Goal: Task Accomplishment & Management: Manage account settings

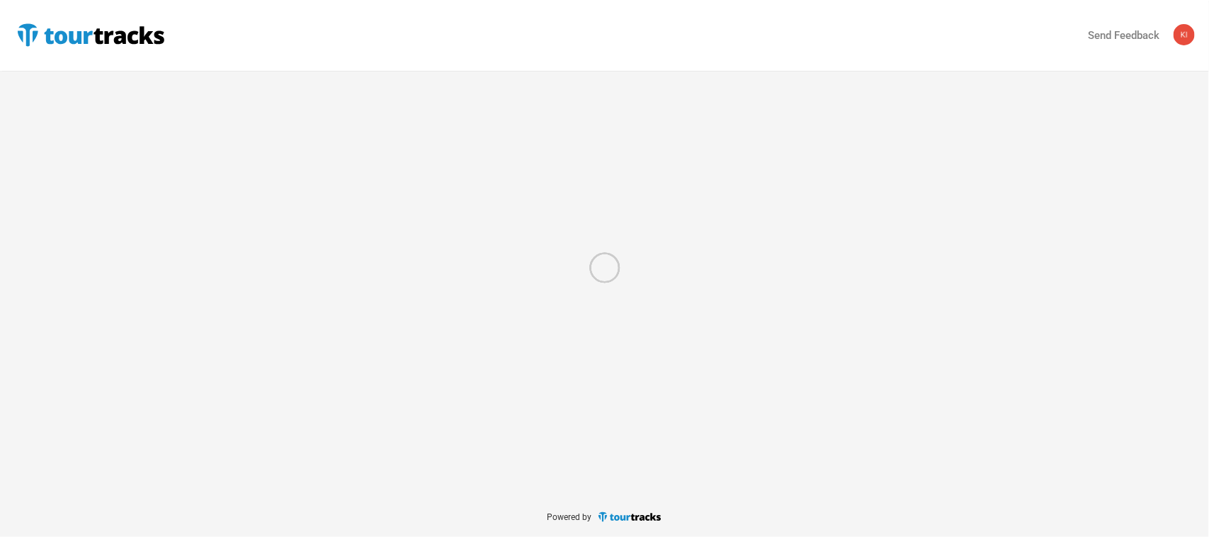
click at [79, 34] on div at bounding box center [604, 268] width 1209 height 537
click at [18, 35] on div at bounding box center [604, 268] width 1209 height 537
select select "Total Days"
select select "USD"
select select "Total Days"
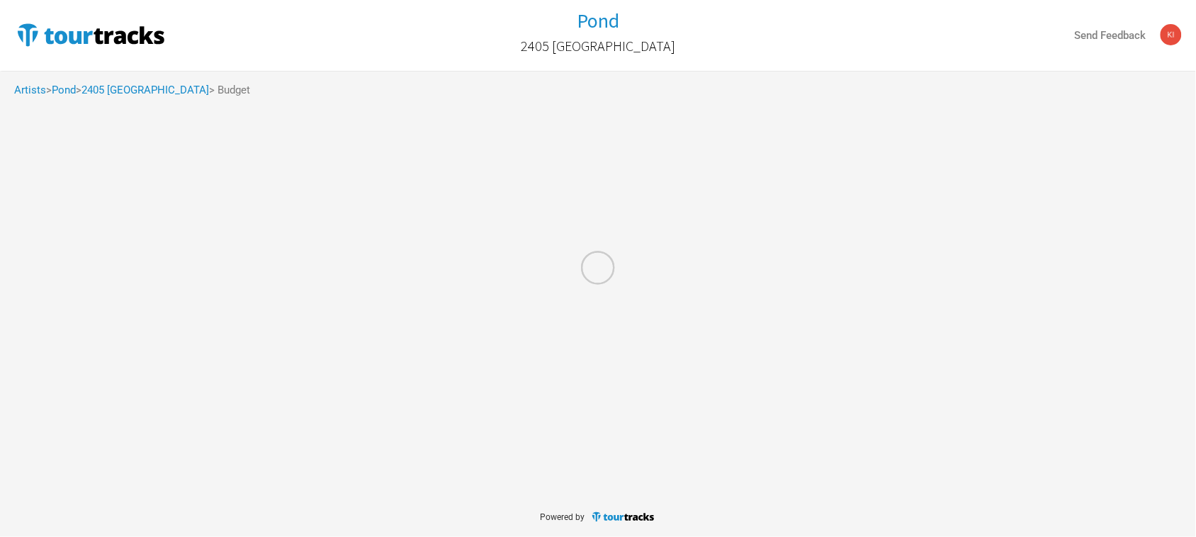
select select "USD"
select select "Total Days"
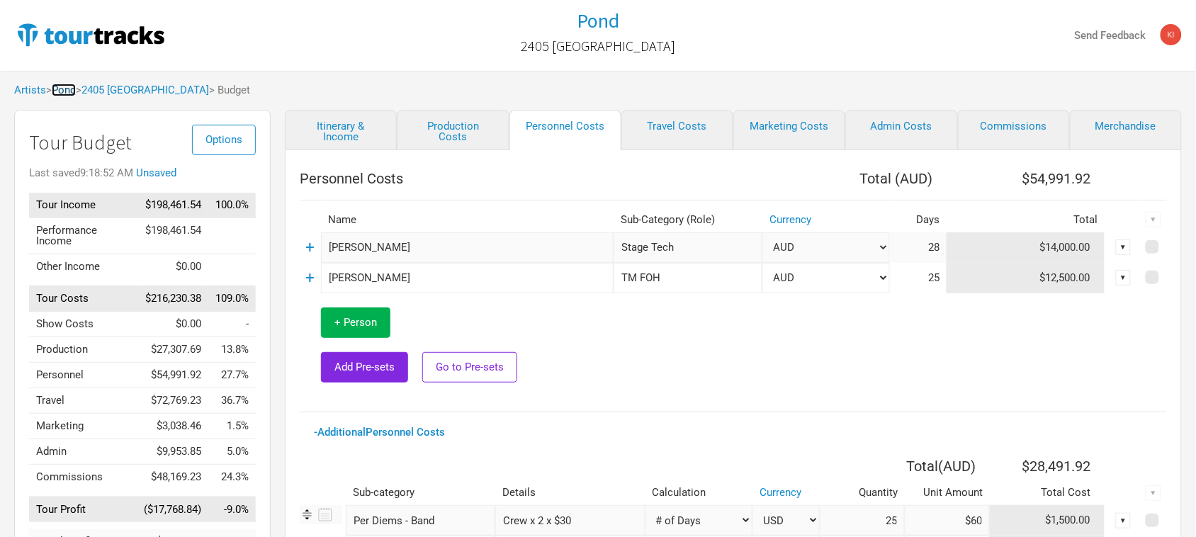
click at [69, 91] on link "Pond" at bounding box center [64, 90] width 24 height 13
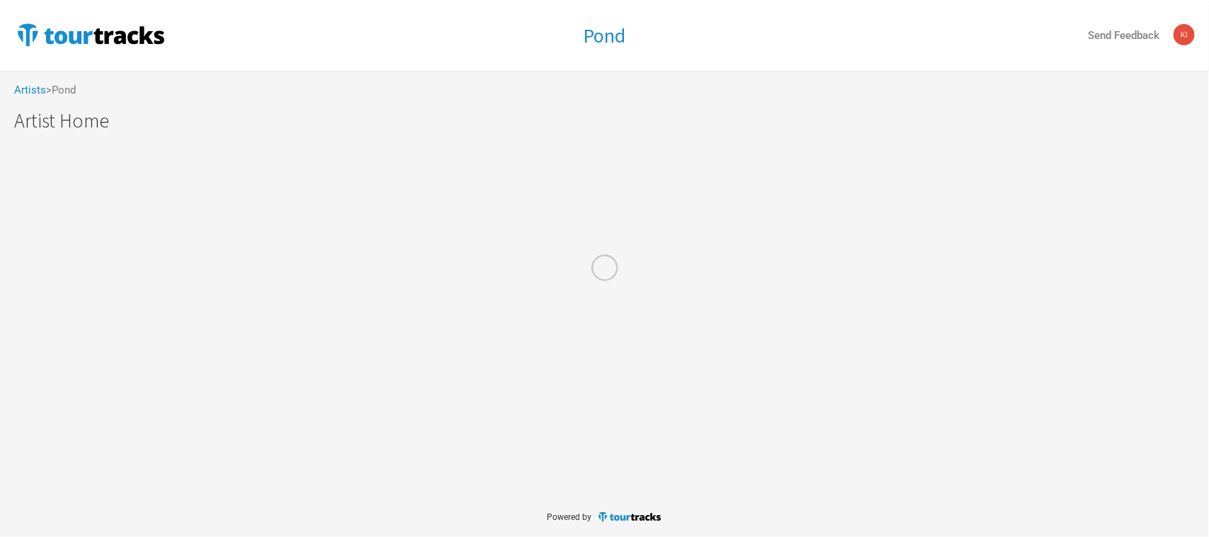
click at [12, 90] on div at bounding box center [604, 268] width 1209 height 537
click at [20, 89] on div at bounding box center [604, 268] width 1209 height 537
click at [28, 89] on div at bounding box center [604, 268] width 1209 height 537
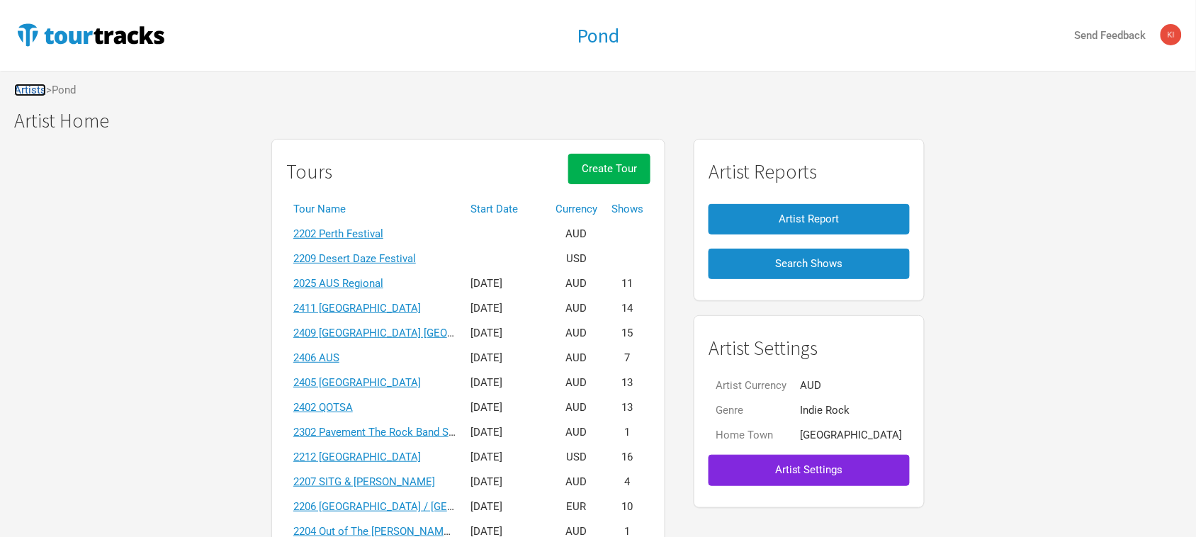
click at [36, 89] on link "Artists" at bounding box center [30, 90] width 32 height 13
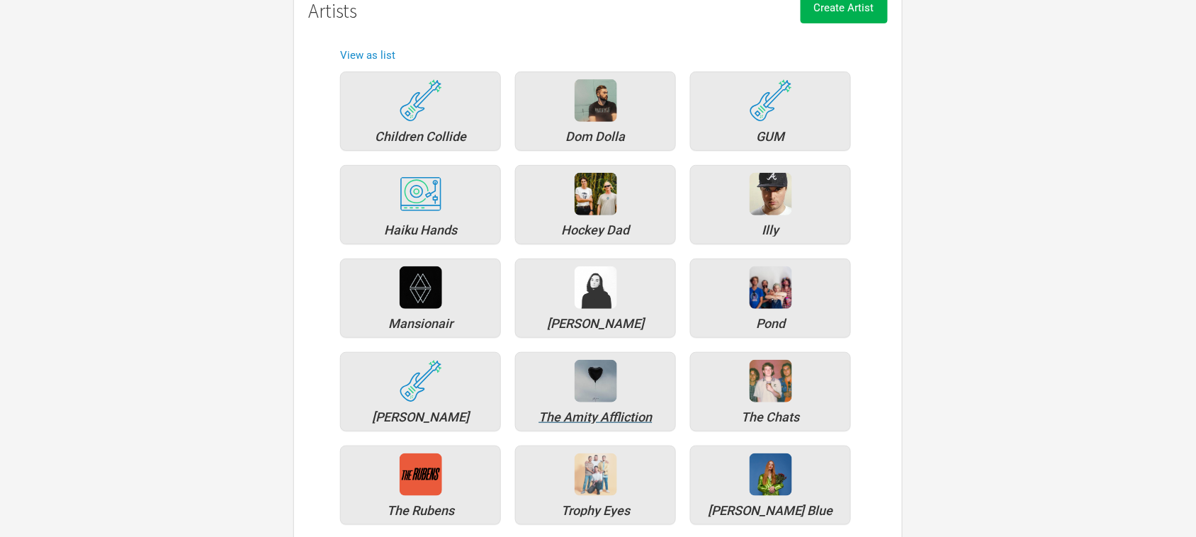
scroll to position [177, 0]
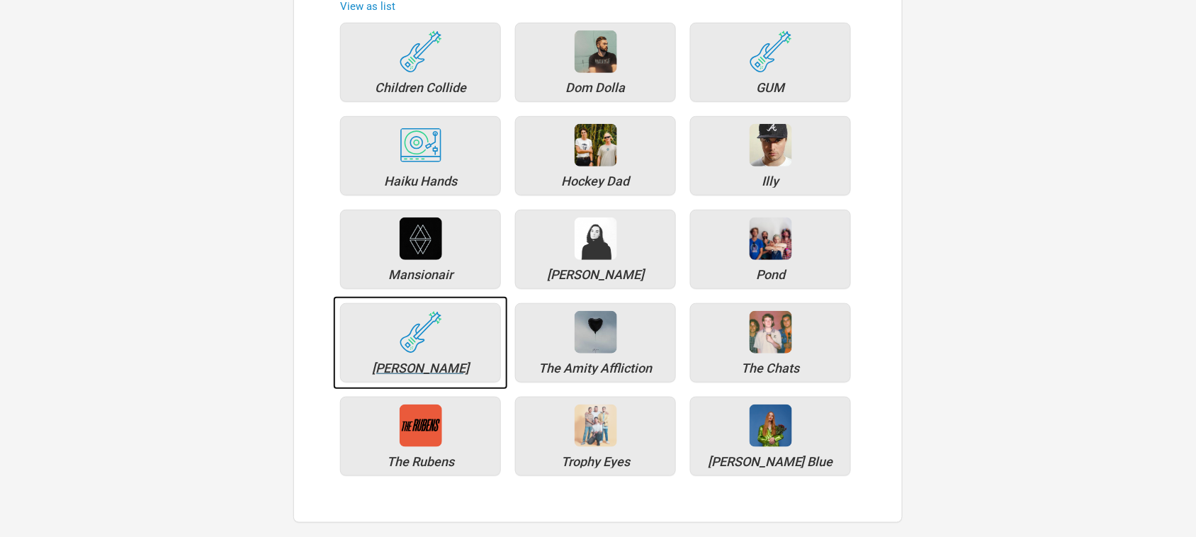
click at [411, 349] on img at bounding box center [421, 332] width 43 height 43
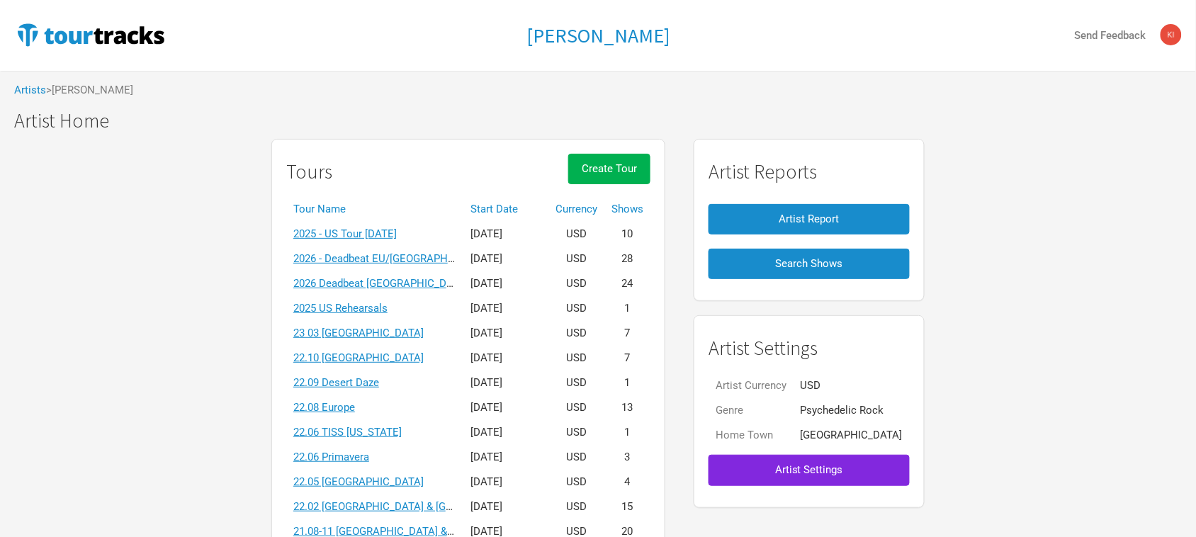
click at [172, 273] on div "Tours Create Tour Tour Name Start Date Currency Shows 2025 - [GEOGRAPHIC_DATA] …" at bounding box center [598, 538] width 1196 height 813
drag, startPoint x: 1066, startPoint y: 288, endPoint x: 1059, endPoint y: 298, distance: 11.6
click at [1065, 288] on div "Tours Create Tour Tour Name Start Date Currency Shows 2025 - [GEOGRAPHIC_DATA] …" at bounding box center [598, 538] width 1196 height 813
click at [140, 356] on div "Tours Create Tour Tour Name Start Date Currency Shows 2025 - [GEOGRAPHIC_DATA] …" at bounding box center [598, 538] width 1196 height 813
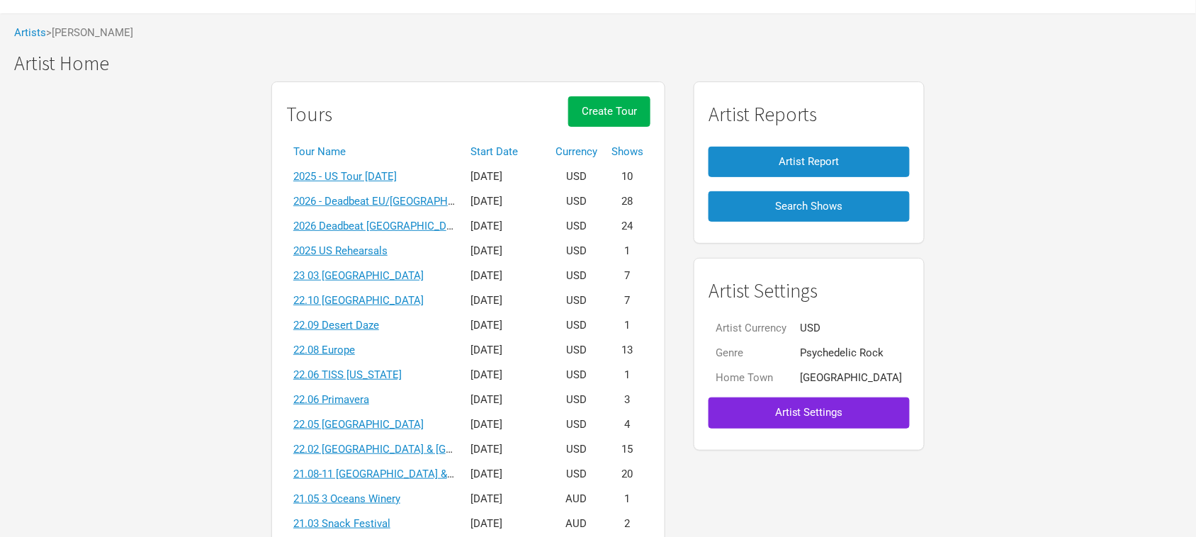
scroll to position [89, 0]
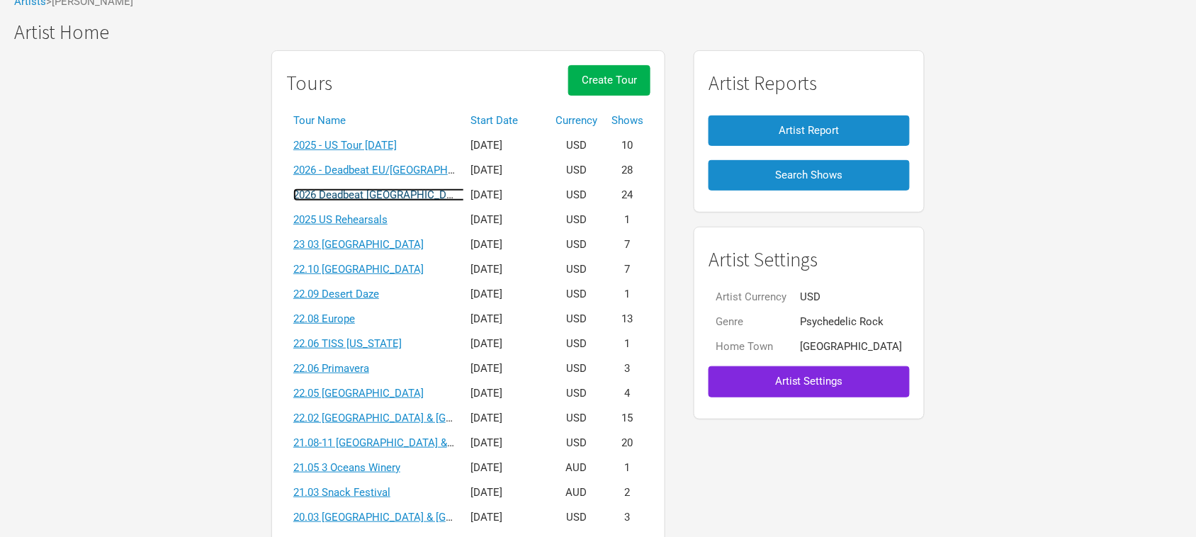
click at [458, 193] on link "2026 Deadbeat [GEOGRAPHIC_DATA] & [GEOGRAPHIC_DATA] Summer" at bounding box center [459, 194] width 332 height 13
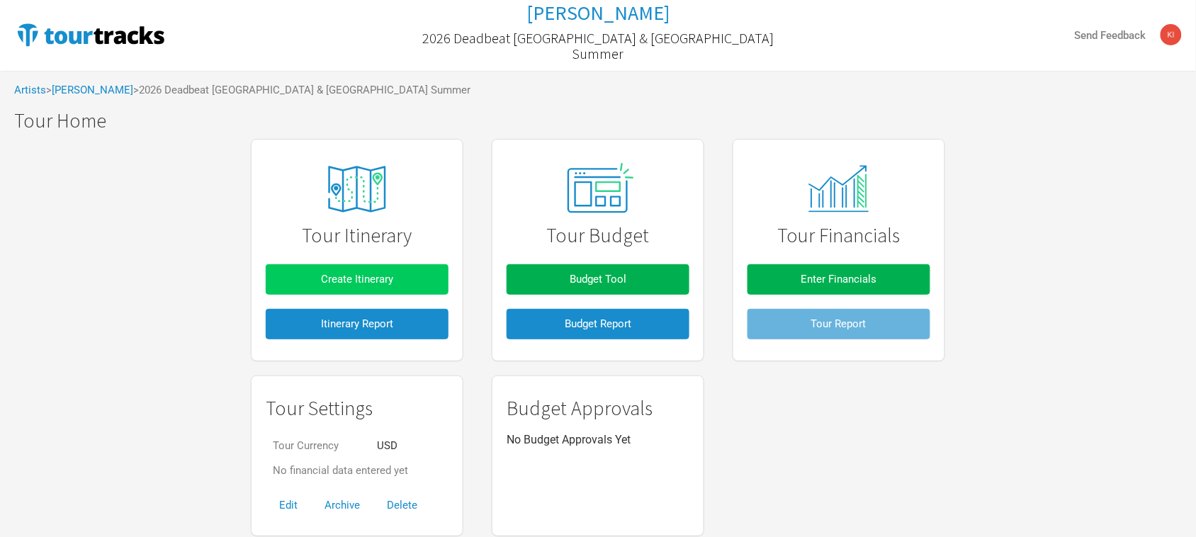
click at [376, 274] on span "Create Itinerary" at bounding box center [357, 279] width 72 height 13
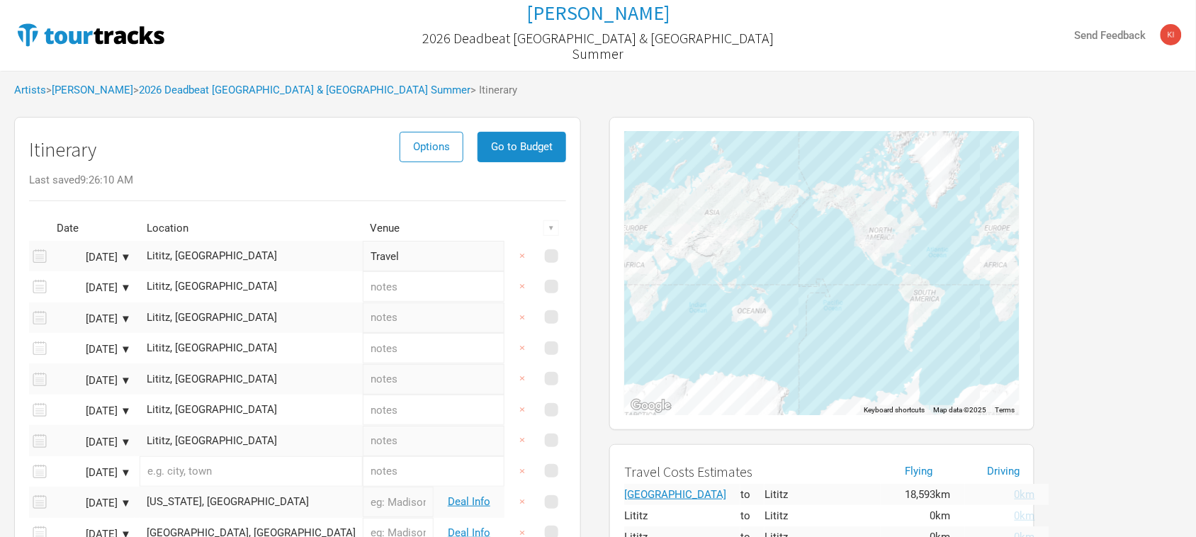
click at [164, 89] on link "2026 Deadbeat [GEOGRAPHIC_DATA] & [GEOGRAPHIC_DATA] Summer" at bounding box center [305, 90] width 332 height 13
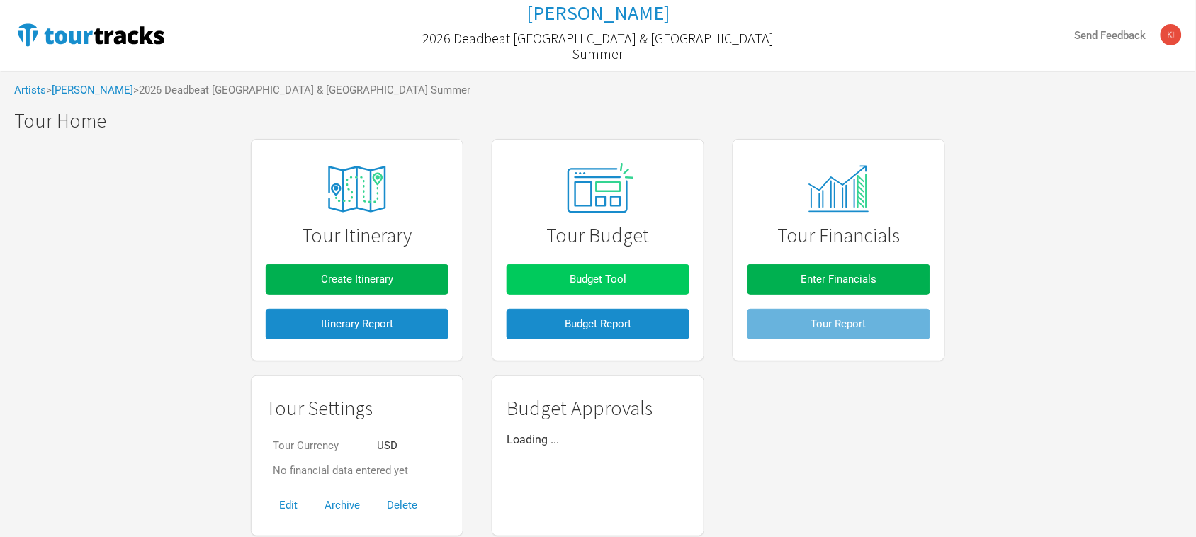
click at [614, 283] on span "Budget Tool" at bounding box center [598, 279] width 57 height 13
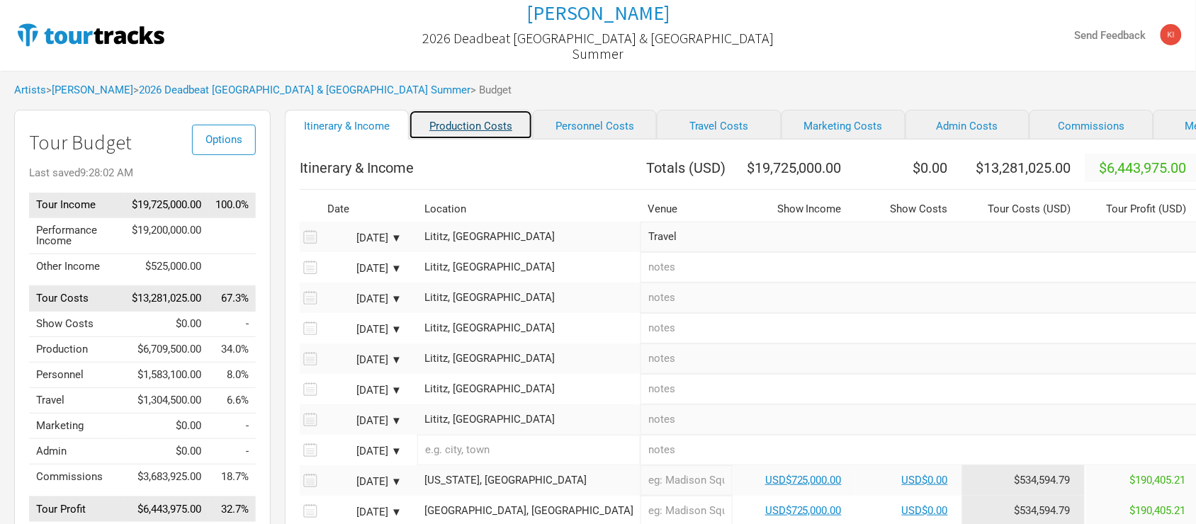
click at [459, 126] on link "Production Costs" at bounding box center [471, 125] width 124 height 30
select select "Shows"
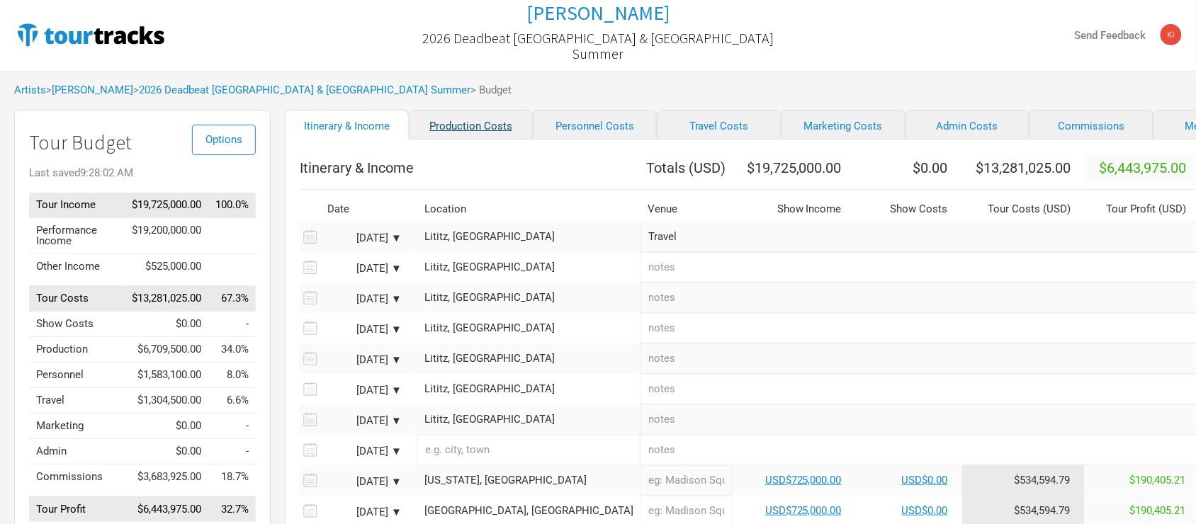
select select "Shows"
select select "Total Days"
select select "Shows"
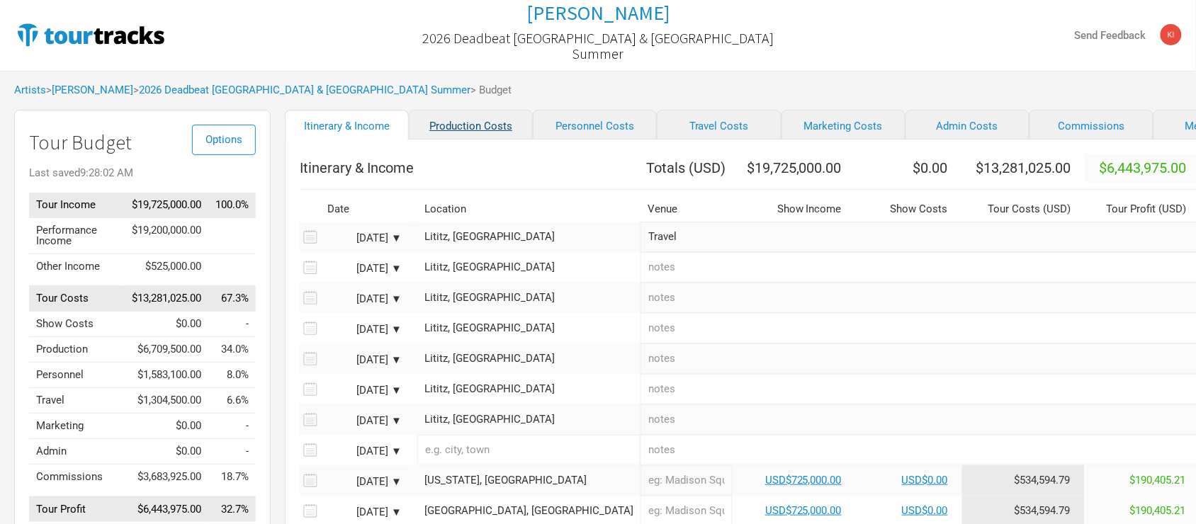
select select "Shows"
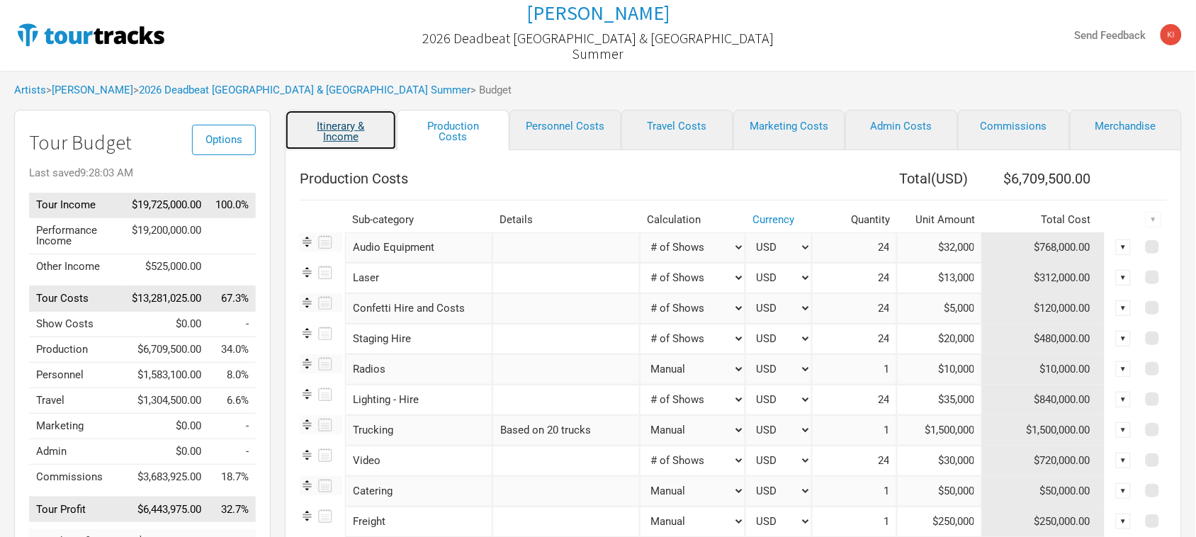
click at [337, 131] on link "Itinerary & Income" at bounding box center [341, 130] width 112 height 40
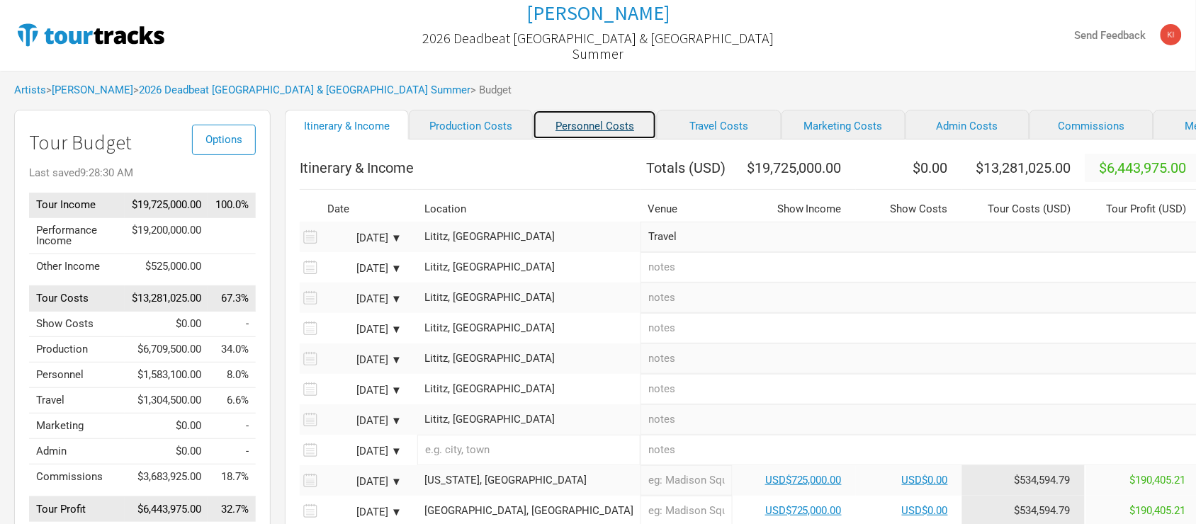
click at [592, 125] on link "Personnel Costs" at bounding box center [595, 125] width 124 height 30
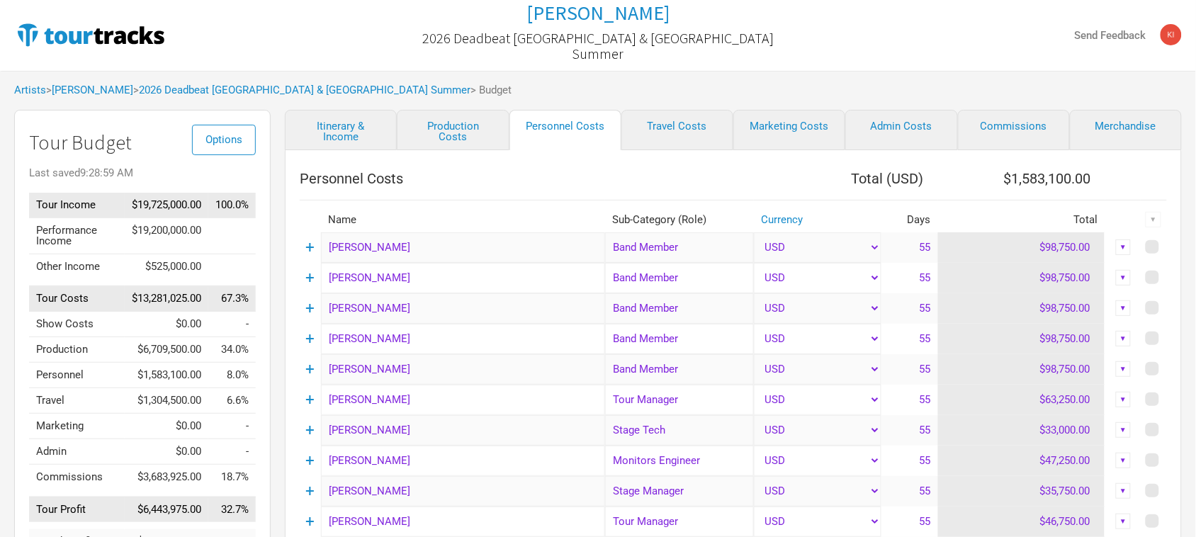
click at [1141, 169] on th at bounding box center [1154, 178] width 26 height 28
click at [684, 128] on link "Travel Costs" at bounding box center [677, 130] width 112 height 40
select select "Total Days"
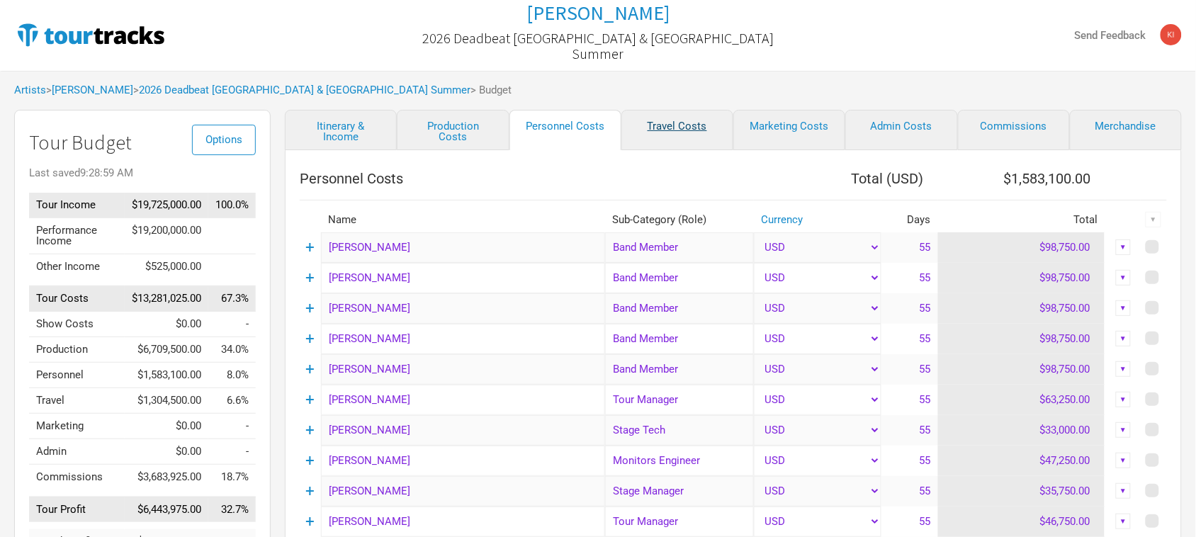
select select "NonShow Days"
select select "Total Days"
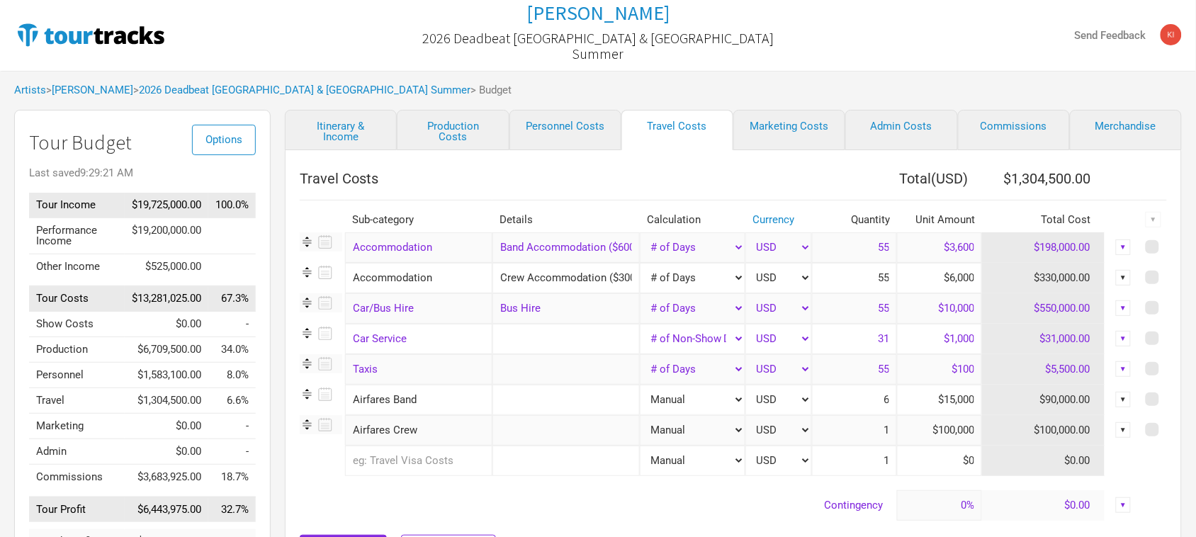
click at [1187, 151] on div "Options Tour Budget Last saved 9:29:21 AM Tour Income $19,725,000.00 100.0% Per…" at bounding box center [598, 359] width 1196 height 498
click at [791, 124] on link "Marketing Costs" at bounding box center [789, 130] width 112 height 40
select select "% of Gross"
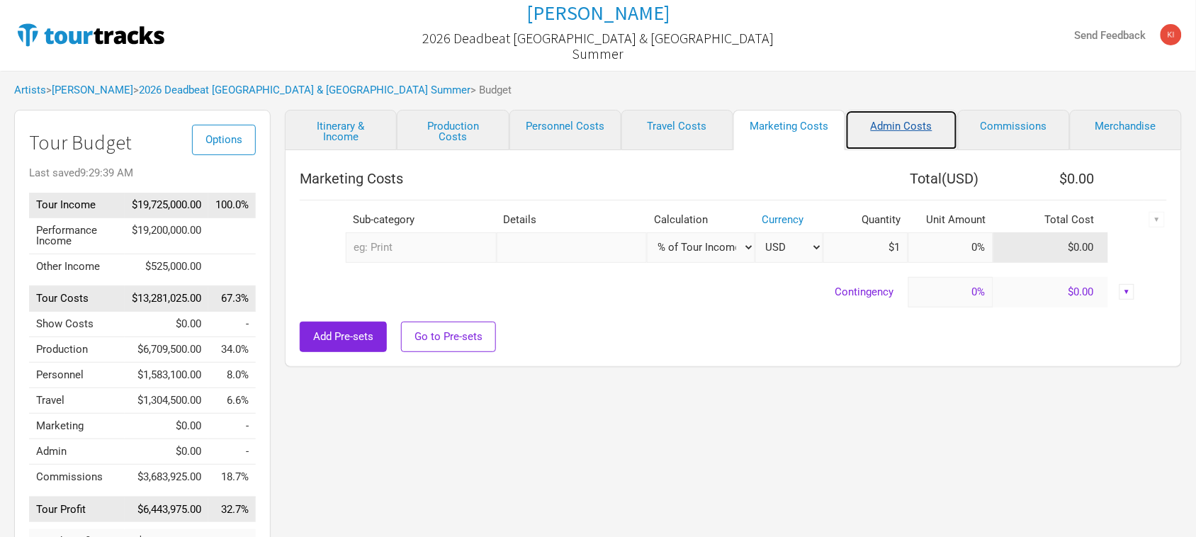
click at [897, 124] on link "Admin Costs" at bounding box center [901, 130] width 112 height 40
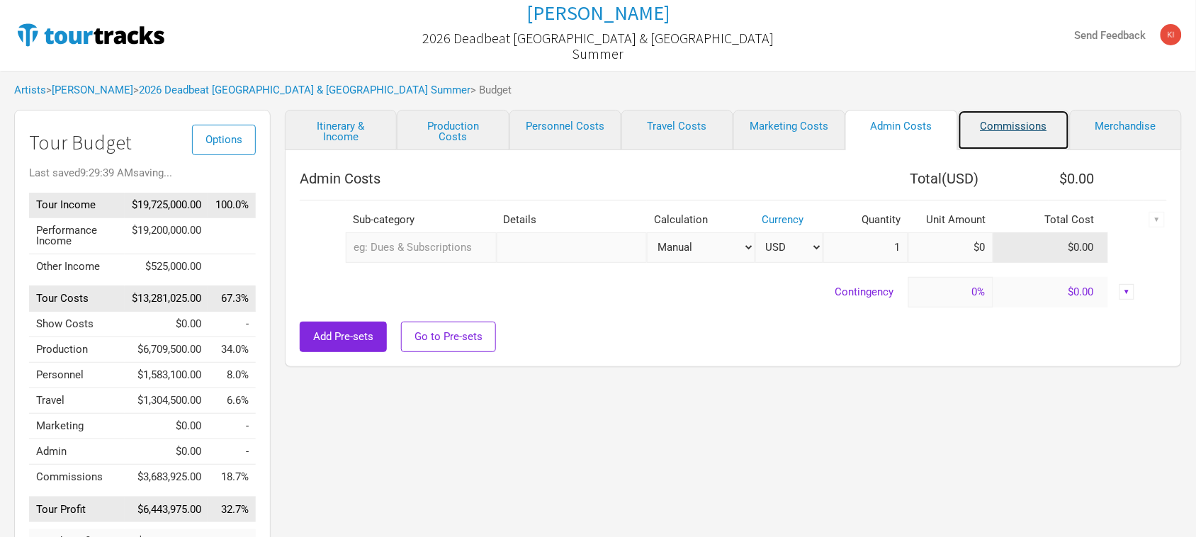
click at [1026, 129] on link "Commissions" at bounding box center [1014, 130] width 112 height 40
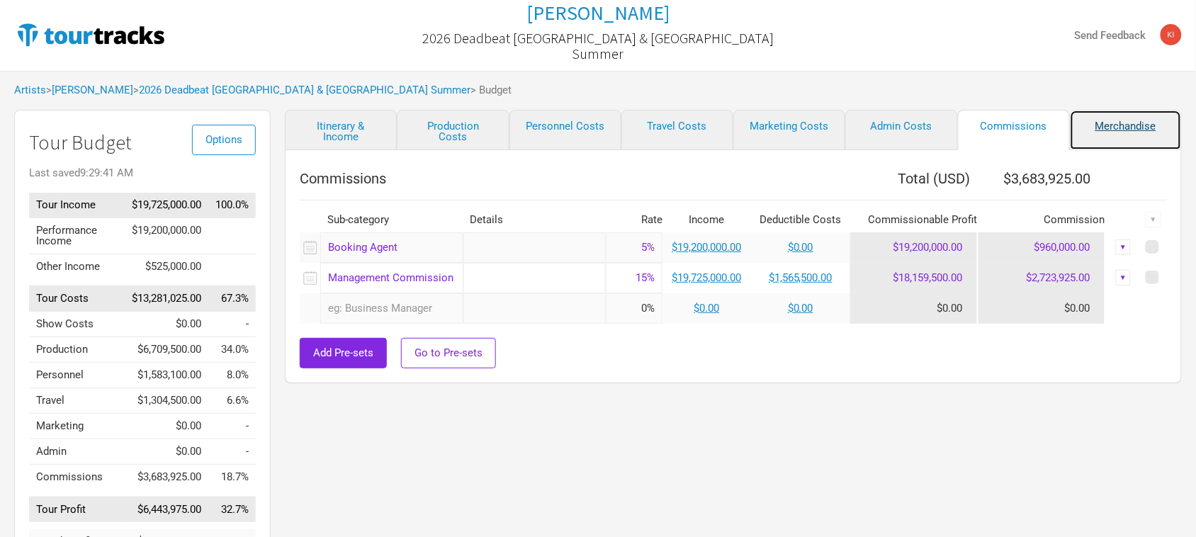
click at [1110, 129] on link "Merchandise" at bounding box center [1126, 130] width 112 height 40
select select "% of Gross Merch"
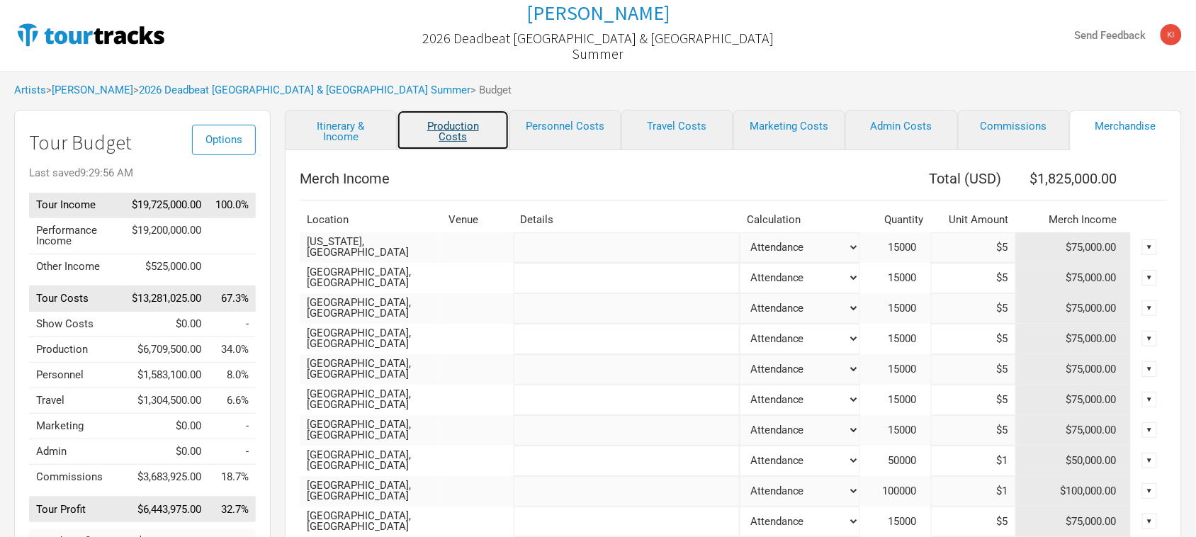
click at [464, 125] on link "Production Costs" at bounding box center [453, 130] width 112 height 40
select select "Shows"
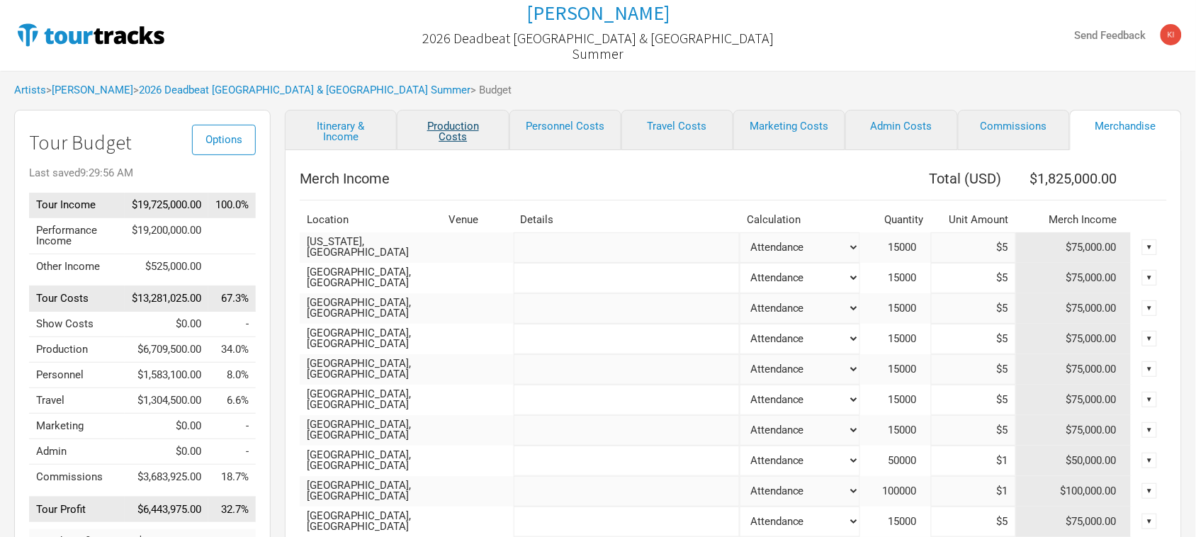
select select "Shows"
select select "Total Days"
select select "Shows"
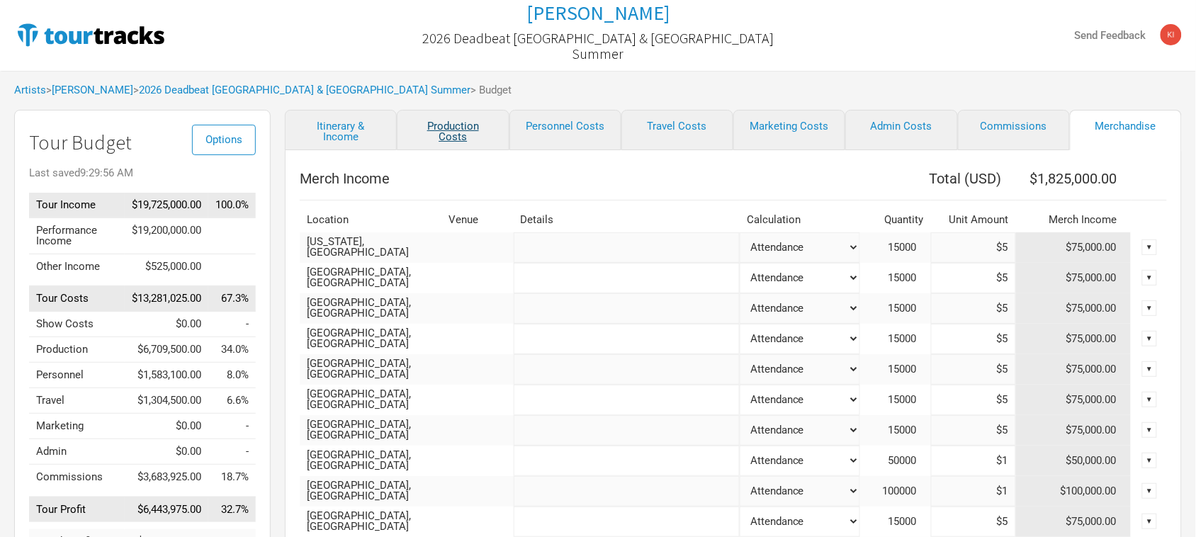
select select "Shows"
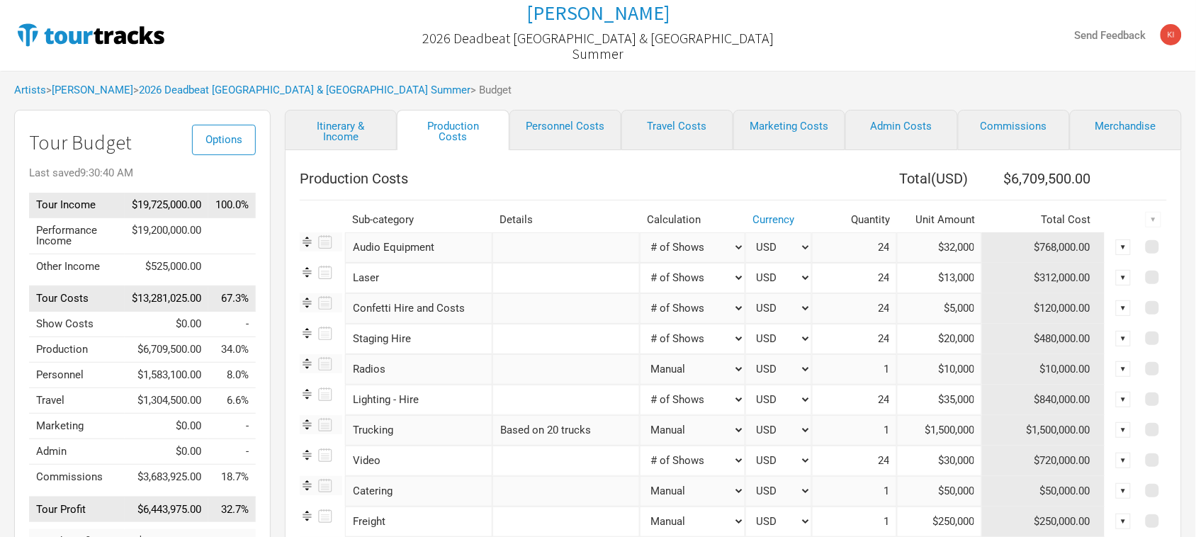
click at [418, 86] on div "Artists > Tame Impala > 2026 Deadbeat USA & Canada Summer > Budget" at bounding box center [598, 90] width 1196 height 39
click at [84, 90] on link "[PERSON_NAME]" at bounding box center [92, 90] width 81 height 13
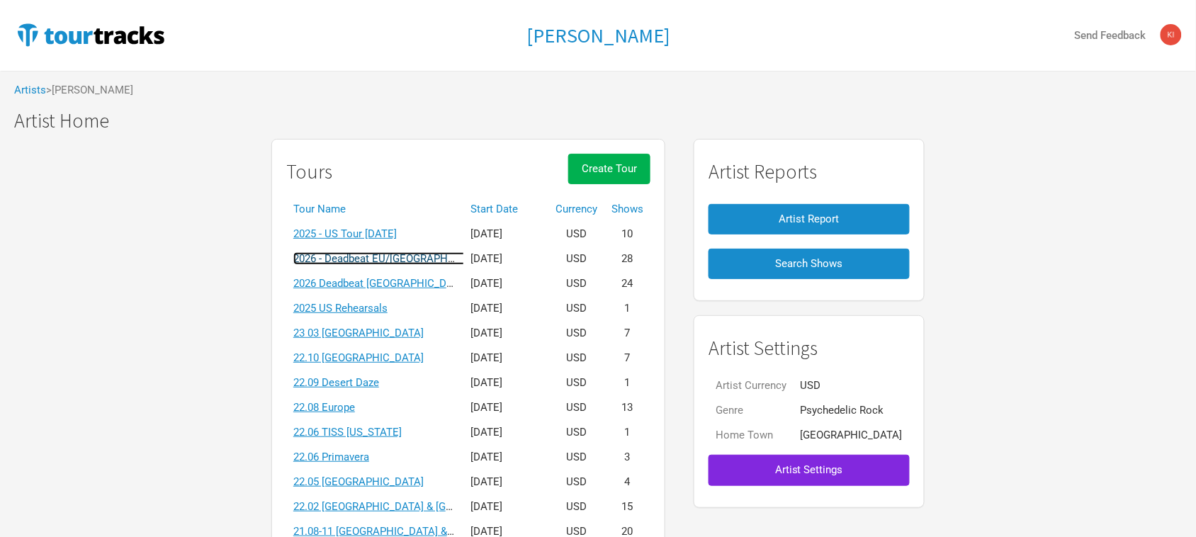
click at [436, 252] on link "2026 - Deadbeat EU/[GEOGRAPHIC_DATA] [DATE]" at bounding box center [409, 258] width 233 height 13
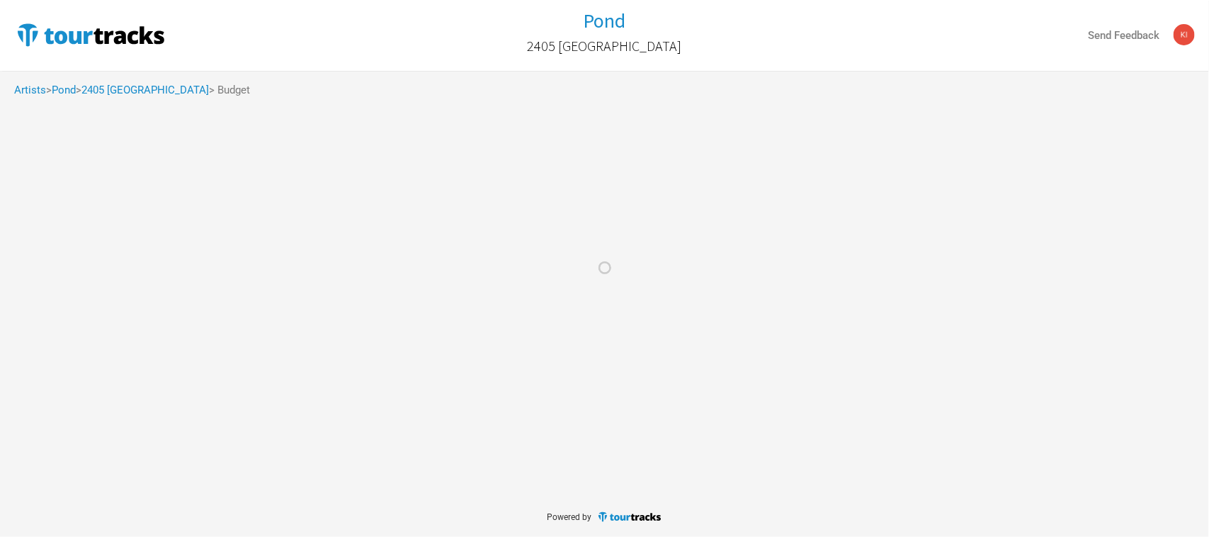
select select "Total Days"
select select "USD"
select select "Total Days"
select select "USD"
select select "Total Days"
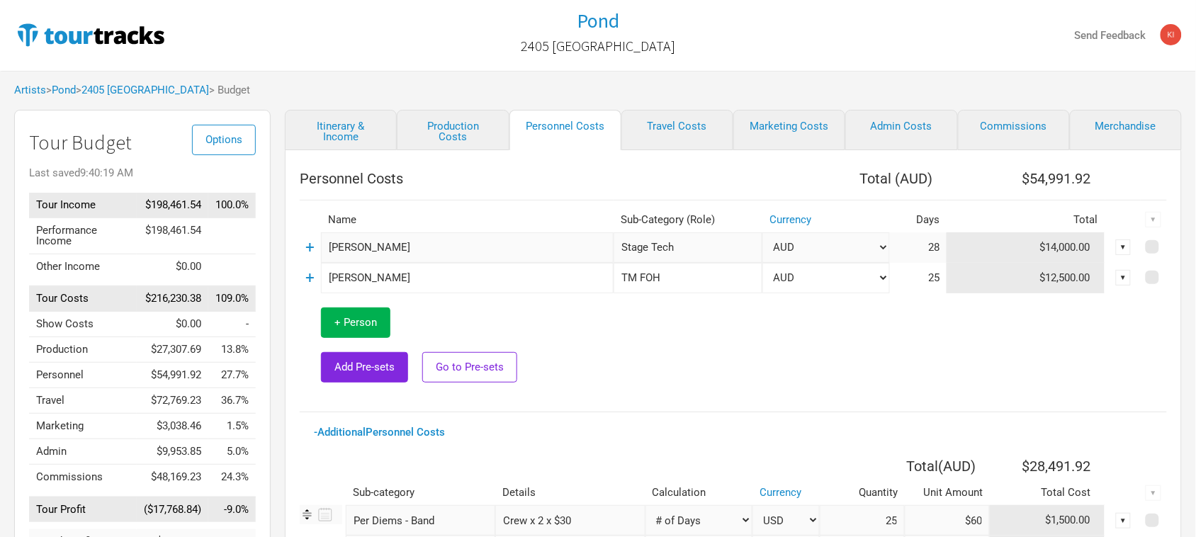
click at [374, 40] on div at bounding box center [208, 35] width 389 height 45
click at [34, 86] on link "Artists" at bounding box center [30, 90] width 32 height 13
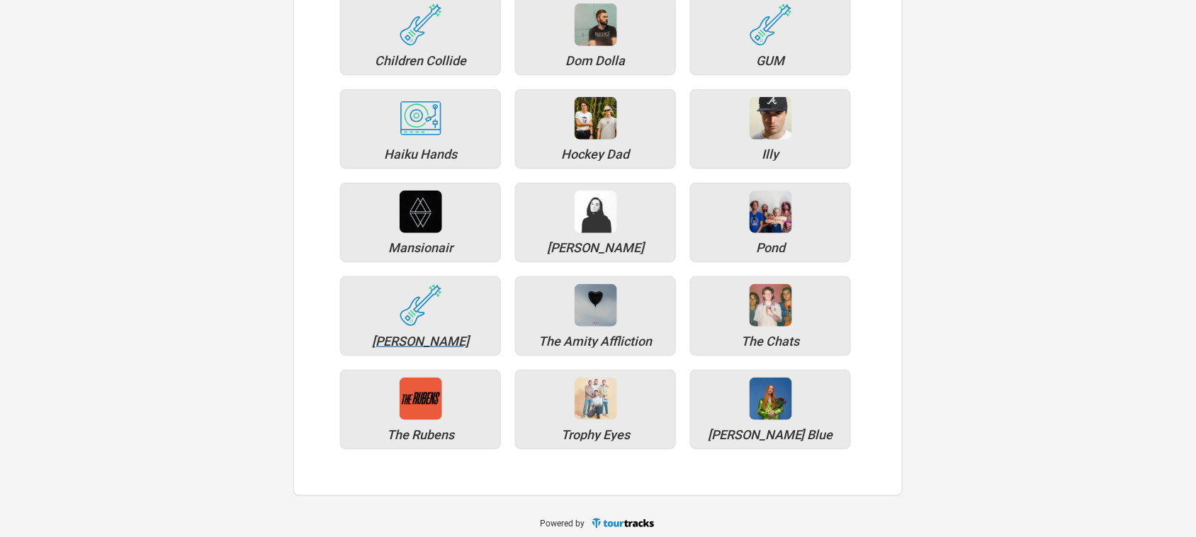
scroll to position [211, 0]
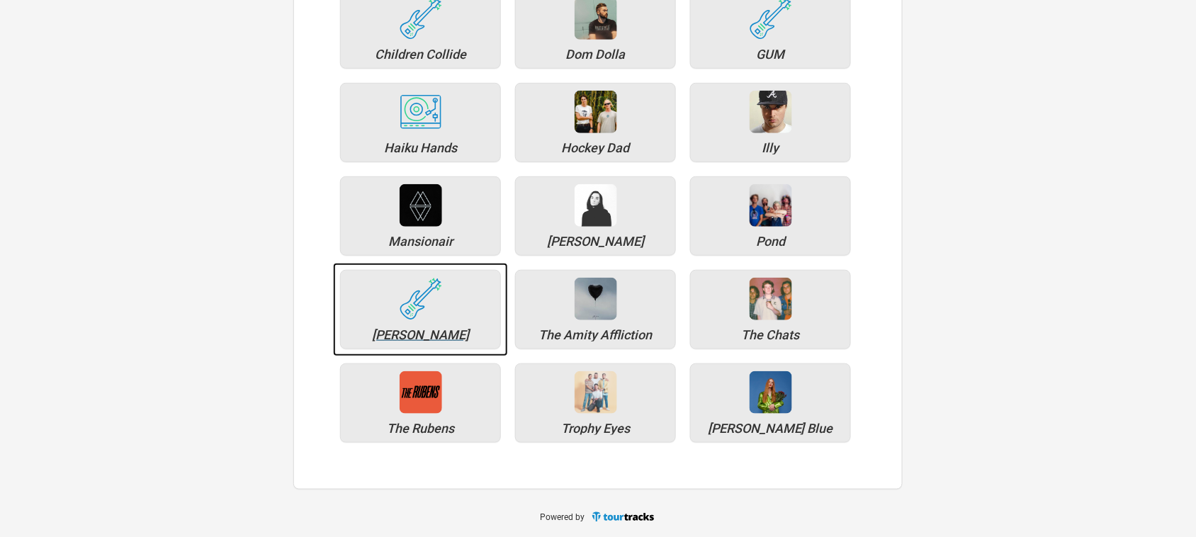
click at [419, 327] on div "[PERSON_NAME]" at bounding box center [420, 309] width 161 height 79
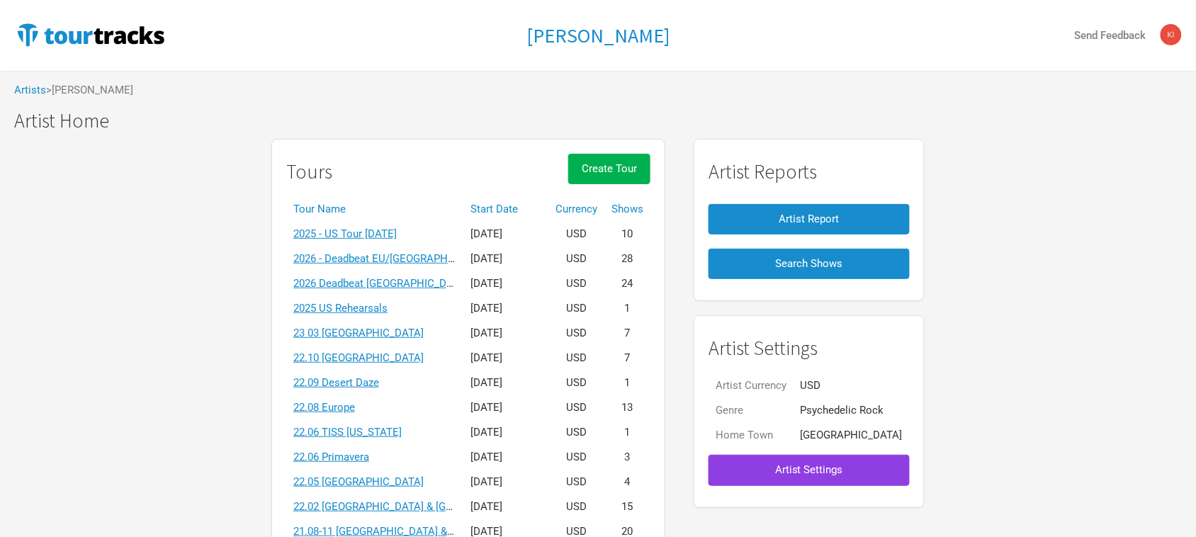
click at [843, 476] on span "Artist Settings" at bounding box center [809, 469] width 68 height 13
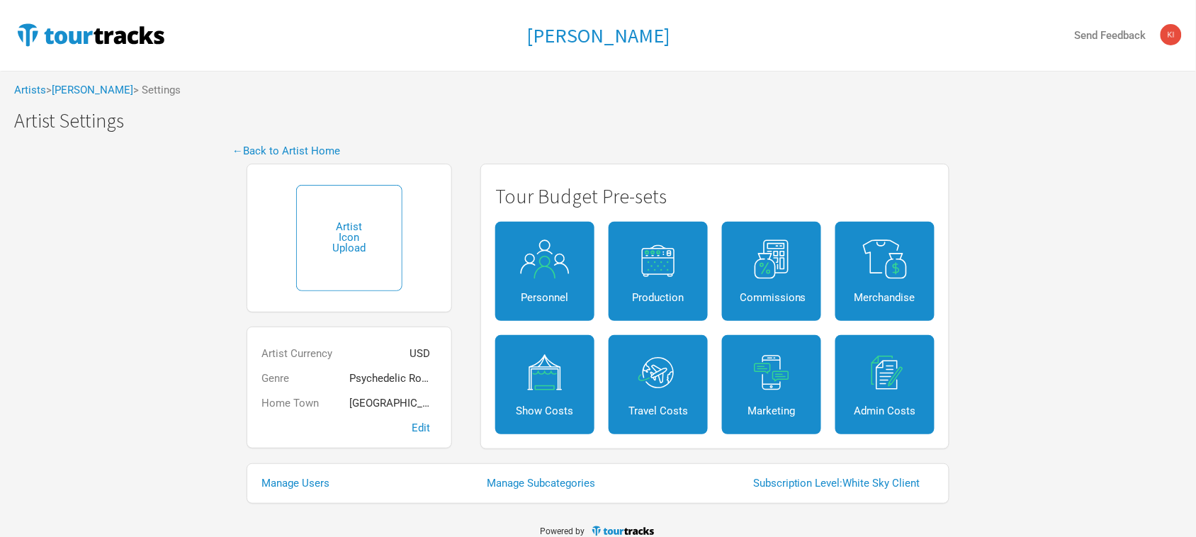
click at [360, 237] on input "file" at bounding box center [349, 238] width 106 height 106
type input "C:\fakepath\1901_matt-sav_kevin-parker_1-1-2ace69638876a8c15dac9aec12088caa1f1a…"
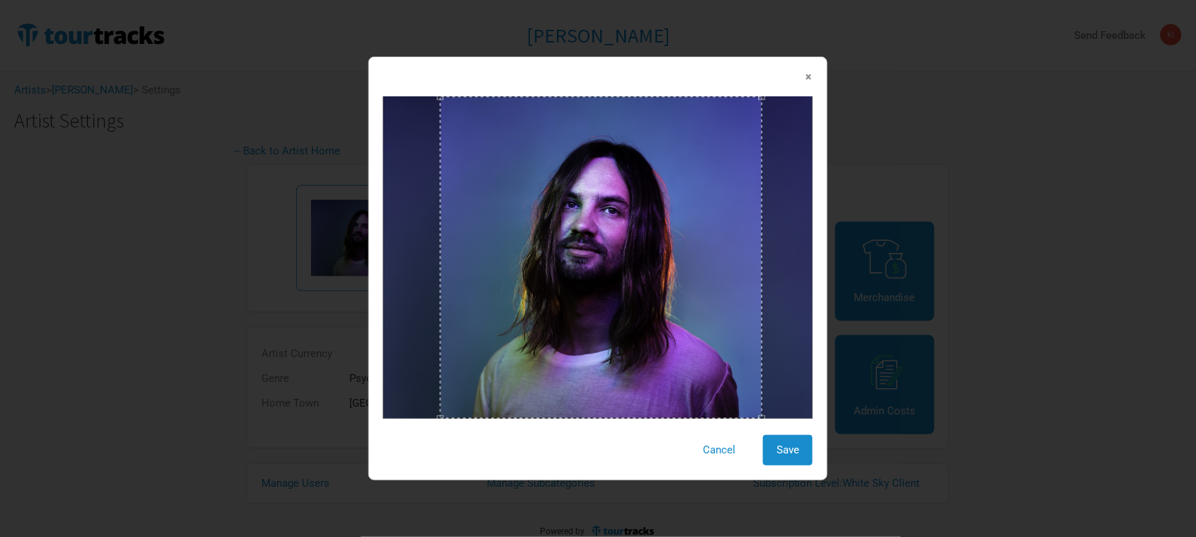
drag, startPoint x: 597, startPoint y: 278, endPoint x: 653, endPoint y: 285, distance: 57.1
click at [653, 285] on div at bounding box center [601, 257] width 322 height 322
click at [794, 450] on span "Save" at bounding box center [788, 450] width 23 height 13
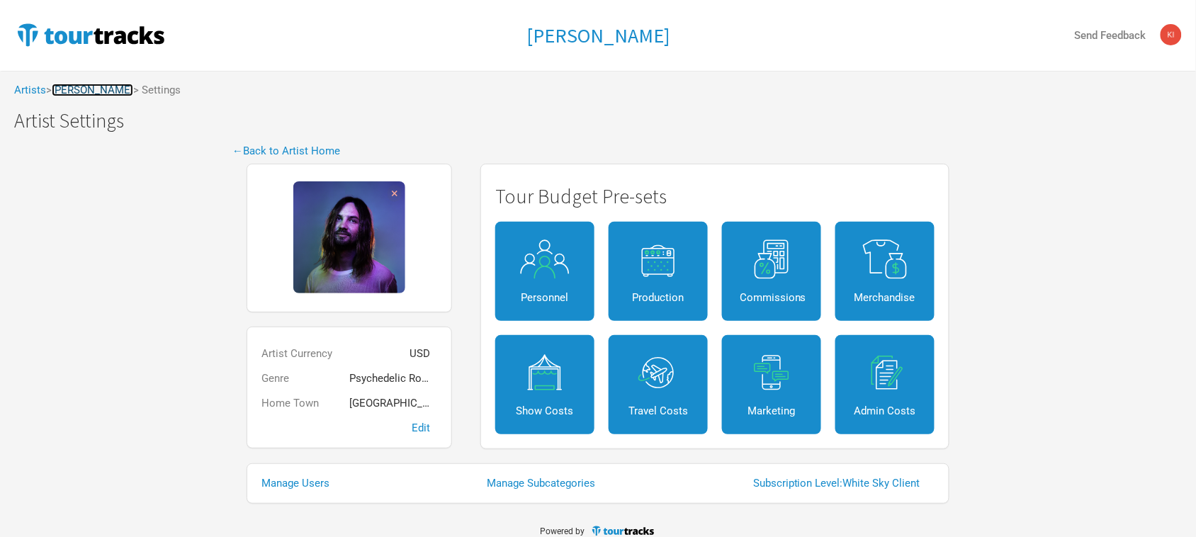
click at [80, 94] on link "[PERSON_NAME]" at bounding box center [92, 90] width 81 height 13
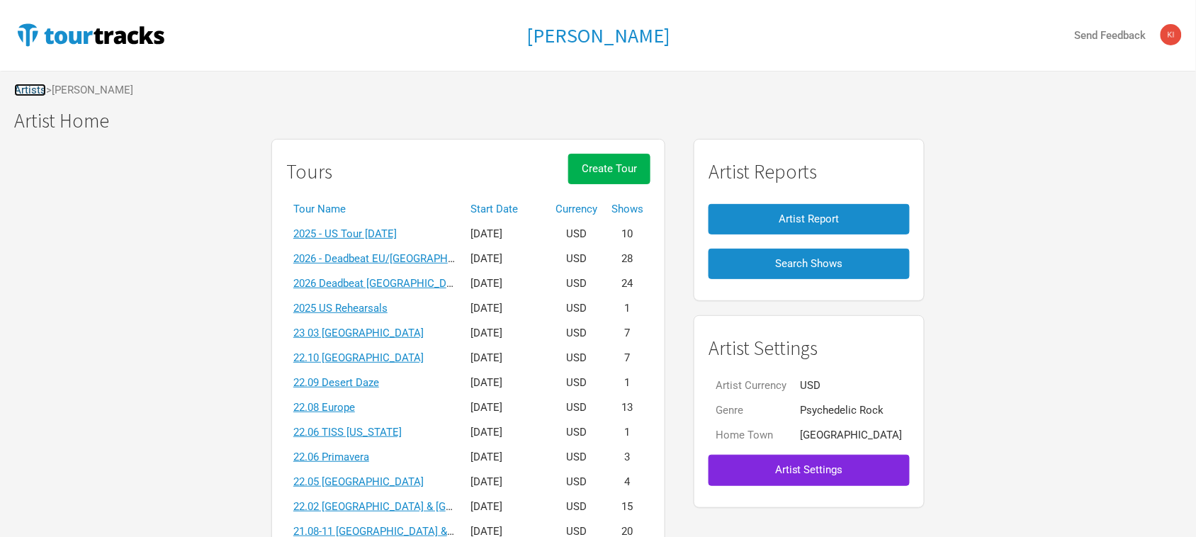
click at [29, 96] on link "Artists" at bounding box center [30, 90] width 32 height 13
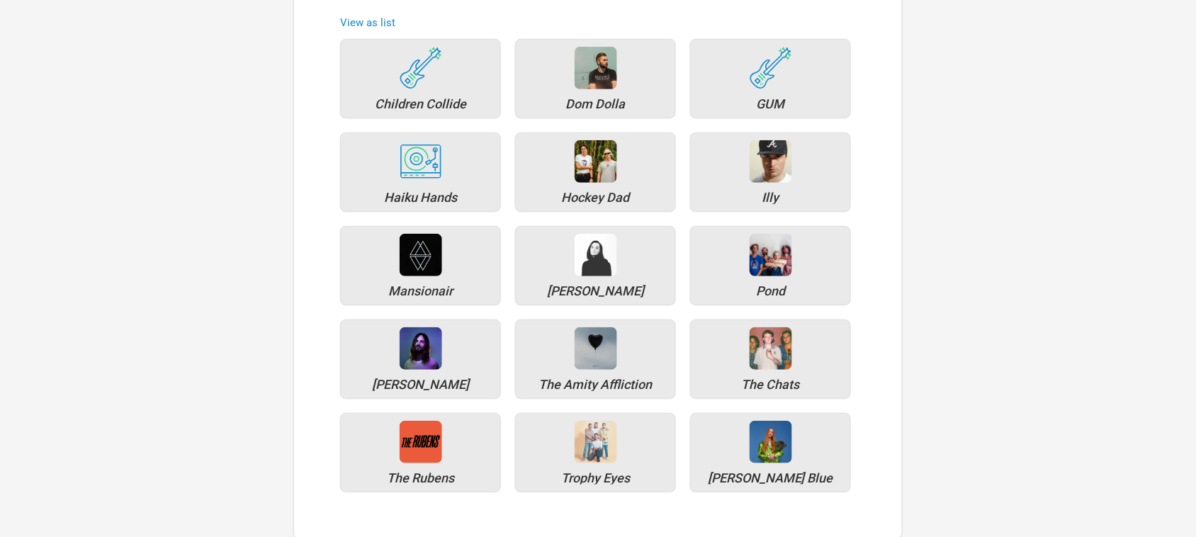
scroll to position [177, 0]
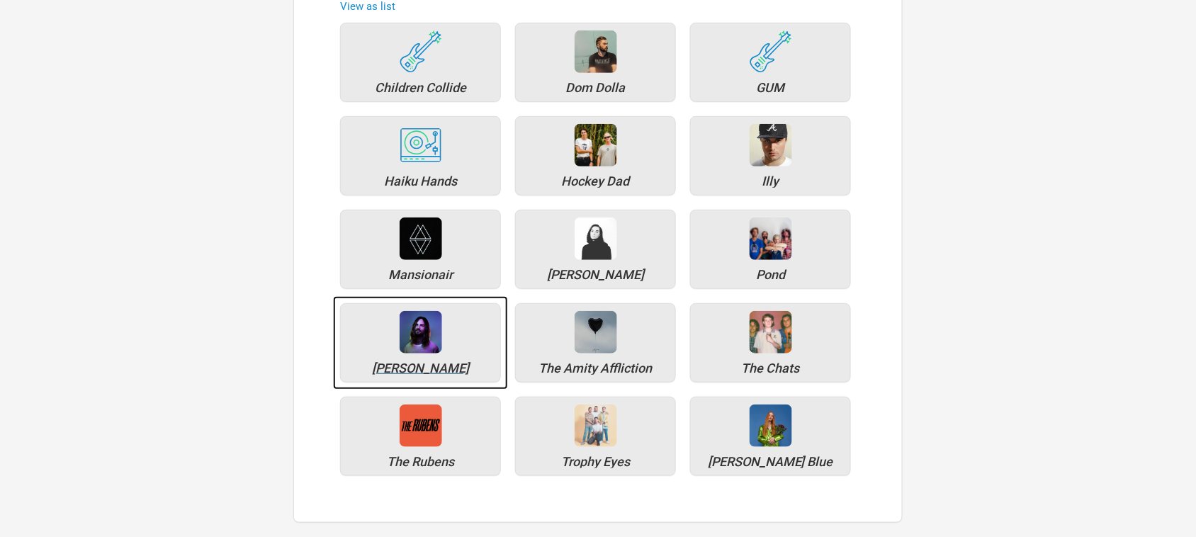
click at [422, 363] on div "[PERSON_NAME]" at bounding box center [420, 368] width 145 height 13
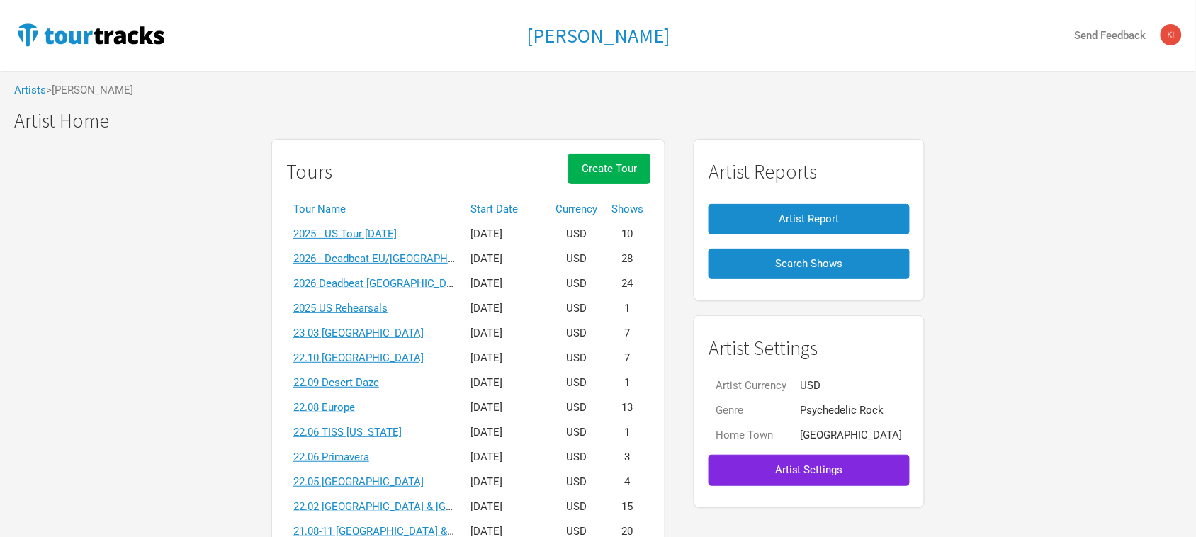
click at [1102, 323] on div "Tours Create Tour Tour Name Start Date Currency Shows 2025 - [GEOGRAPHIC_DATA] …" at bounding box center [598, 538] width 1196 height 813
click at [142, 308] on div "Tours Create Tour Tour Name Start Date Currency Shows 2025 - [GEOGRAPHIC_DATA] …" at bounding box center [598, 538] width 1196 height 813
click at [388, 307] on link "2025 US Rehearsals" at bounding box center [340, 308] width 94 height 13
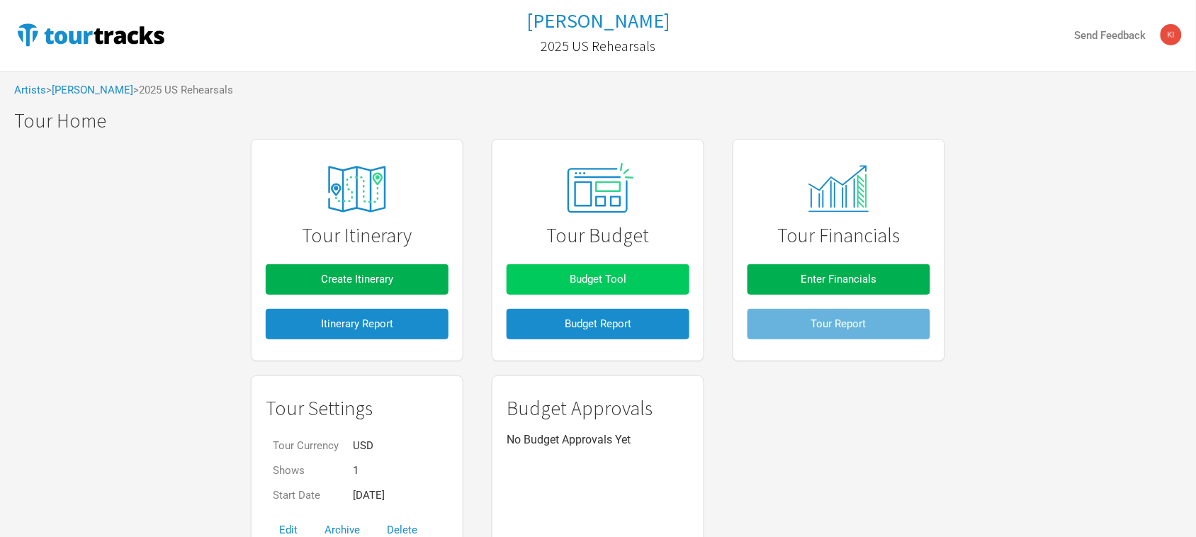
click at [642, 273] on button "Budget Tool" at bounding box center [598, 279] width 183 height 30
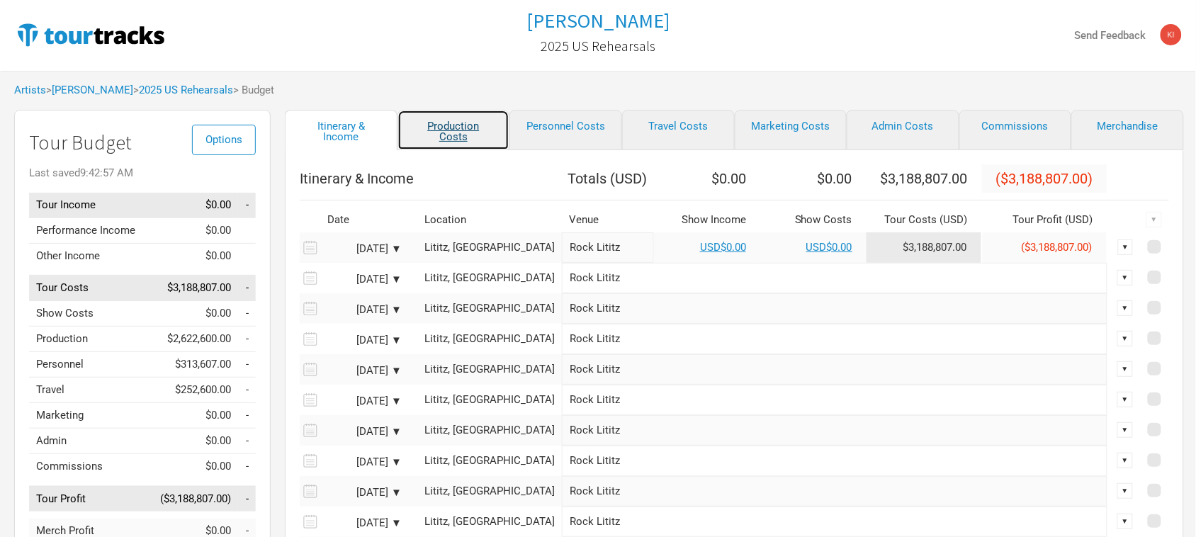
click at [431, 123] on link "Production Costs" at bounding box center [453, 130] width 113 height 40
select select "Total Days"
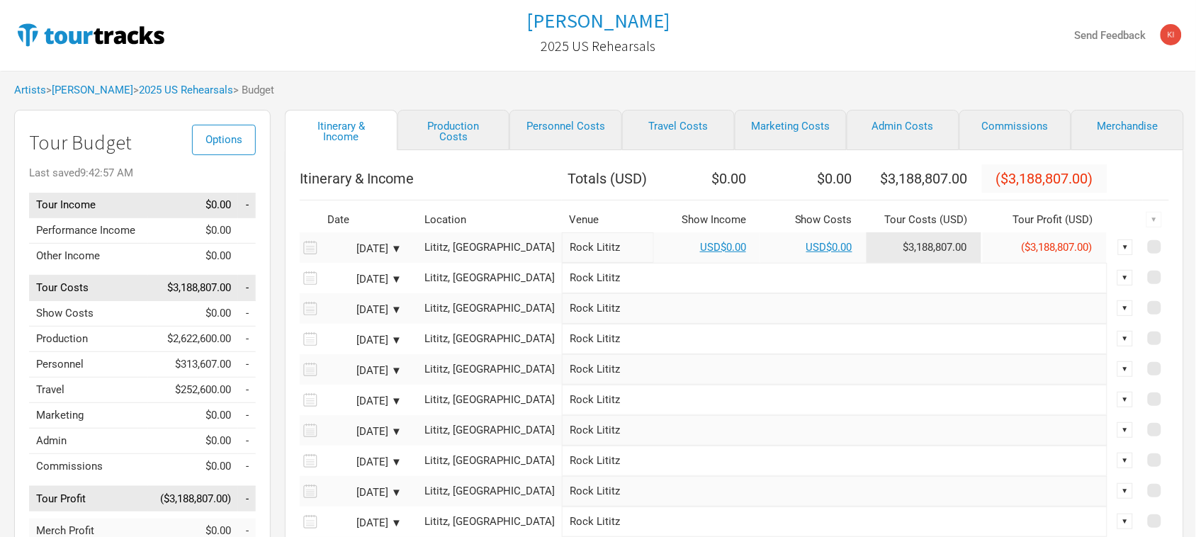
select select "Total Days"
select select "Shows"
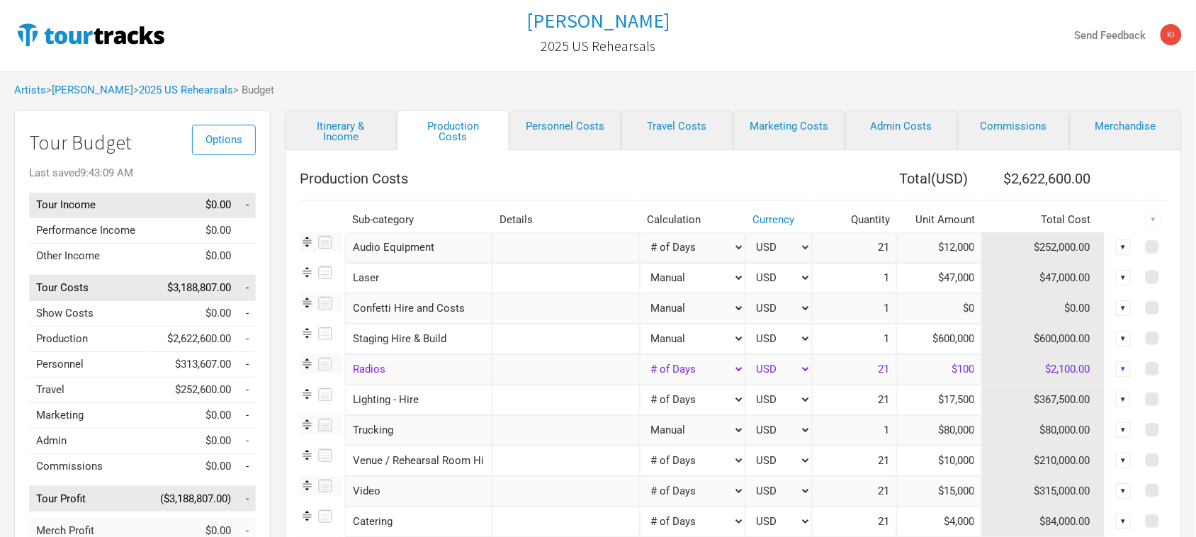
click at [1195, 158] on div "Options Tour Budget Last saved 9:43:09 AM Tour Income $0.00 - Performance Incom…" at bounding box center [598, 425] width 1196 height 630
click at [560, 129] on link "Personnel Costs" at bounding box center [565, 130] width 112 height 40
select select "Total Days"
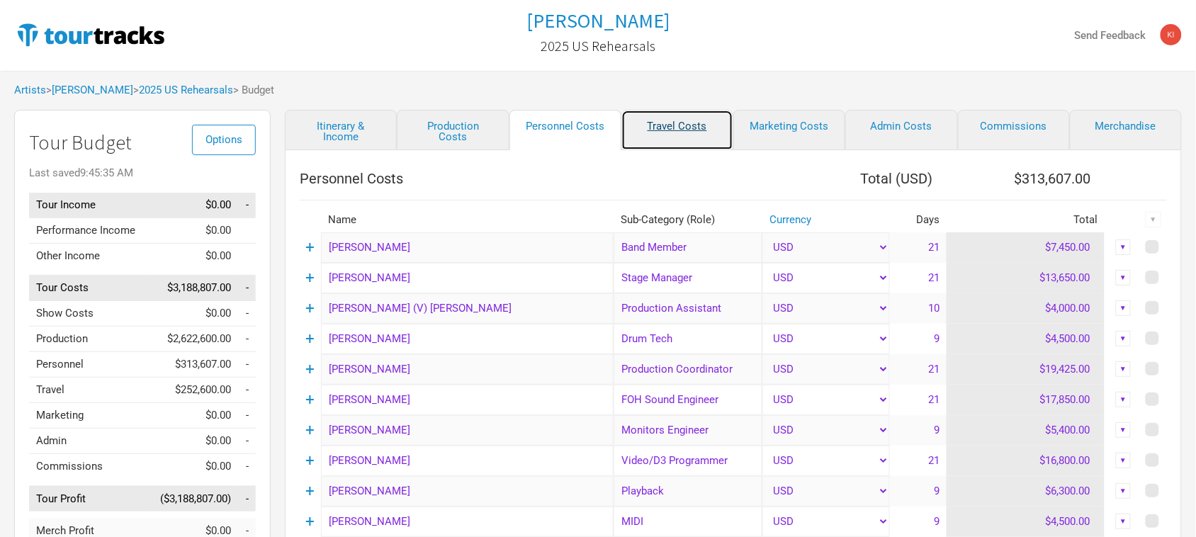
click at [670, 126] on link "Travel Costs" at bounding box center [677, 130] width 112 height 40
select select "Total Days"
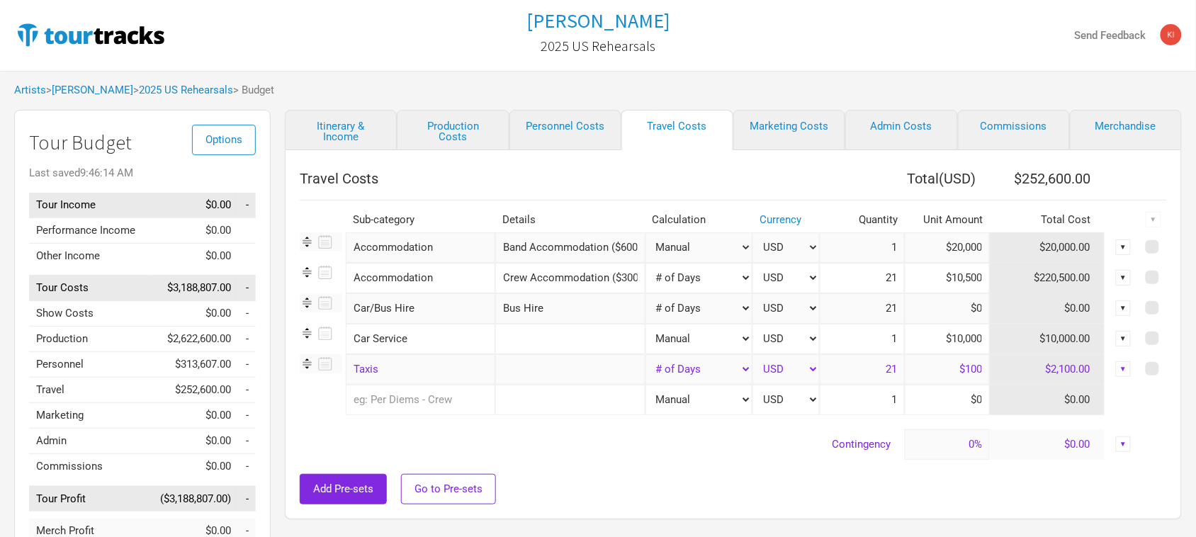
click at [830, 76] on div "Artists > [PERSON_NAME] > 2025 US Rehearsals > Budget" at bounding box center [598, 90] width 1196 height 39
click at [445, 124] on link "Production Costs" at bounding box center [453, 130] width 112 height 40
select select "Total Days"
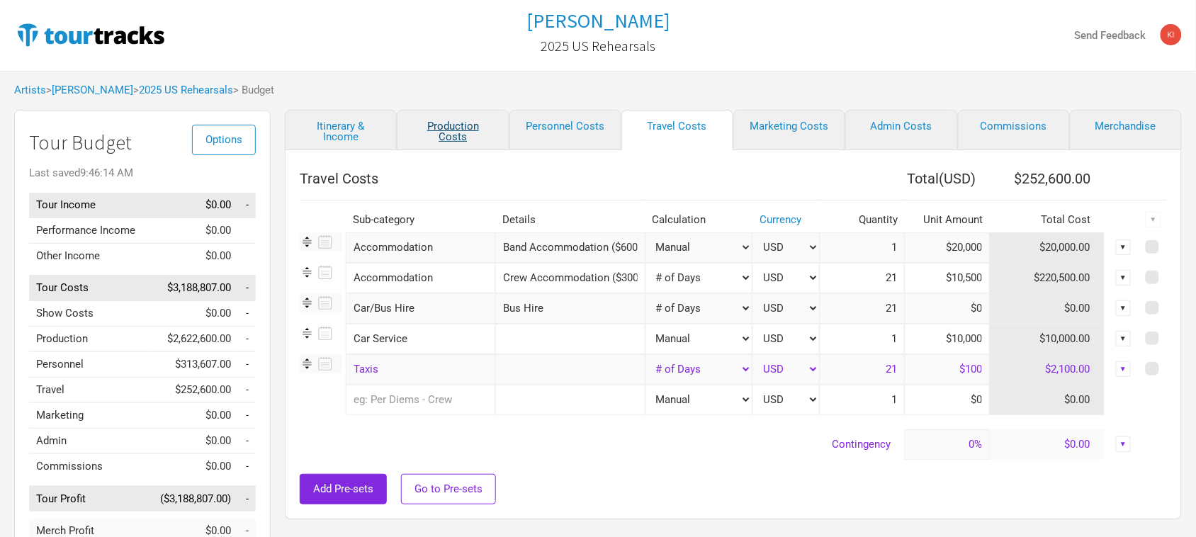
select select "Total Days"
select select "Shows"
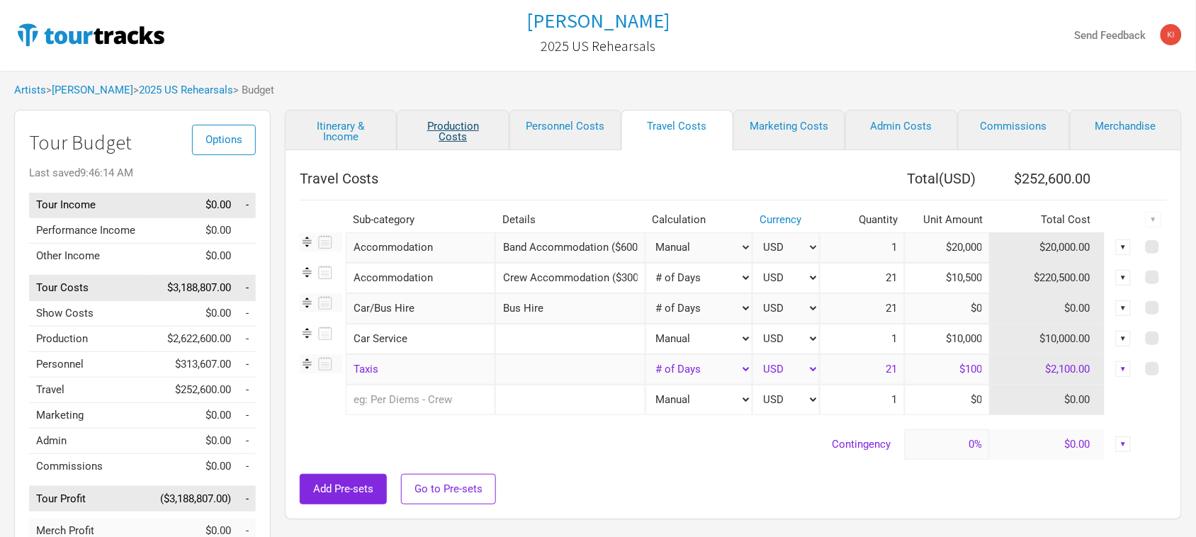
select select "Shows"
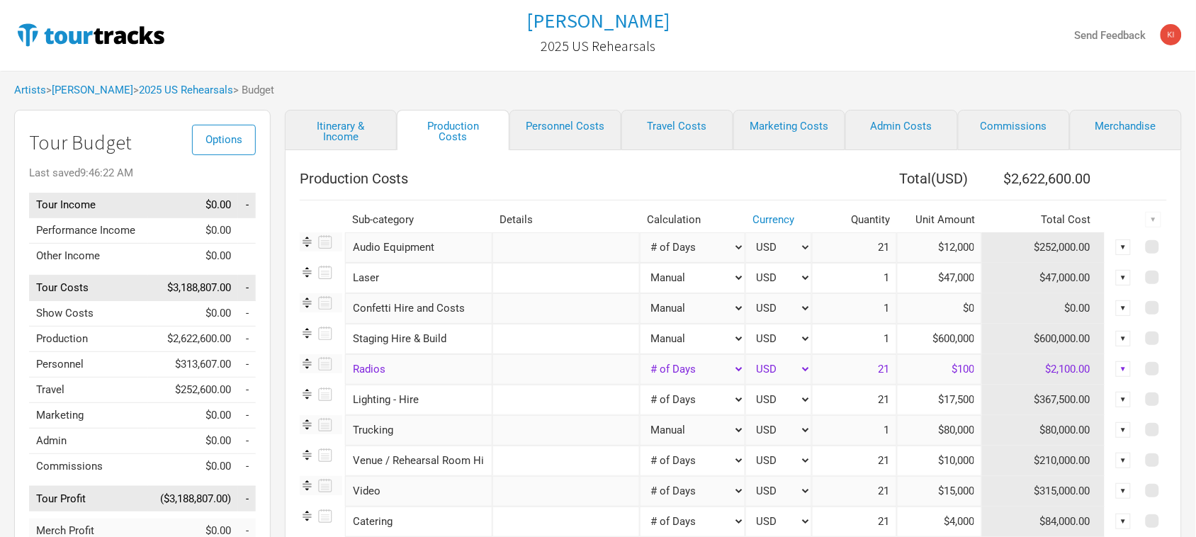
click at [1098, 85] on div "Artists > [PERSON_NAME] > 2025 US Rehearsals > Budget" at bounding box center [598, 90] width 1196 height 39
click at [354, 126] on link "Itinerary & Income" at bounding box center [341, 130] width 112 height 40
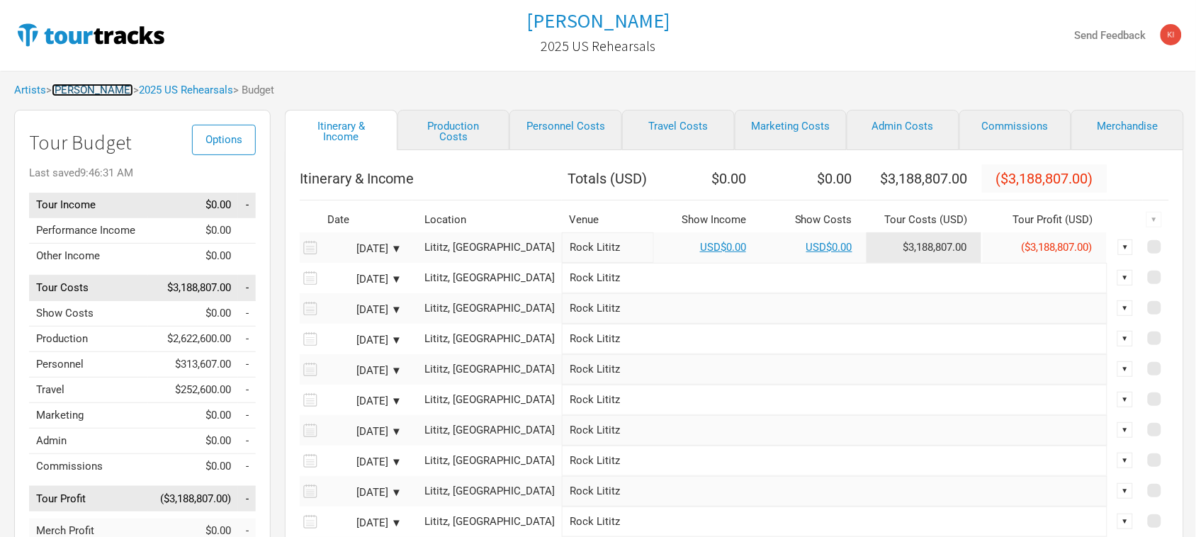
click at [107, 90] on link "[PERSON_NAME]" at bounding box center [92, 90] width 81 height 13
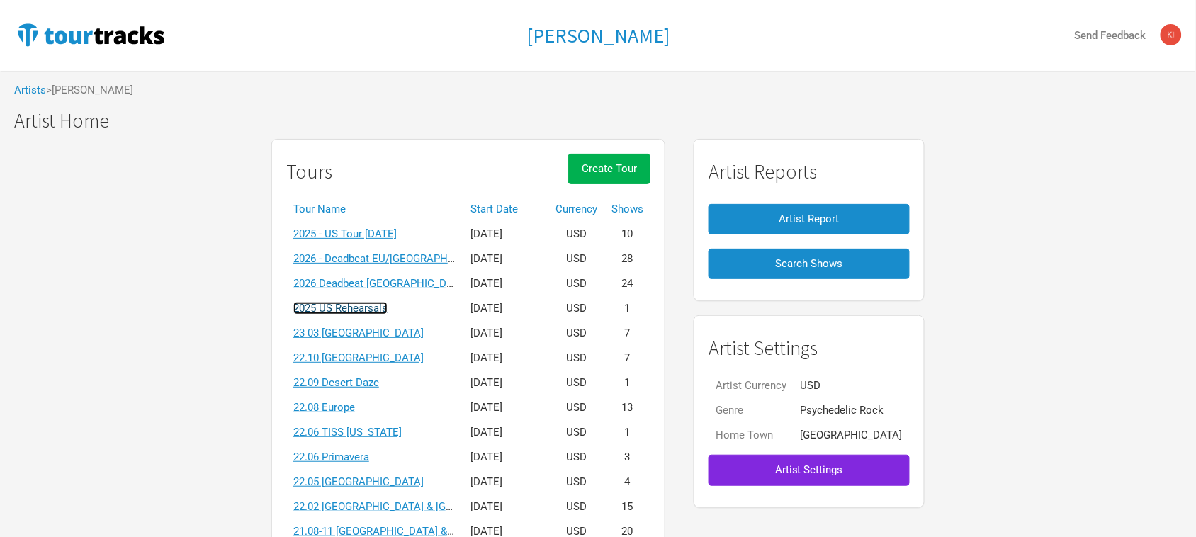
click at [383, 309] on link "2025 US Rehearsals" at bounding box center [340, 308] width 94 height 13
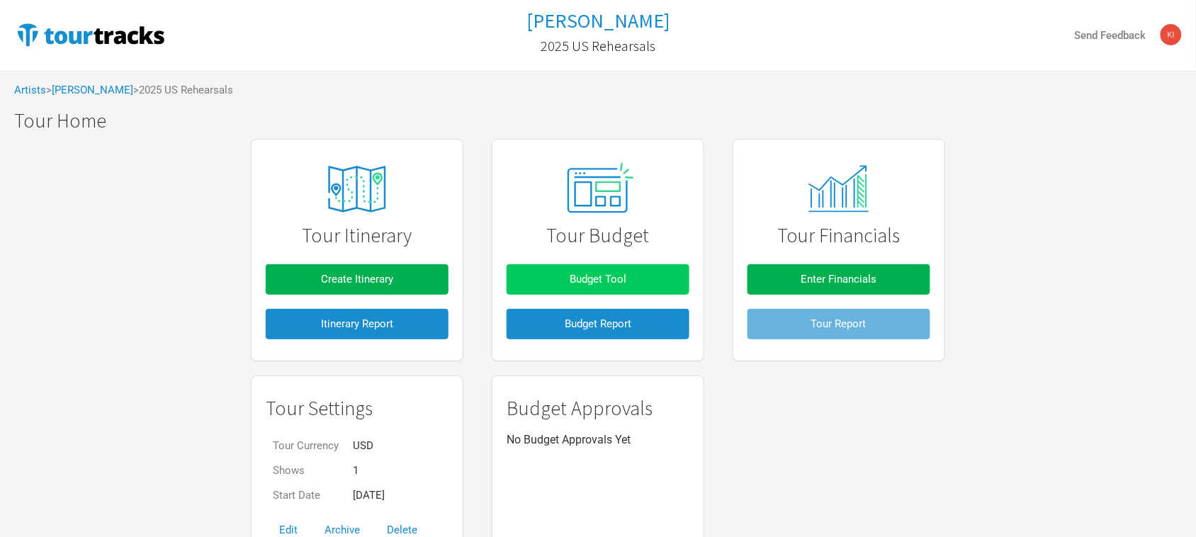
click at [655, 278] on button "Budget Tool" at bounding box center [598, 279] width 183 height 30
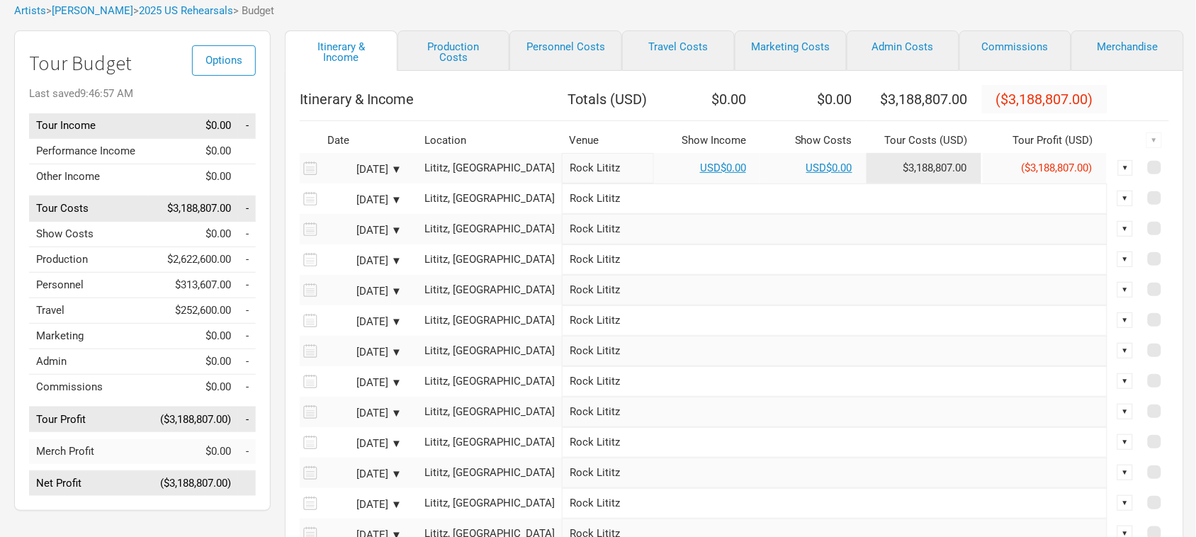
scroll to position [89, 0]
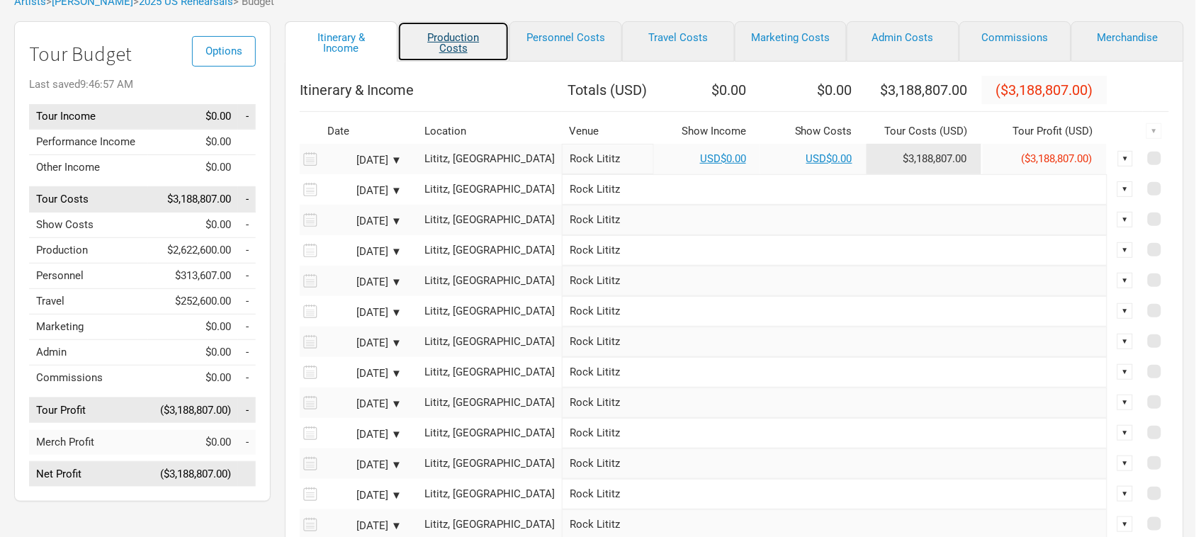
click at [424, 34] on link "Production Costs" at bounding box center [453, 41] width 113 height 40
select select "Total Days"
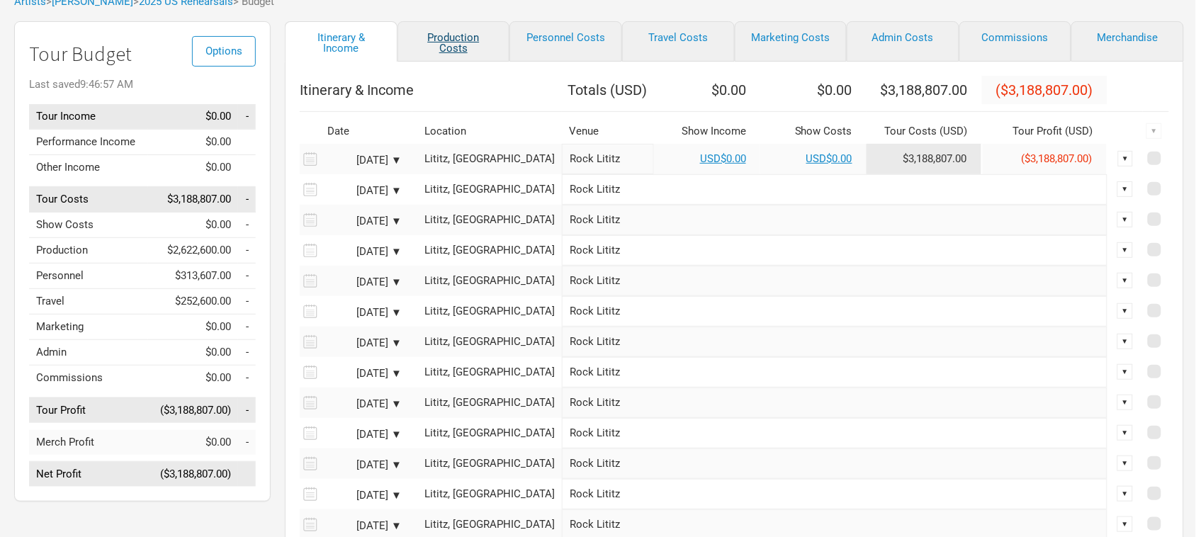
select select "Total Days"
select select "Shows"
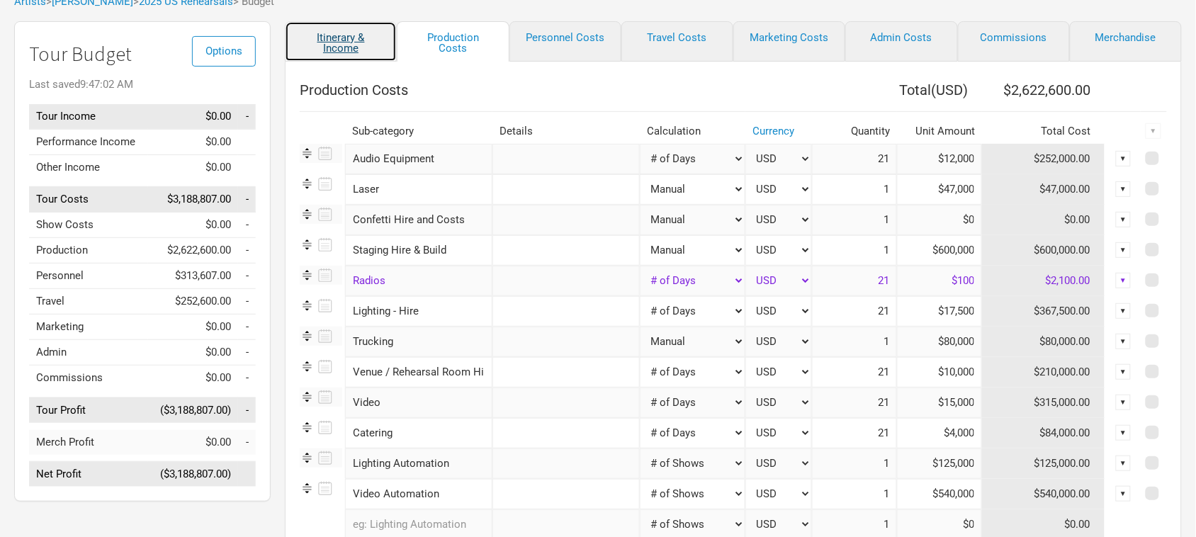
click at [332, 43] on link "Itinerary & Income" at bounding box center [341, 41] width 112 height 40
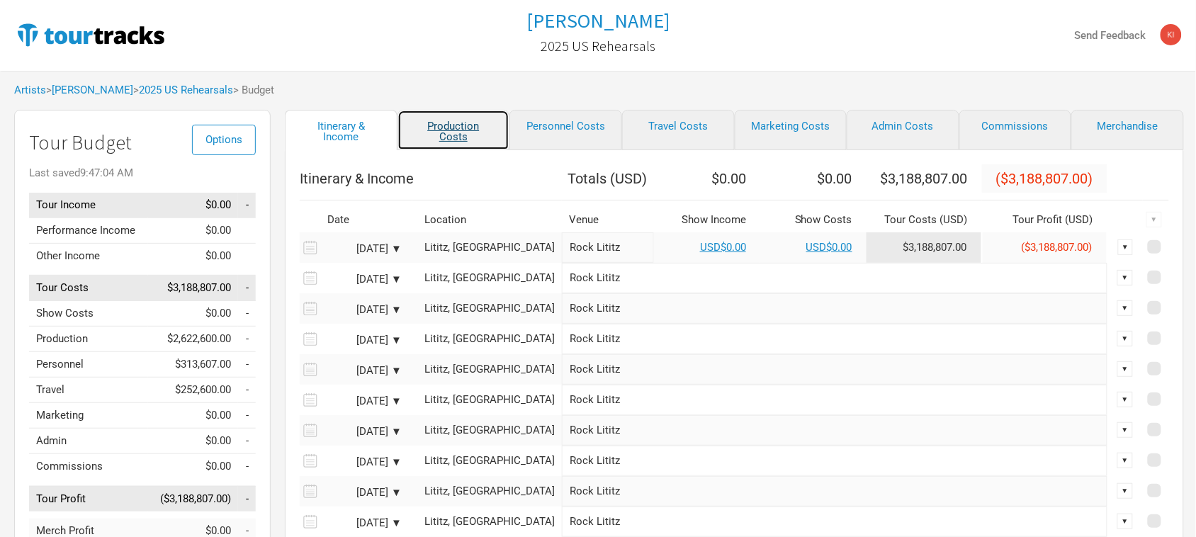
click at [457, 123] on link "Production Costs" at bounding box center [453, 130] width 113 height 40
select select "Total Days"
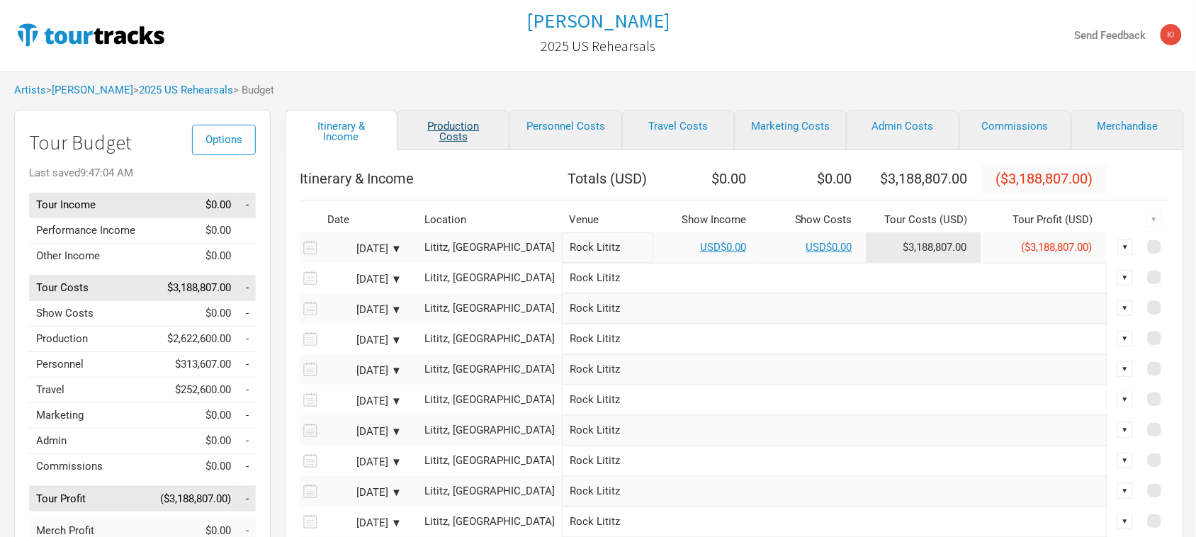
select select "Total Days"
select select "Shows"
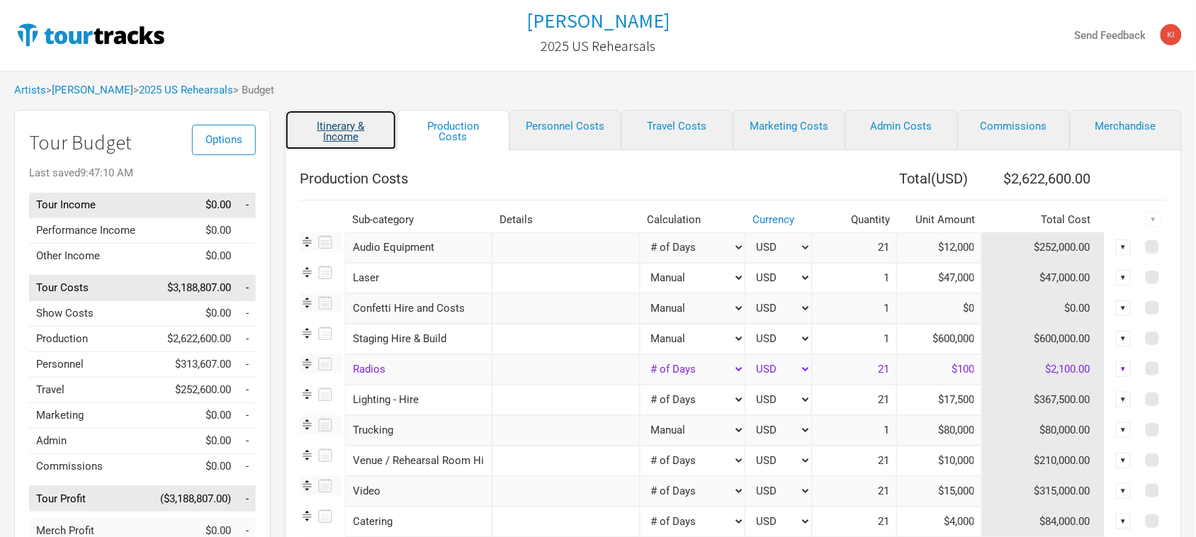
click at [338, 119] on link "Itinerary & Income" at bounding box center [341, 130] width 112 height 40
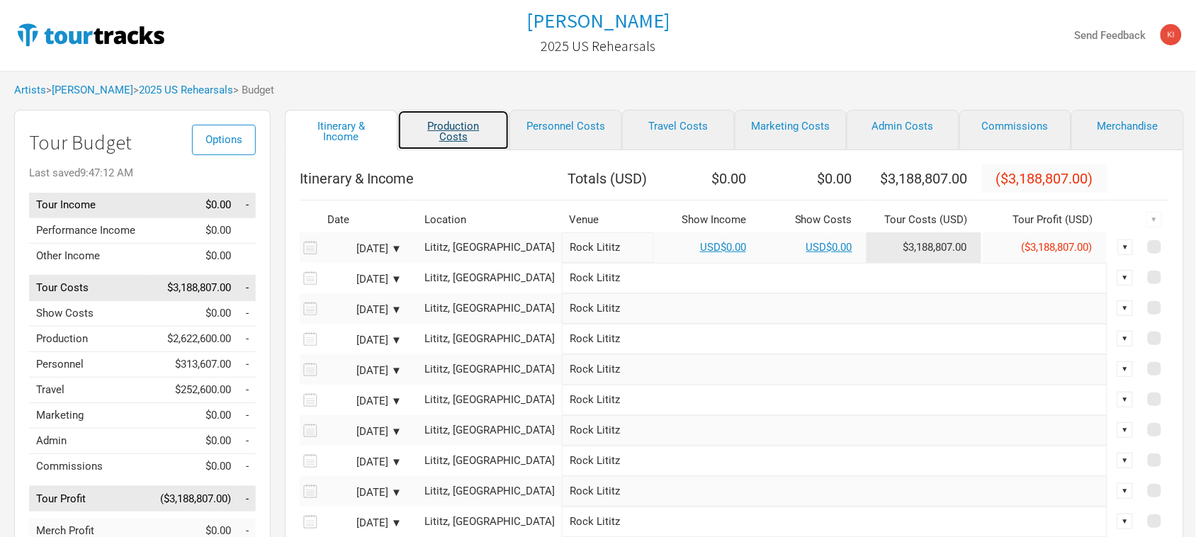
click at [458, 122] on link "Production Costs" at bounding box center [453, 130] width 113 height 40
select select "Total Days"
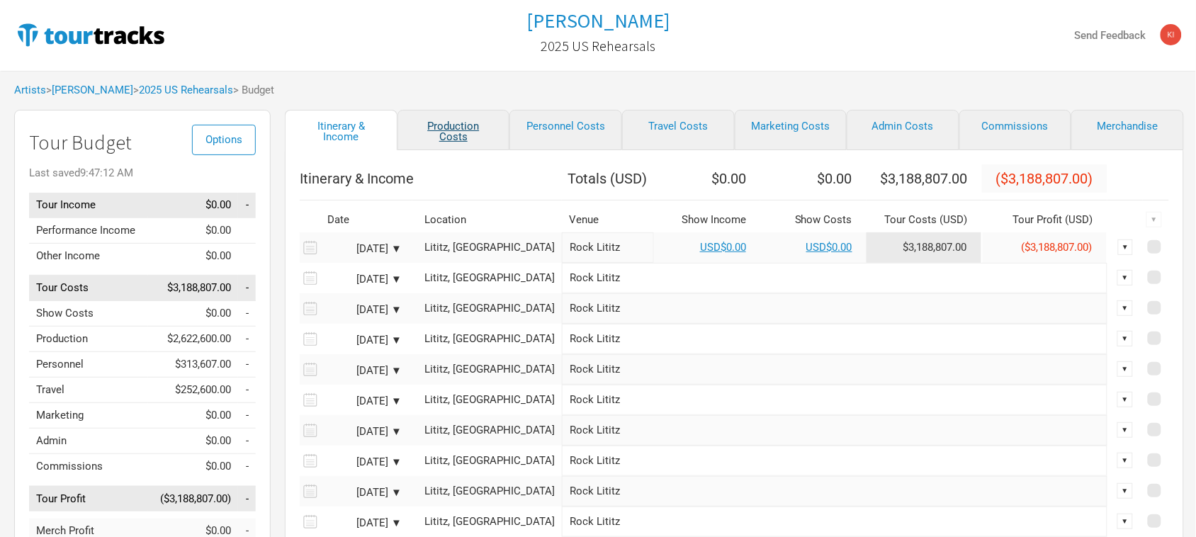
select select "Total Days"
select select "Shows"
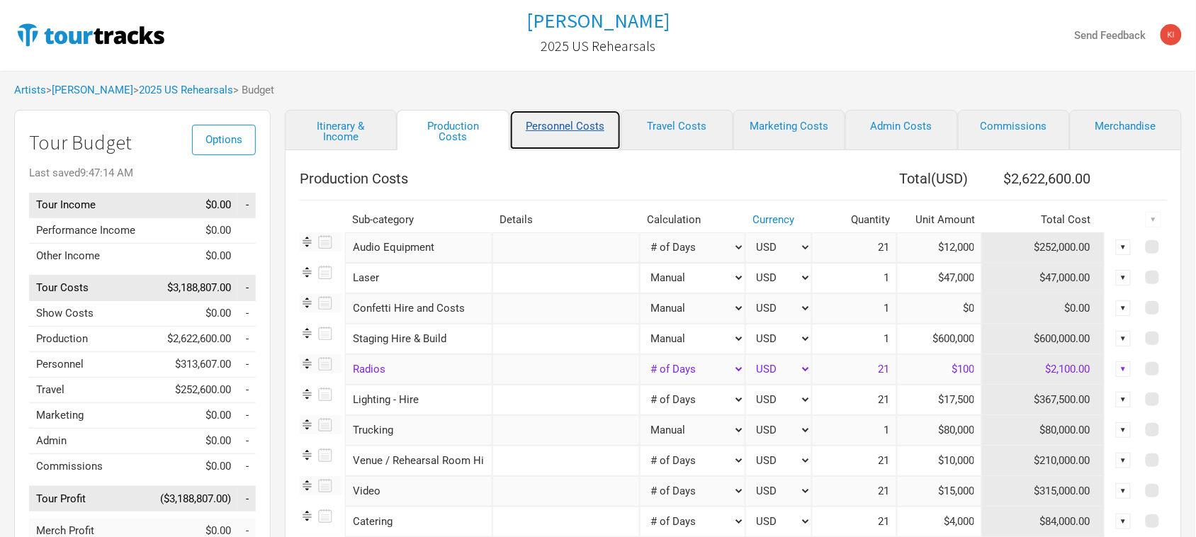
click at [568, 124] on link "Personnel Costs" at bounding box center [565, 130] width 112 height 40
select select "Total Days"
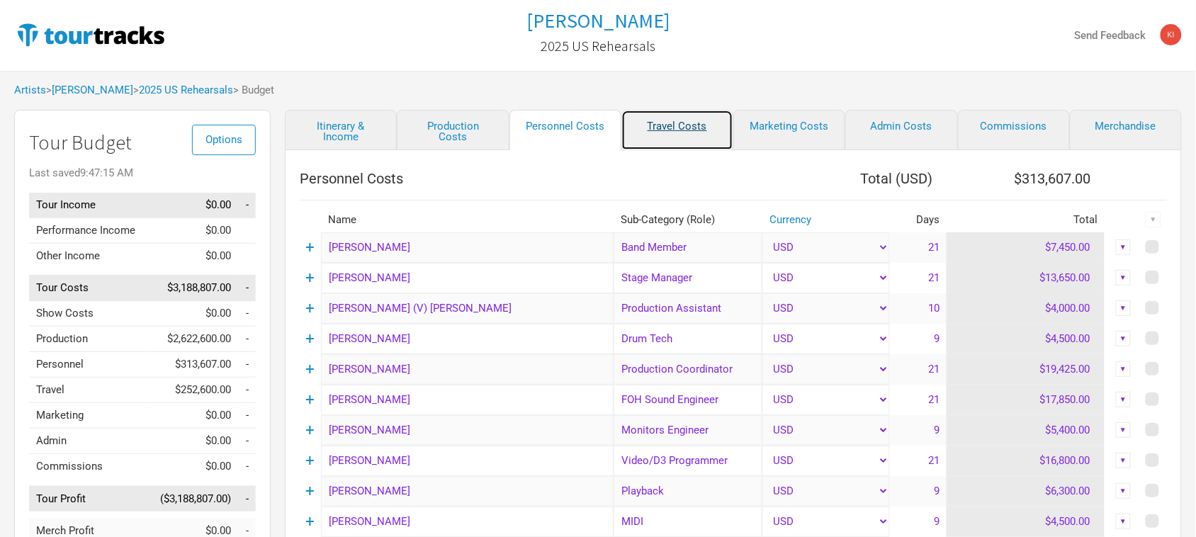
click at [685, 123] on link "Travel Costs" at bounding box center [677, 130] width 112 height 40
select select "Total Days"
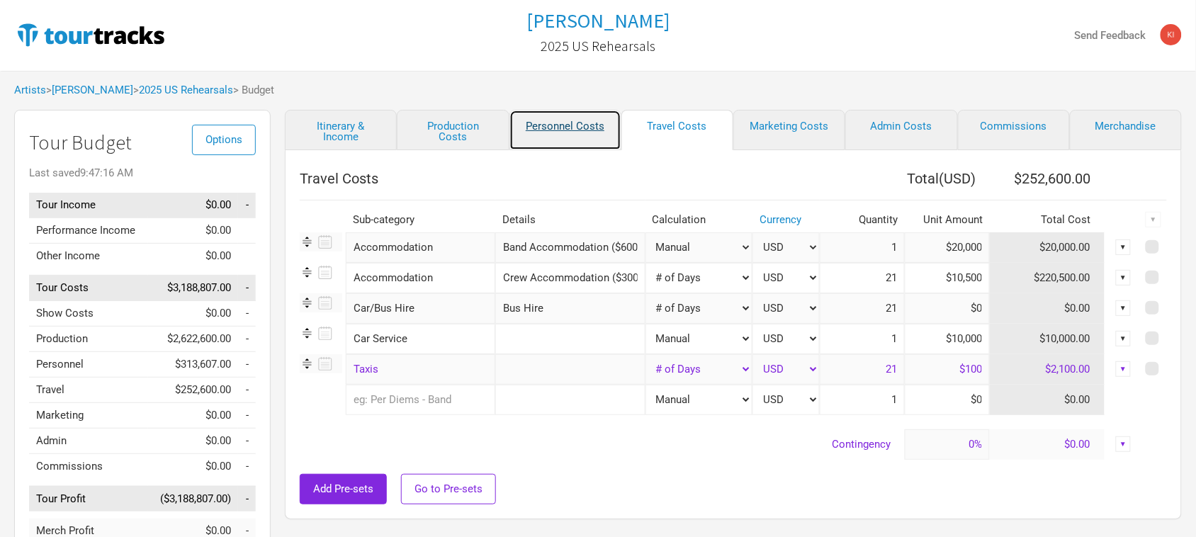
click at [558, 123] on link "Personnel Costs" at bounding box center [565, 130] width 112 height 40
select select "Total Days"
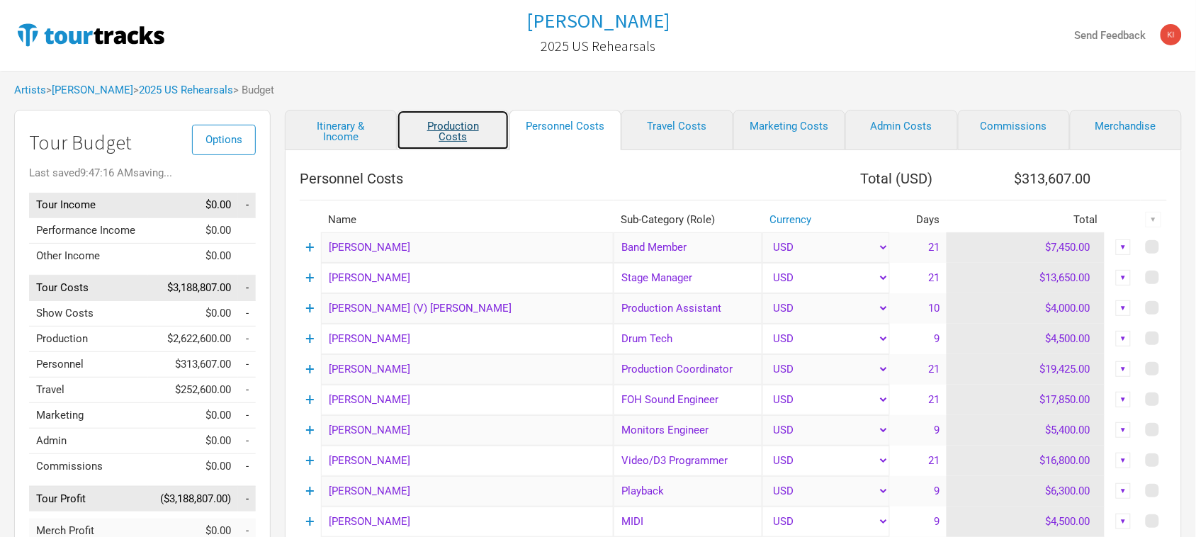
click at [463, 124] on link "Production Costs" at bounding box center [453, 130] width 112 height 40
select select "Total Days"
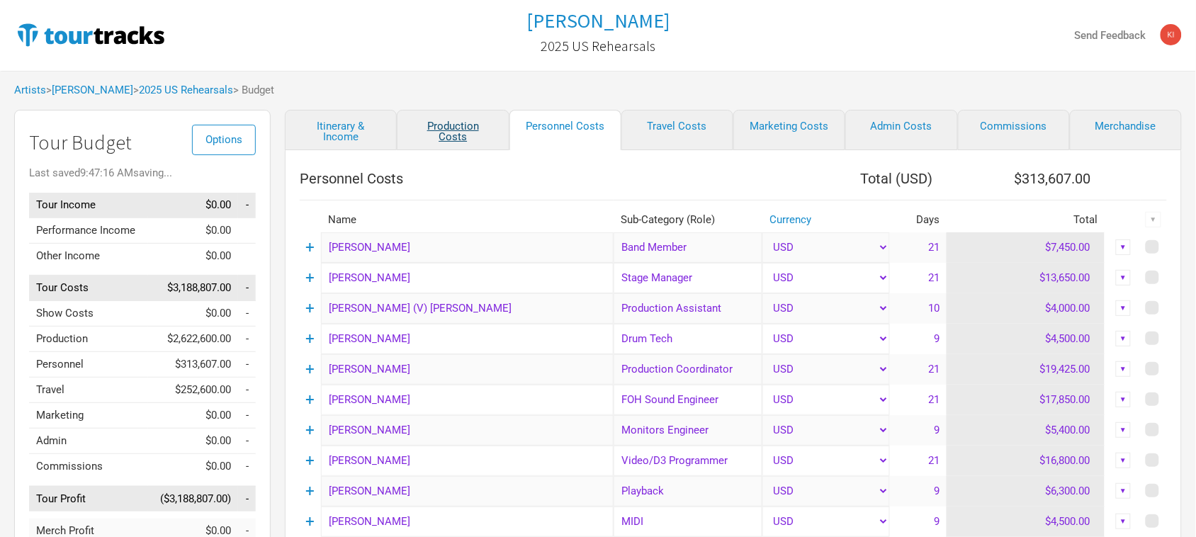
select select "Total Days"
select select "Shows"
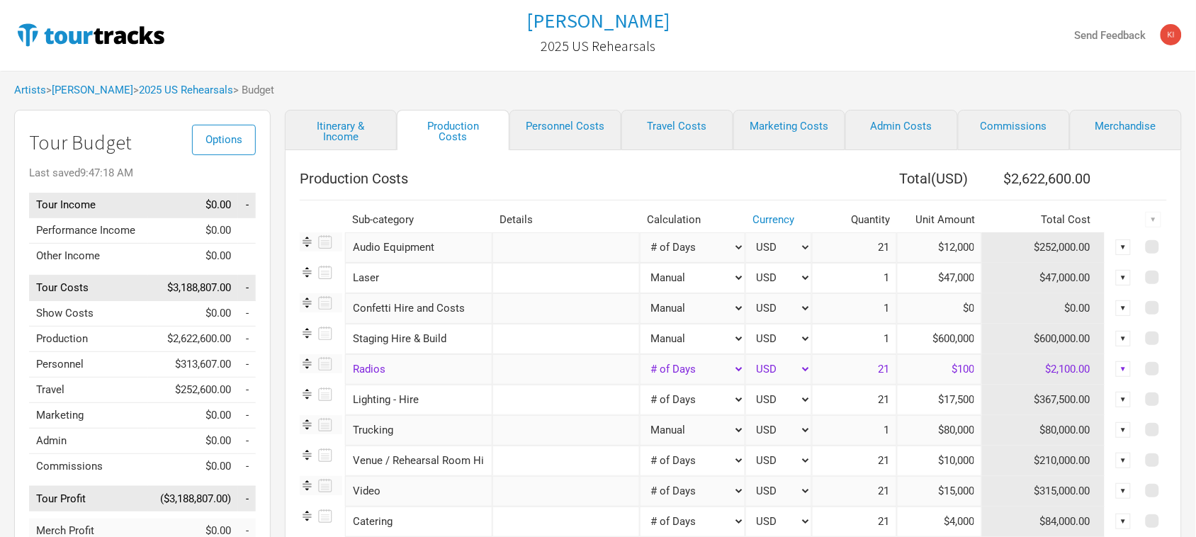
click at [1150, 176] on th at bounding box center [1154, 178] width 26 height 28
click at [575, 128] on link "Personnel Costs" at bounding box center [565, 130] width 112 height 40
select select "Total Days"
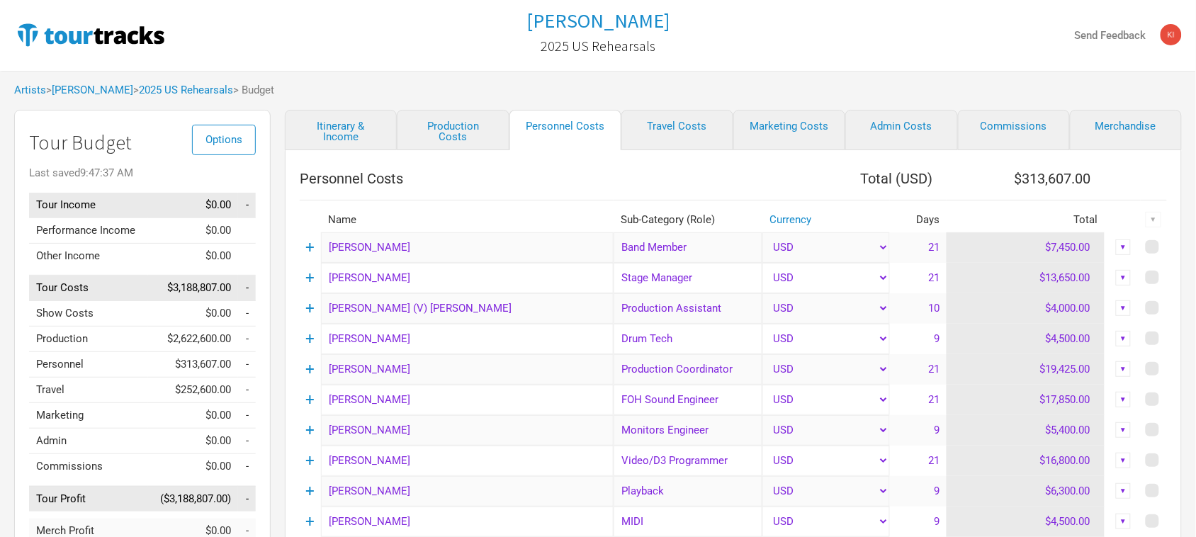
click at [787, 85] on div "Artists > [PERSON_NAME] > 2025 US Rehearsals > Budget" at bounding box center [598, 90] width 1196 height 39
click at [452, 132] on link "Production Costs" at bounding box center [453, 130] width 112 height 40
select select "Total Days"
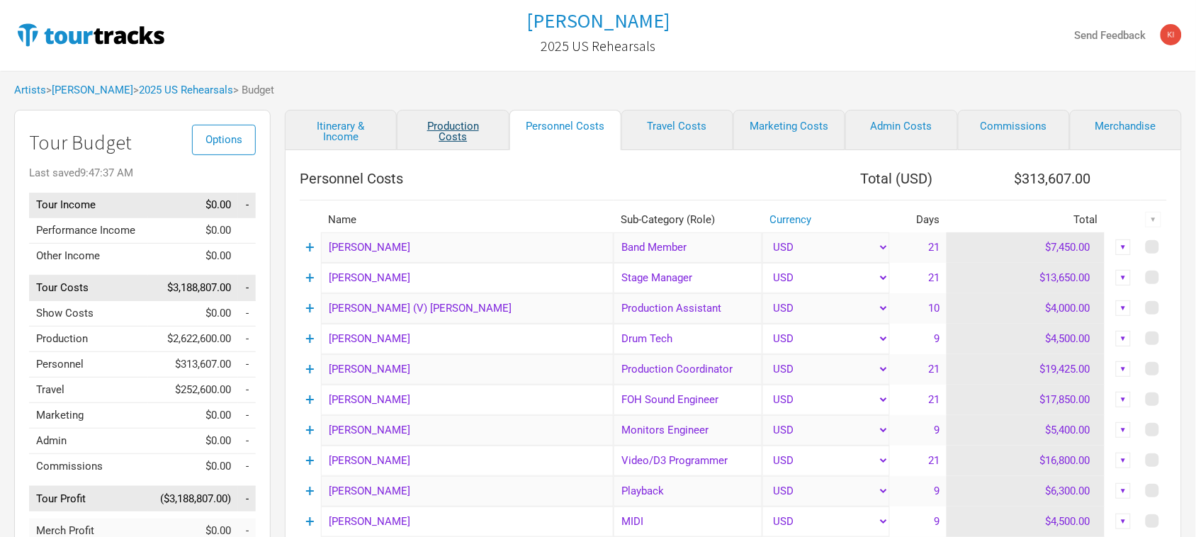
select select "Total Days"
select select "Shows"
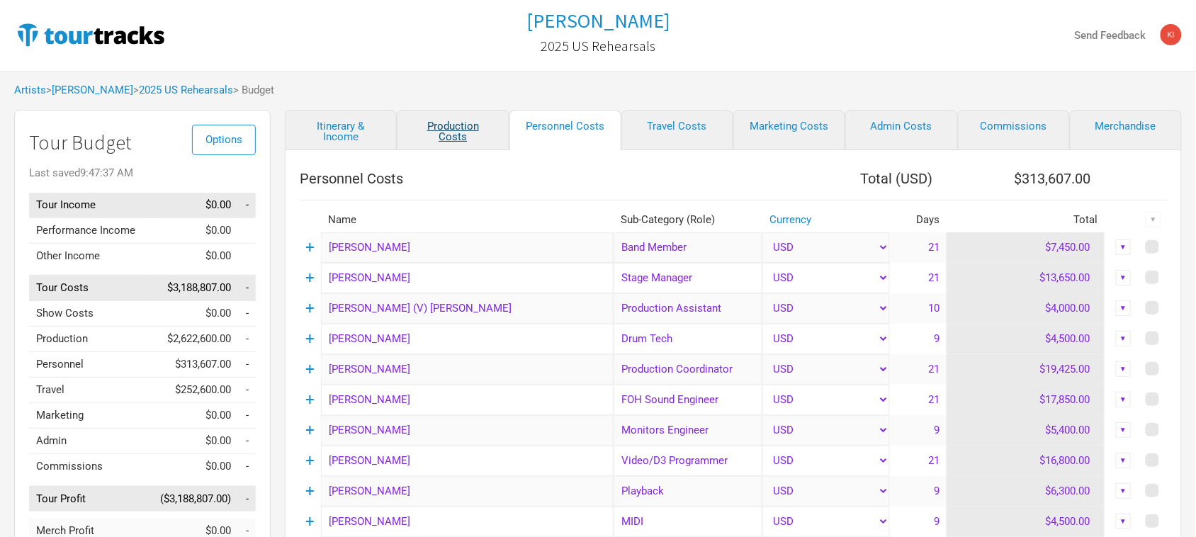
select select "Shows"
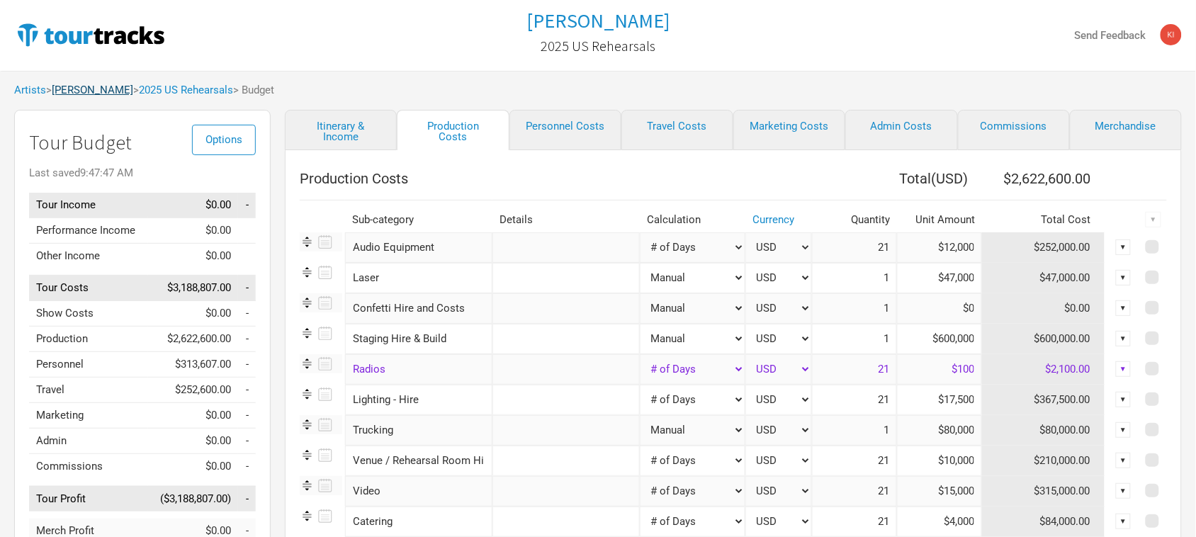
click at [89, 86] on link "[PERSON_NAME]" at bounding box center [92, 90] width 81 height 13
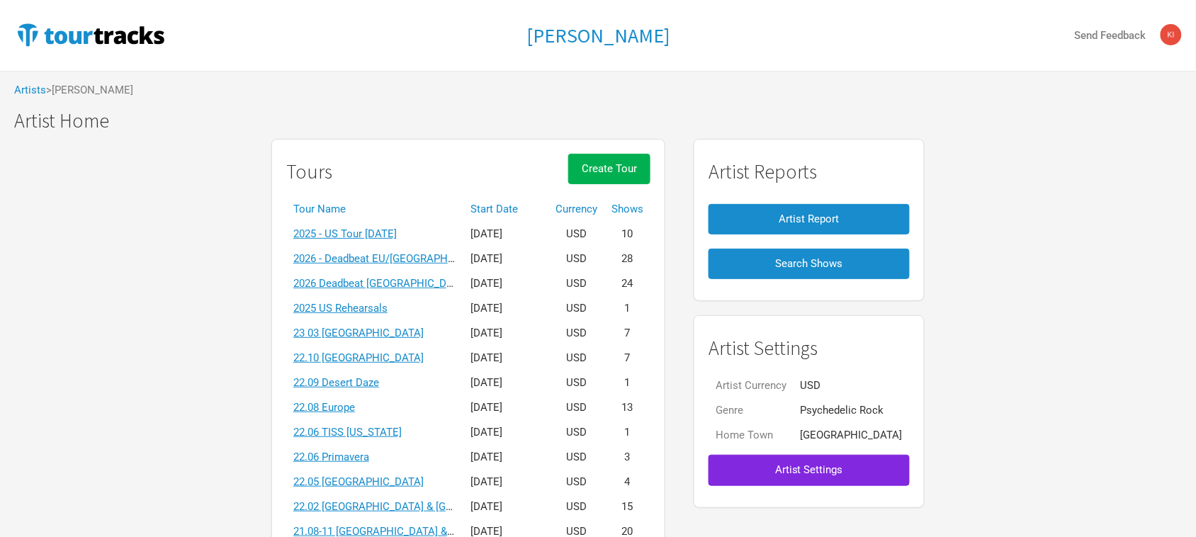
drag, startPoint x: 801, startPoint y: 106, endPoint x: 679, endPoint y: 84, distance: 124.0
click at [801, 106] on div "Artists > [PERSON_NAME]" at bounding box center [598, 90] width 1196 height 39
click at [388, 235] on link "2025 - US Tour [DATE]" at bounding box center [344, 233] width 103 height 13
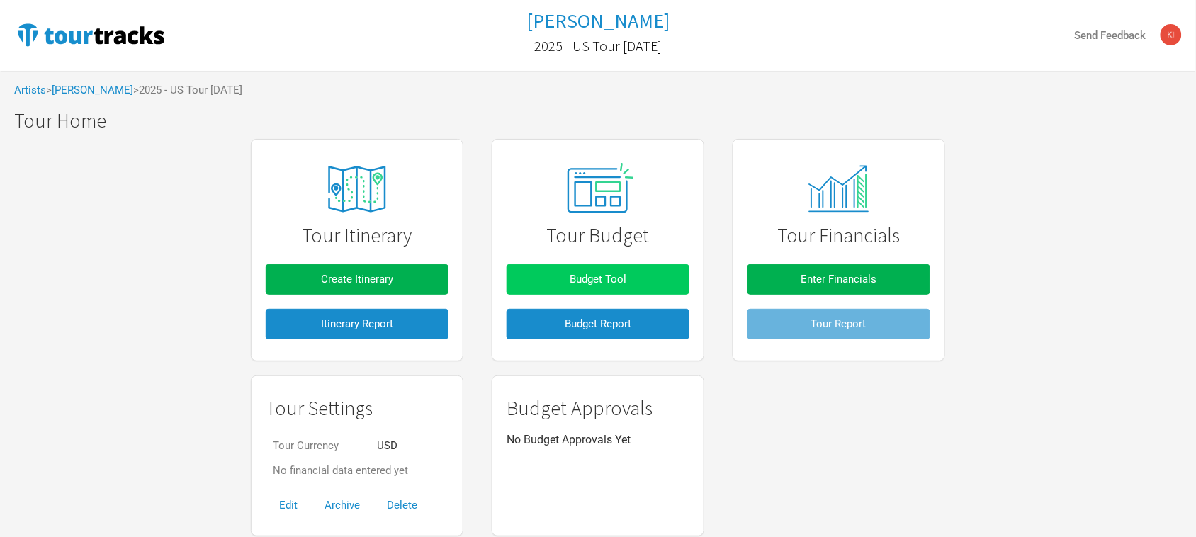
click at [600, 274] on span "Budget Tool" at bounding box center [598, 279] width 57 height 13
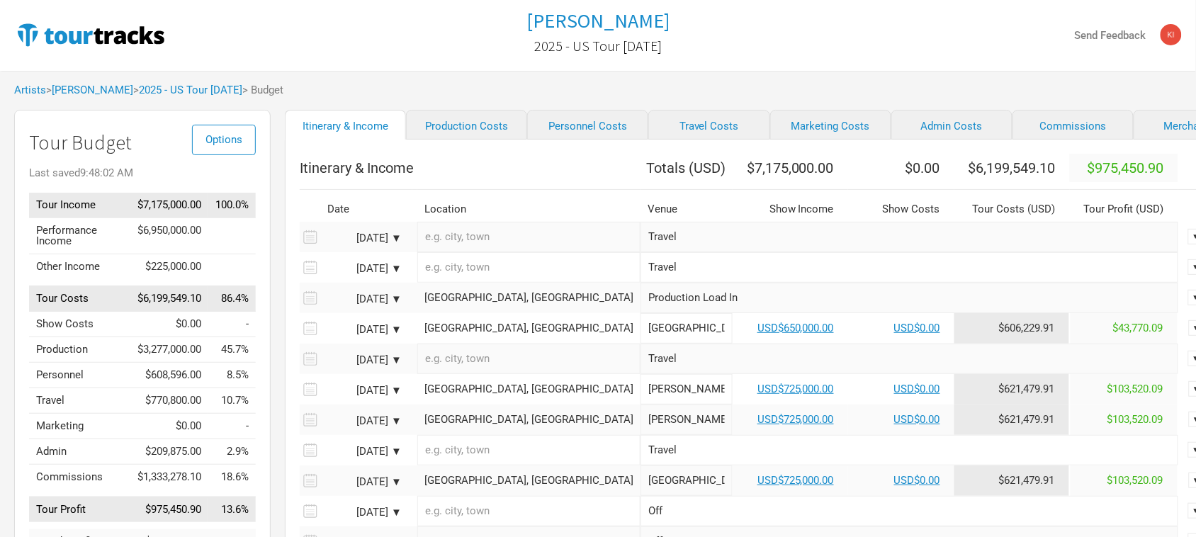
click at [958, 84] on div "Artists > [PERSON_NAME] > 2025 - US Tour [DATE] > Budget" at bounding box center [598, 90] width 1196 height 39
click at [466, 128] on link "Production Costs" at bounding box center [466, 125] width 121 height 30
select select "Show Days"
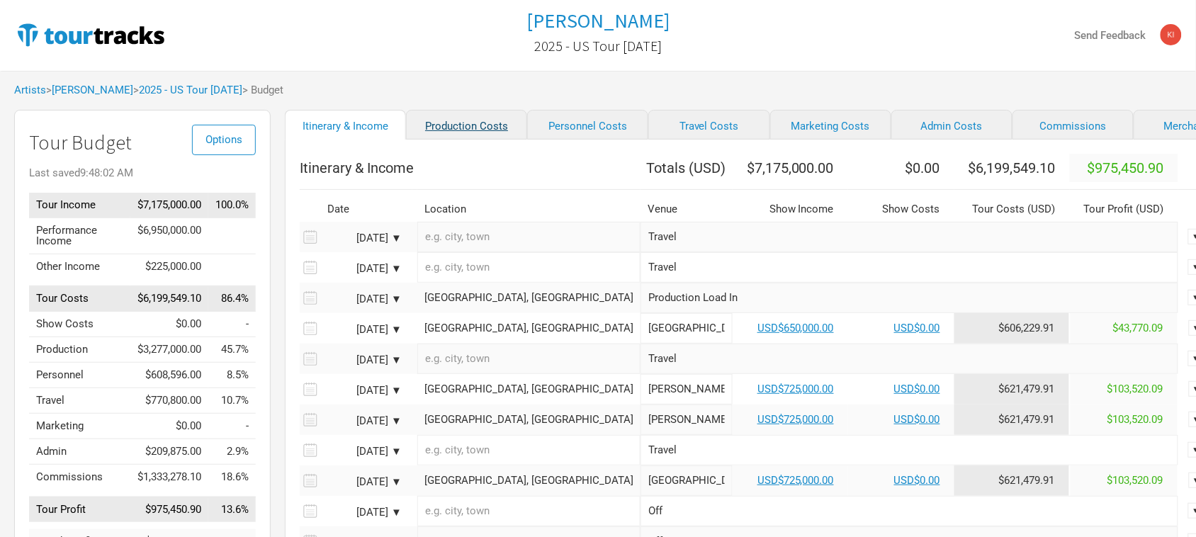
select select "Show Days"
select select "Shows"
select select "Show Days"
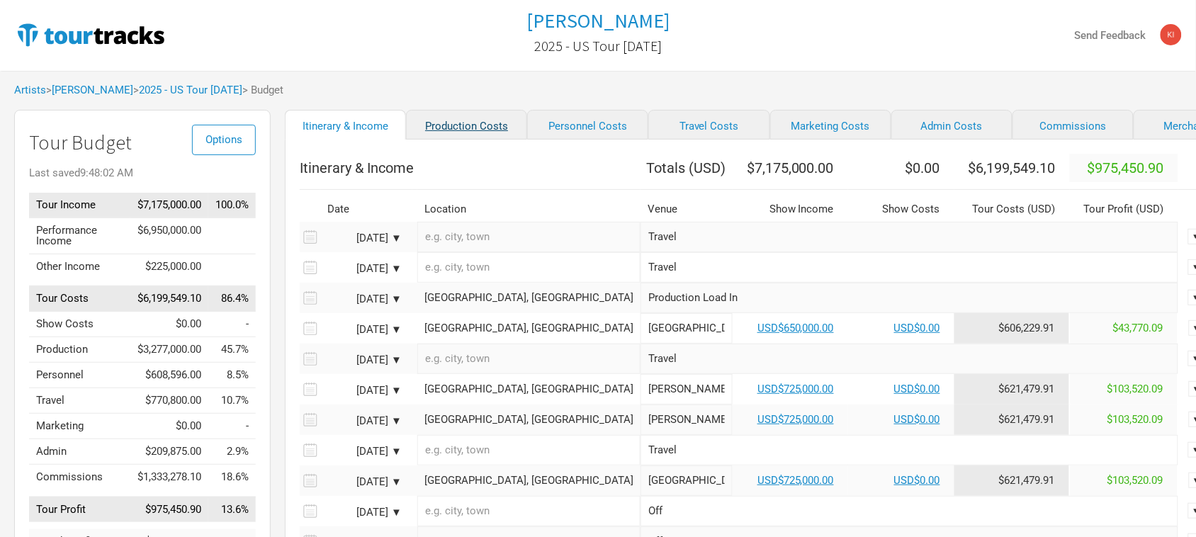
select select "Shows"
drag, startPoint x: 964, startPoint y: 53, endPoint x: 904, endPoint y: 58, distance: 59.7
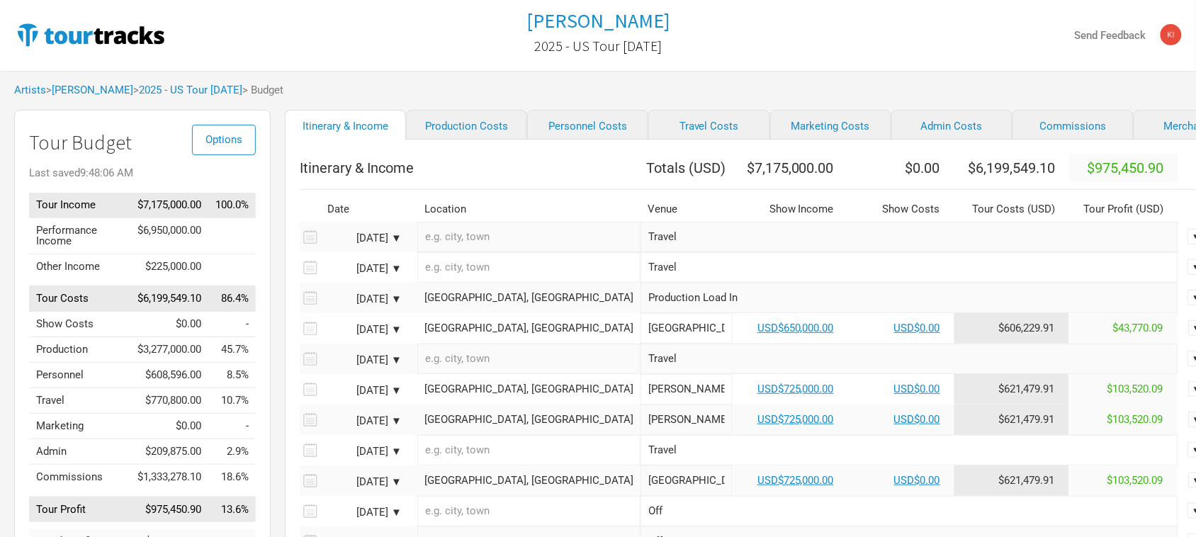
click at [964, 52] on div "Tame Impala 2025 - US Tour [DATE] Send Feedback" at bounding box center [598, 35] width 1196 height 71
click at [453, 130] on link "Production Costs" at bounding box center [466, 125] width 121 height 30
select select "Show Days"
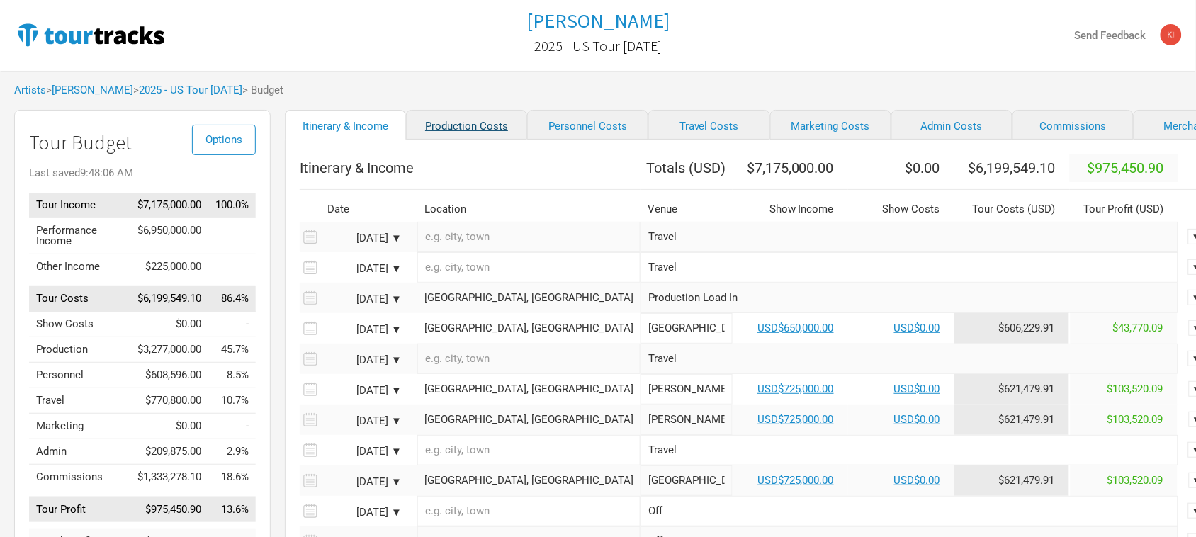
select select "Show Days"
select select "Shows"
select select "Show Days"
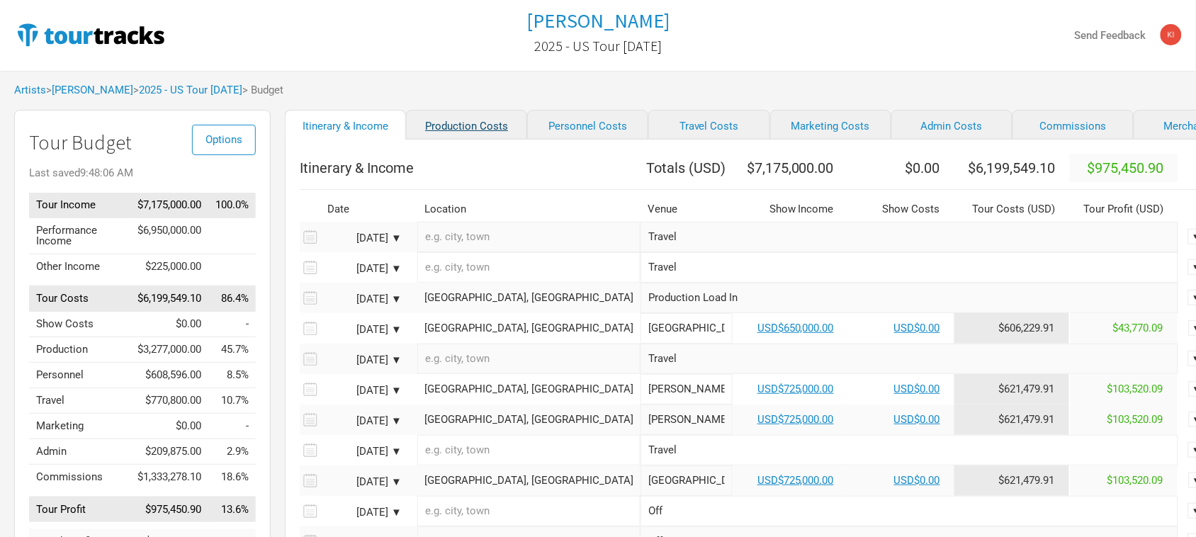
select select "Shows"
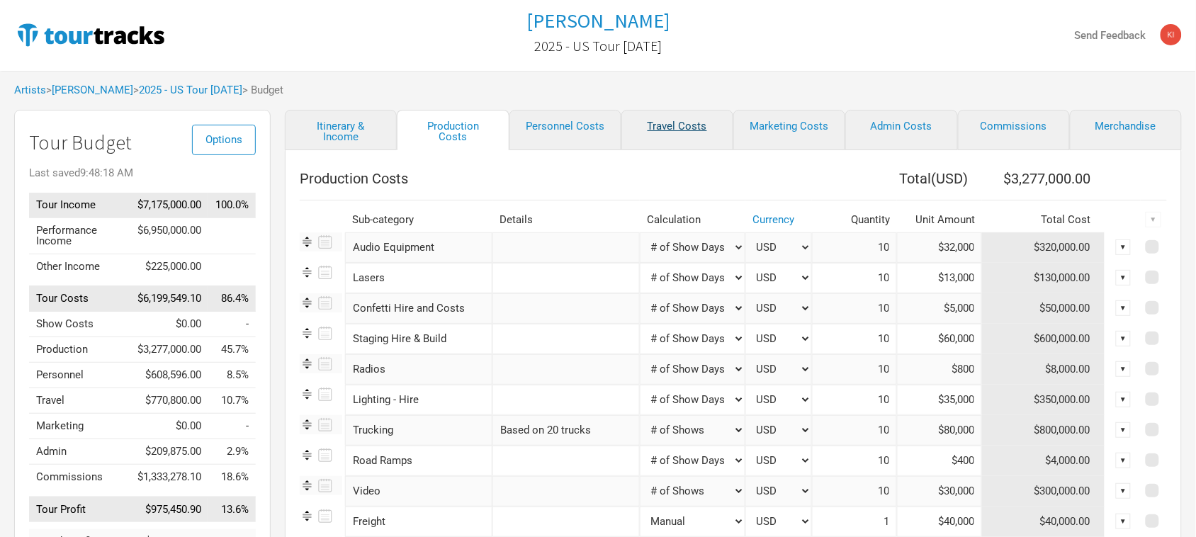
drag, startPoint x: 745, startPoint y: 164, endPoint x: 675, endPoint y: 132, distance: 76.4
click at [745, 164] on div "Production Costs Total ( USD ) $3,277,000.00 Sub-category Details Calculation C…" at bounding box center [733, 441] width 897 height 582
click at [578, 128] on link "Personnel Costs" at bounding box center [565, 130] width 112 height 40
select select "Total Days"
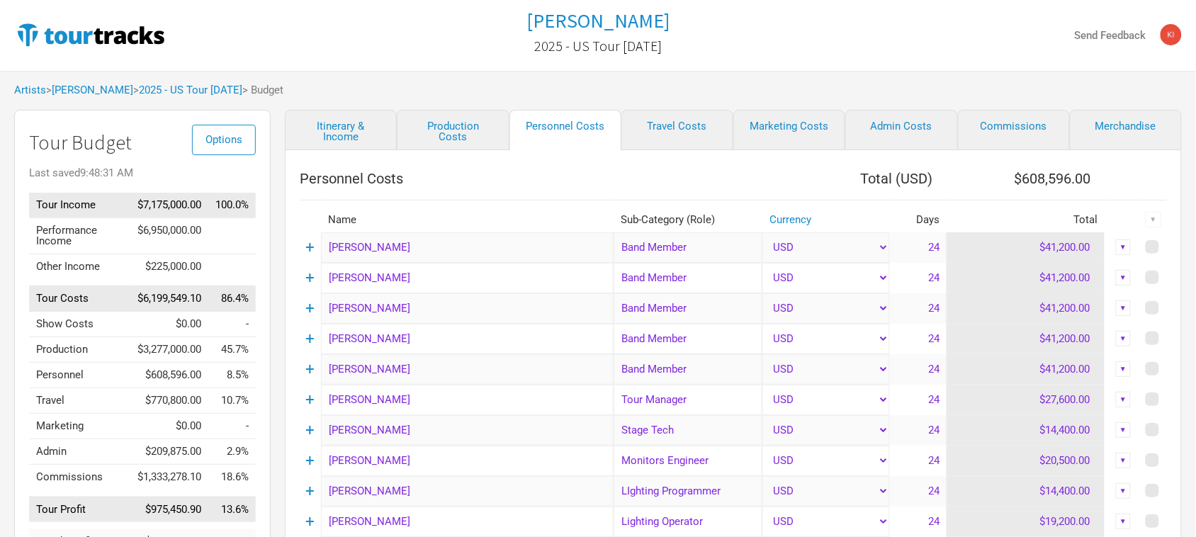
drag, startPoint x: 898, startPoint y: 30, endPoint x: 871, endPoint y: 58, distance: 38.1
click at [898, 30] on div "Send Feedback" at bounding box center [987, 35] width 389 height 23
click at [689, 128] on link "Travel Costs" at bounding box center [677, 130] width 112 height 40
select select "Total Days"
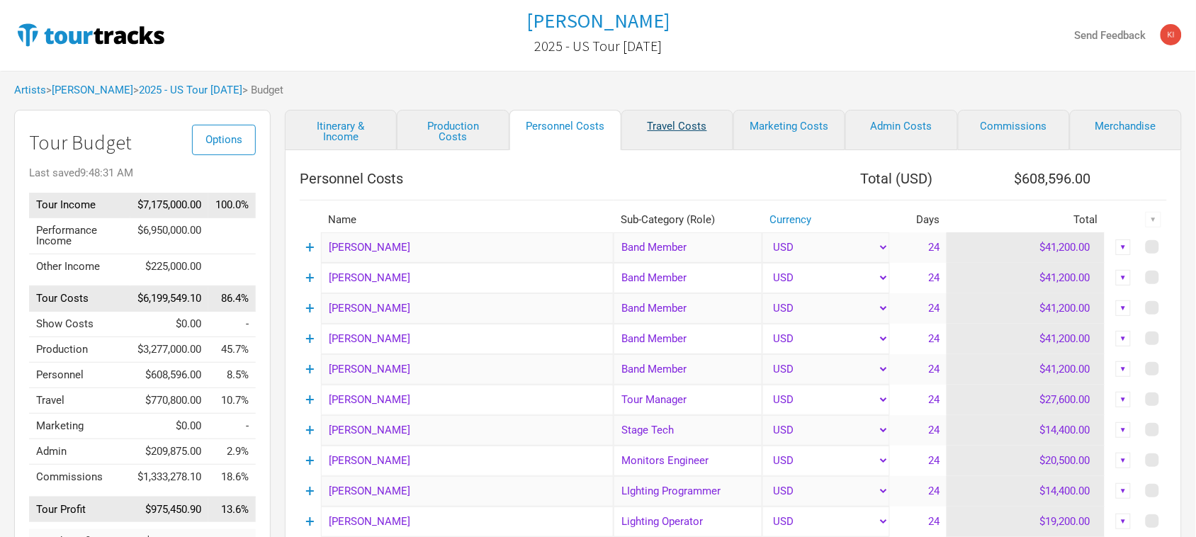
select select "NonShow Days"
select select "Total Days"
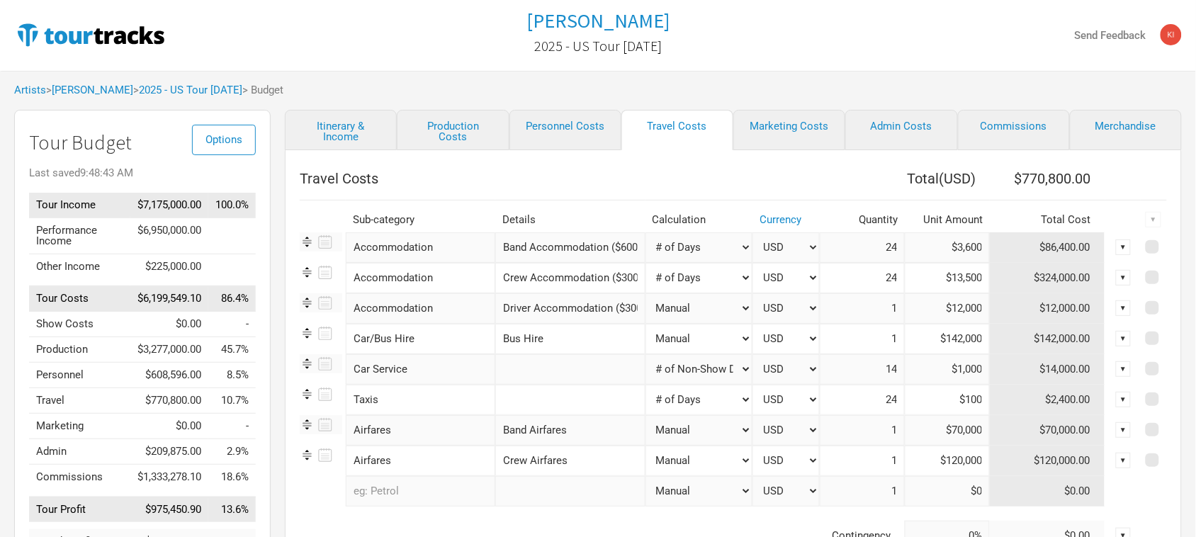
drag, startPoint x: 940, startPoint y: 44, endPoint x: 893, endPoint y: 68, distance: 53.2
click at [940, 44] on div "Send Feedback" at bounding box center [987, 35] width 389 height 23
click at [762, 121] on link "Marketing Costs" at bounding box center [789, 130] width 112 height 40
select select "% of Gross"
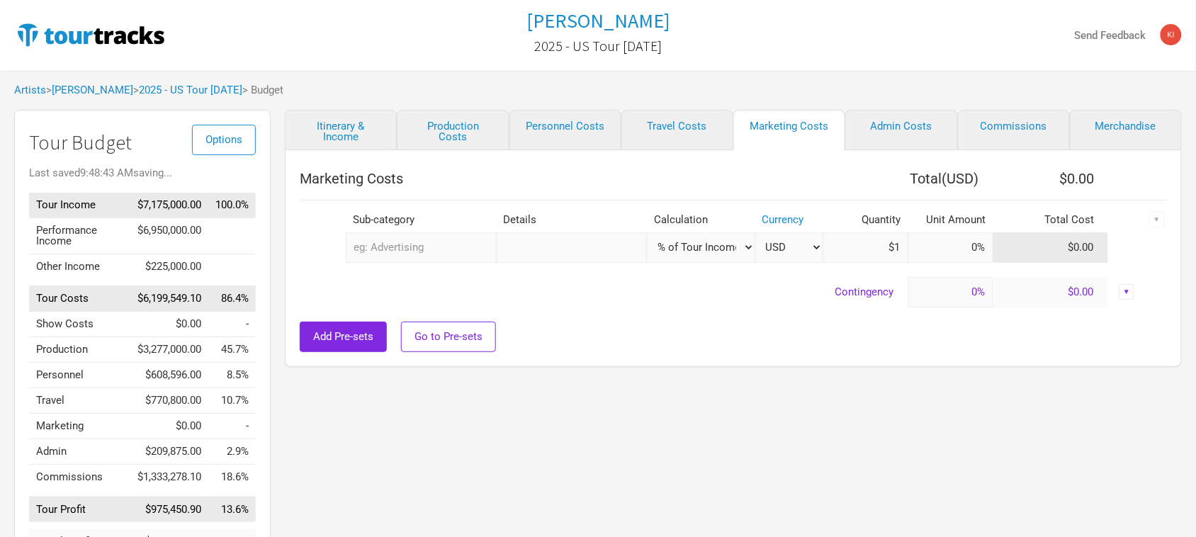
select select "% of Gross"
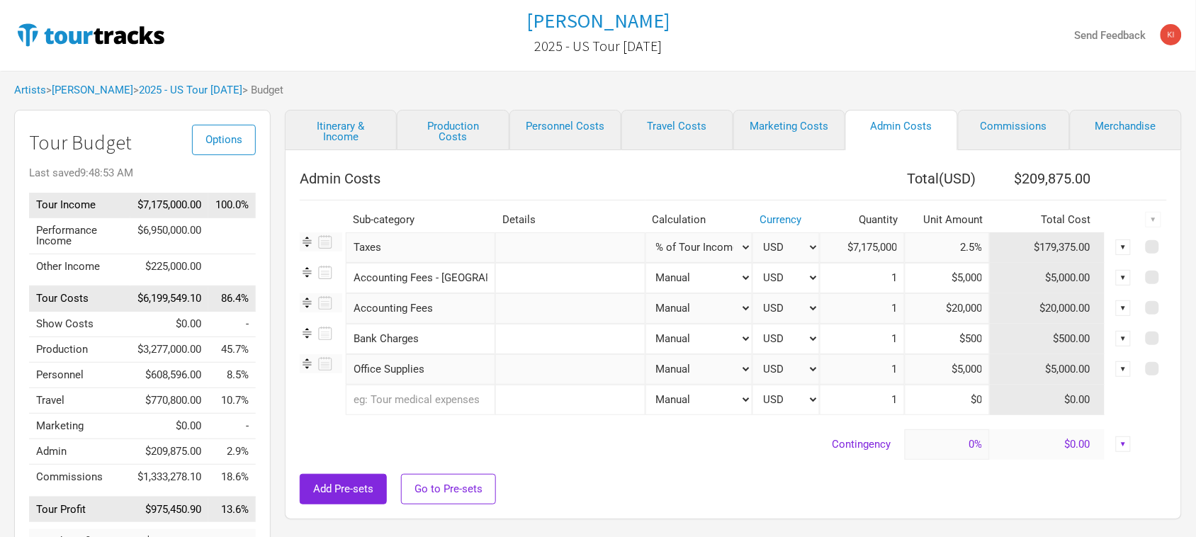
click at [1152, 175] on th at bounding box center [1154, 178] width 26 height 28
click at [1027, 125] on link "Commissions" at bounding box center [1014, 130] width 112 height 40
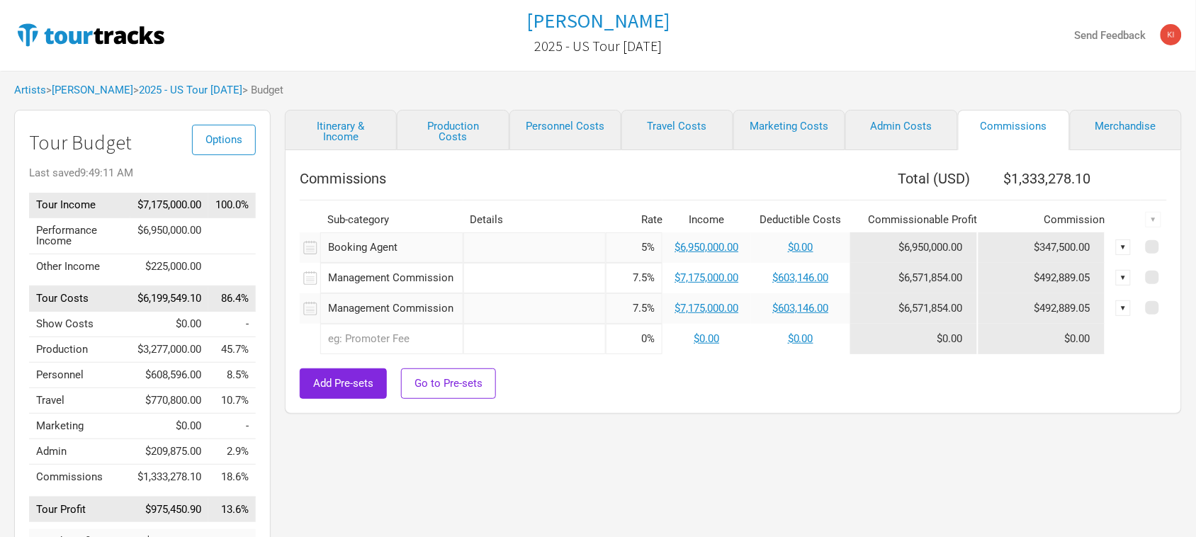
click at [913, 448] on div "Itinerary & Income Production Costs Personnel Costs Travel Costs Marketing Cost…" at bounding box center [719, 359] width 897 height 498
click at [1127, 124] on link "Merchandise" at bounding box center [1126, 130] width 112 height 40
select select "% of Gross Merch"
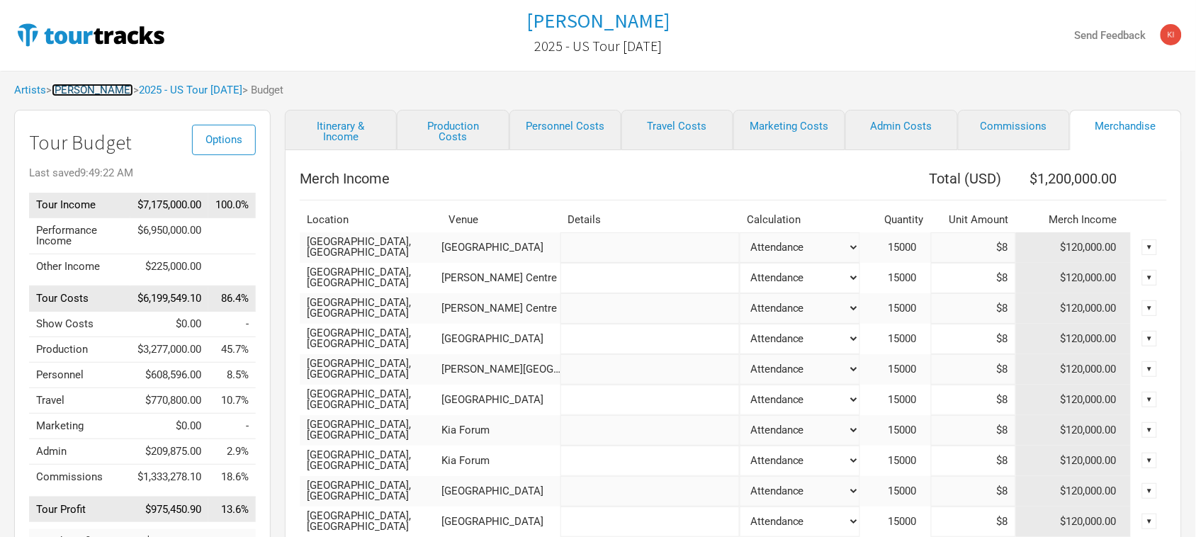
click at [101, 89] on link "[PERSON_NAME]" at bounding box center [92, 90] width 81 height 13
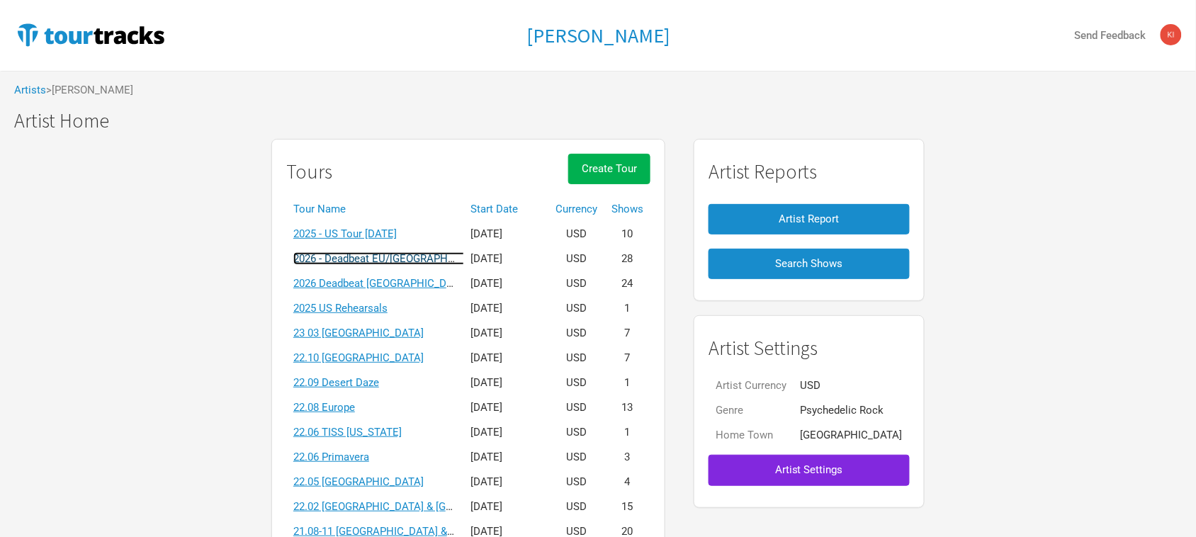
click at [430, 260] on link "2026 - Deadbeat EU/[GEOGRAPHIC_DATA] [DATE]" at bounding box center [409, 258] width 233 height 13
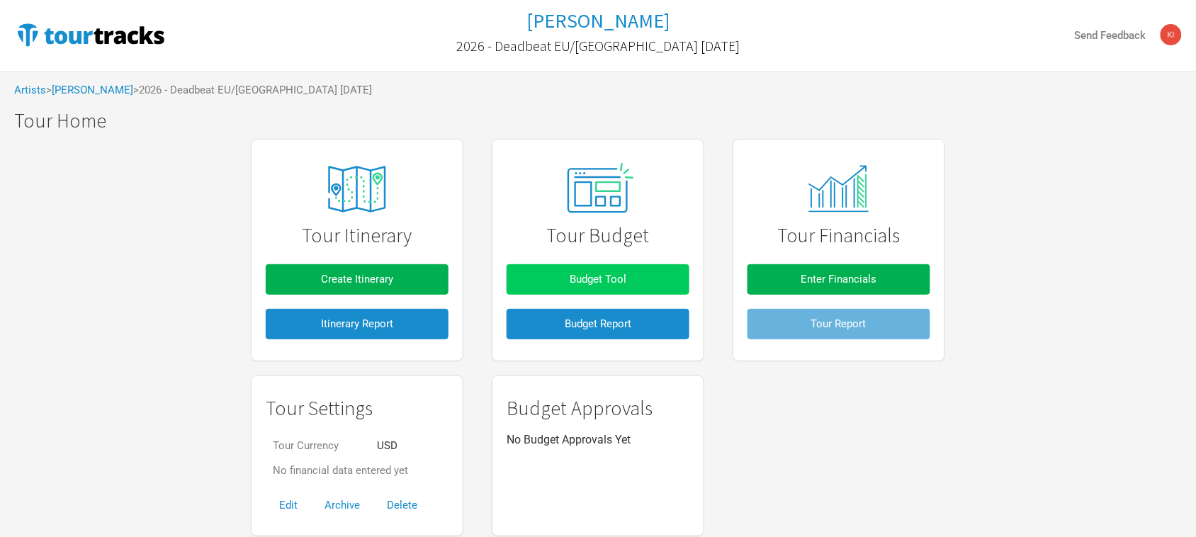
click at [614, 267] on button "Budget Tool" at bounding box center [598, 279] width 183 height 30
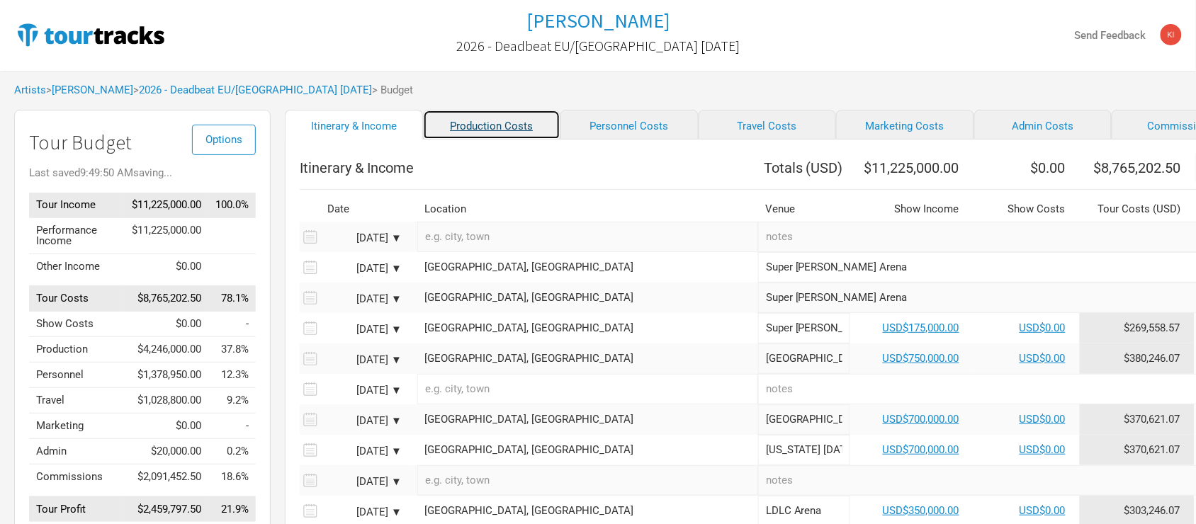
click at [445, 126] on link "Production Costs" at bounding box center [492, 125] width 138 height 30
select select "Shows"
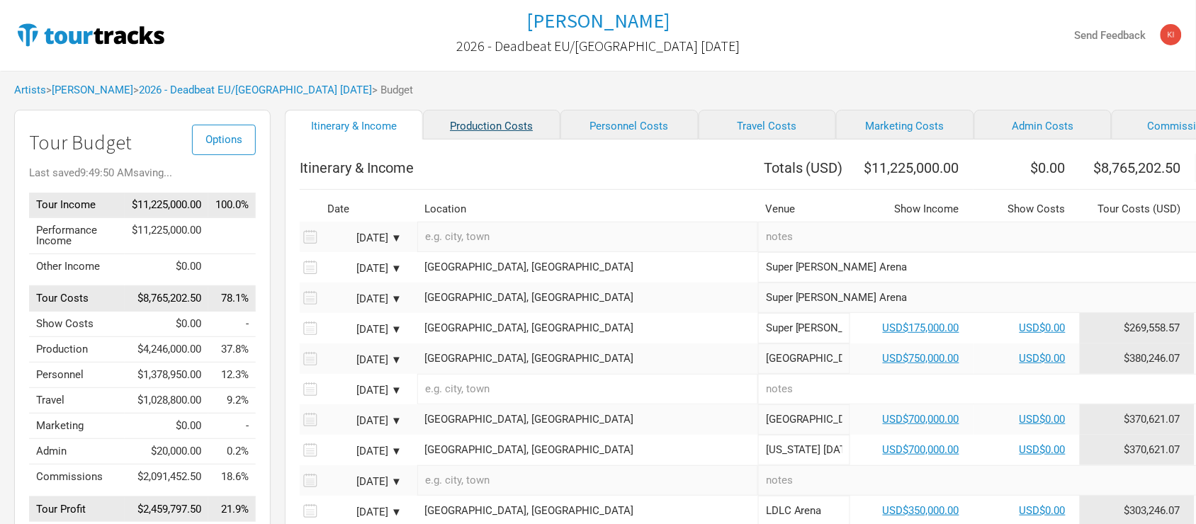
select select "Shows"
select select "Total Days"
select select "Shows"
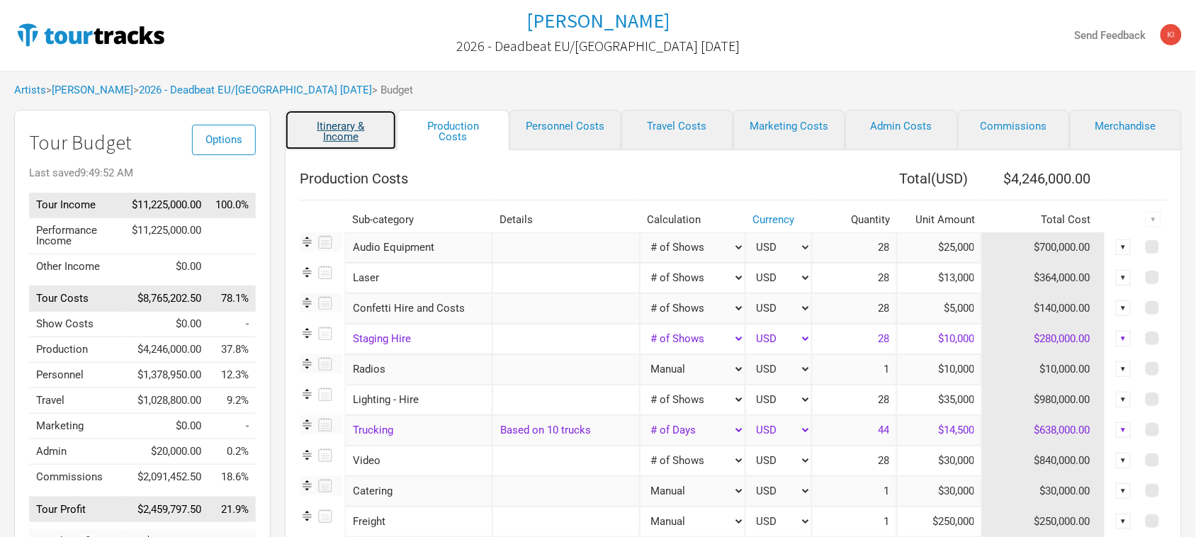
click at [341, 132] on link "Itinerary & Income" at bounding box center [341, 130] width 112 height 40
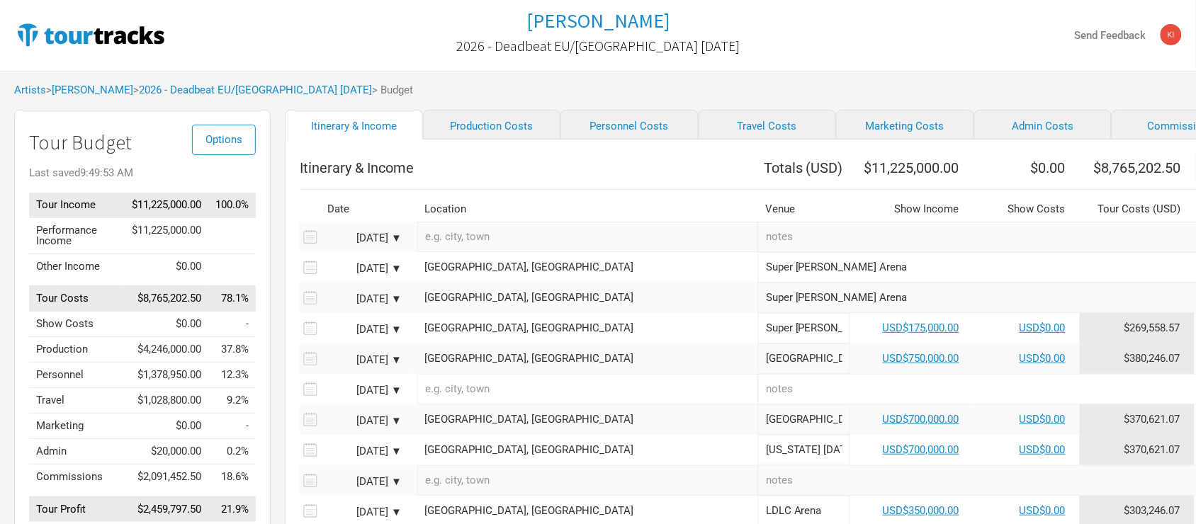
click at [805, 72] on div "Artists > [PERSON_NAME] > 2026 - Deadbeat EU/[GEOGRAPHIC_DATA] [DATE] > Budget" at bounding box center [598, 90] width 1196 height 39
click at [463, 125] on link "Production Costs" at bounding box center [492, 125] width 138 height 30
select select "Shows"
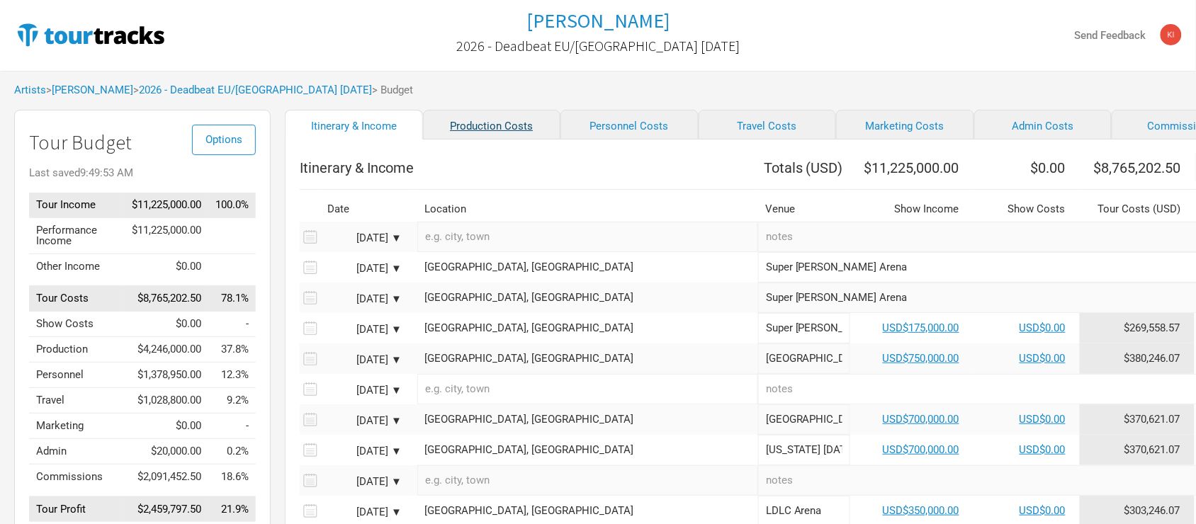
select select "Shows"
select select "Total Days"
select select "Shows"
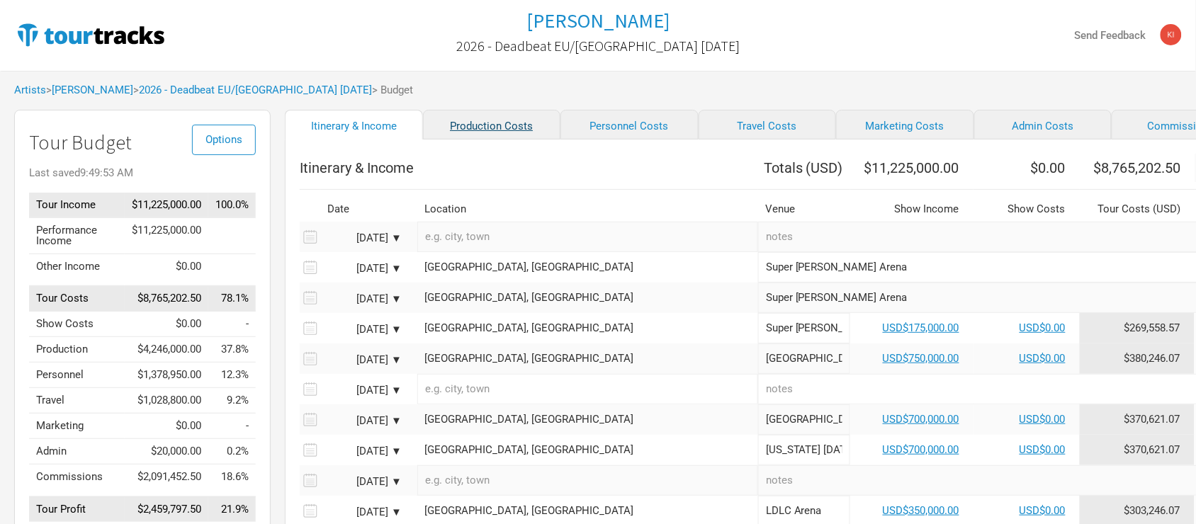
select select "Shows"
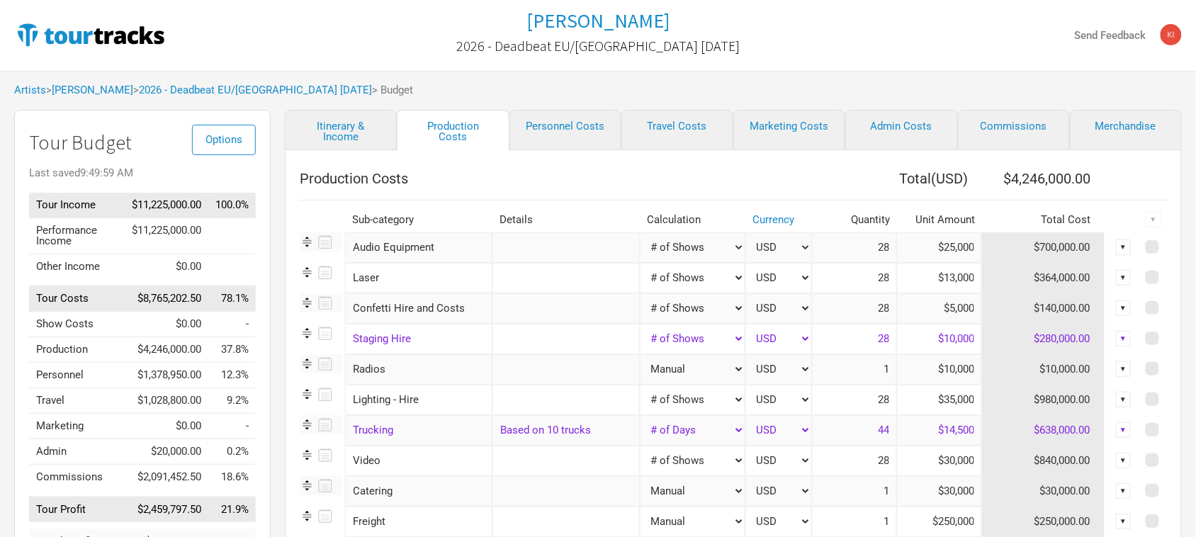
click at [797, 72] on div "Artists > [PERSON_NAME] > 2026 - Deadbeat EU/[GEOGRAPHIC_DATA] [DATE] > Budget" at bounding box center [598, 90] width 1196 height 39
click at [556, 123] on link "Personnel Costs" at bounding box center [565, 130] width 112 height 40
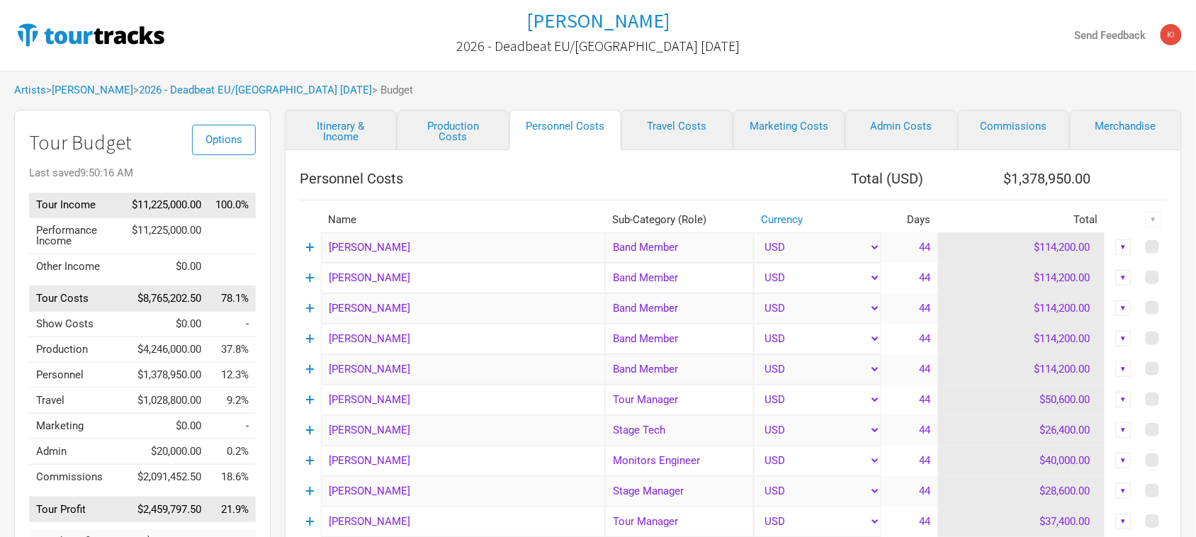
drag, startPoint x: 923, startPoint y: 36, endPoint x: 779, endPoint y: 92, distance: 154.3
click at [923, 36] on div "Send Feedback" at bounding box center [987, 35] width 389 height 23
click at [672, 126] on link "Travel Costs" at bounding box center [677, 130] width 112 height 40
select select "Total Days"
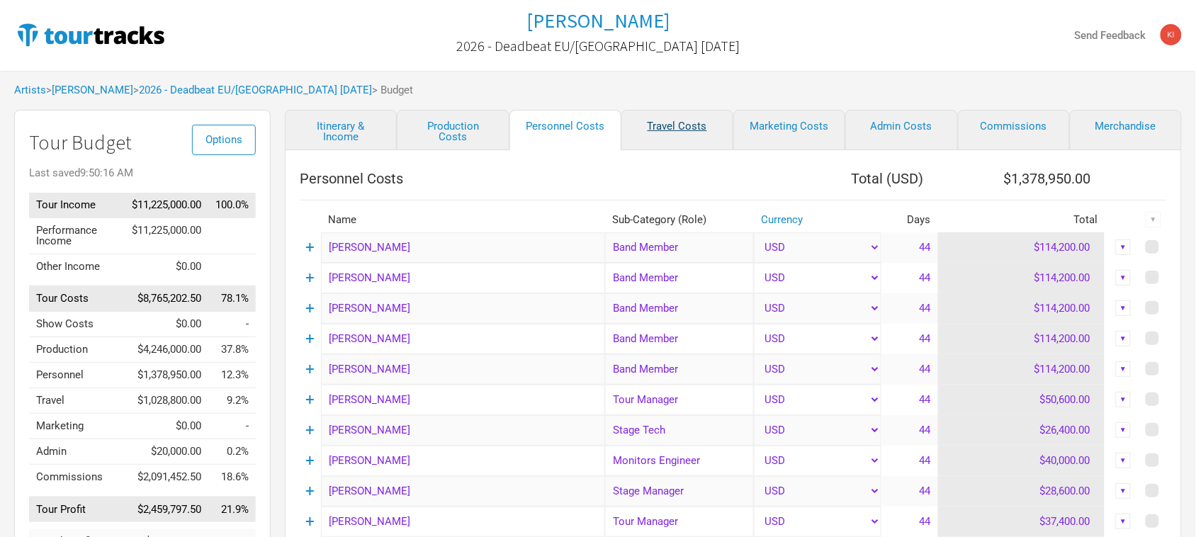
select select "NonShow Days"
select select "Total Days"
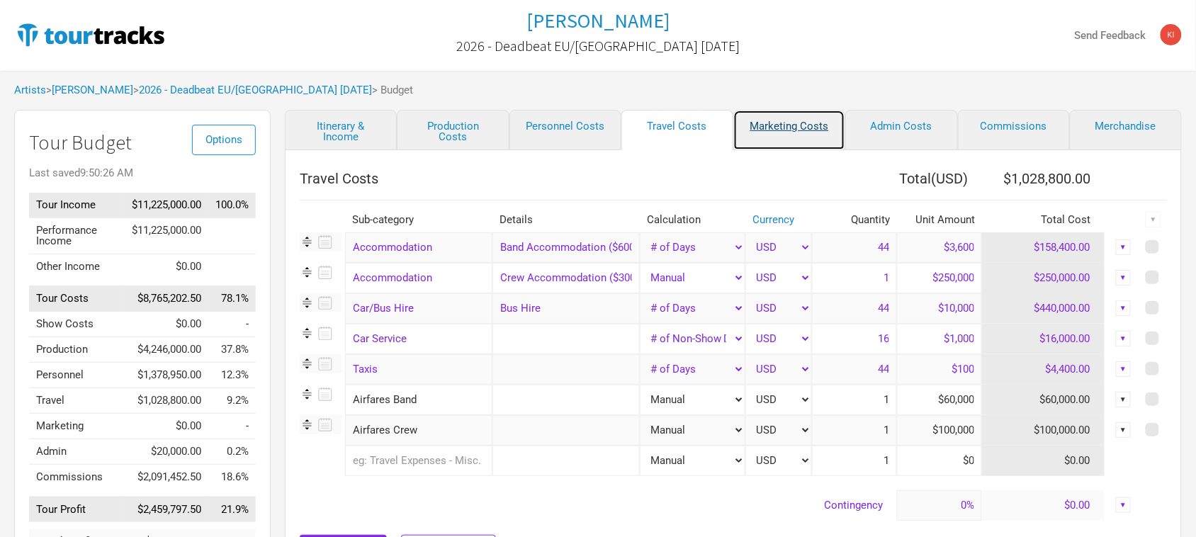
click at [791, 124] on link "Marketing Costs" at bounding box center [789, 130] width 112 height 40
select select "% of Gross"
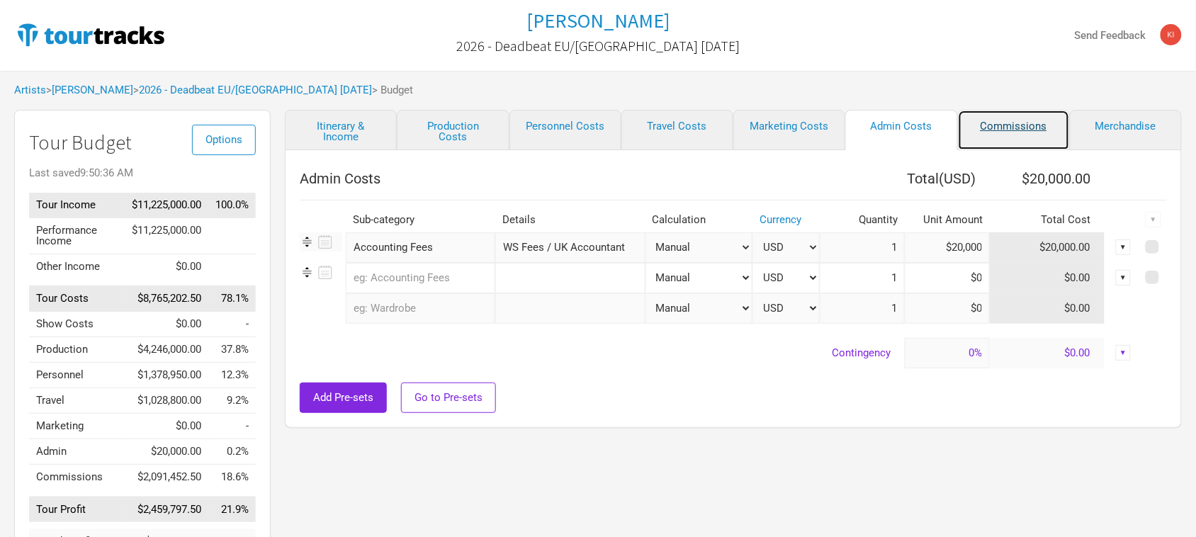
click at [1032, 129] on link "Commissions" at bounding box center [1014, 130] width 112 height 40
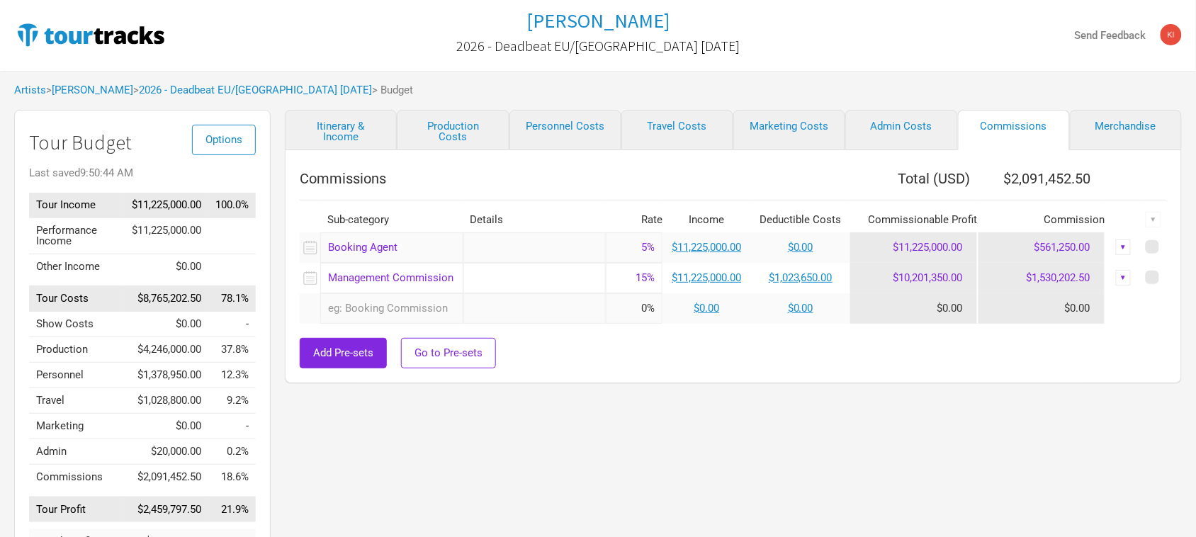
click at [990, 440] on div "Itinerary & Income Production Costs Personnel Costs Travel Costs Marketing Cost…" at bounding box center [719, 359] width 897 height 498
click at [1139, 125] on link "Merchandise" at bounding box center [1126, 130] width 112 height 40
select select "% of Gross Merch"
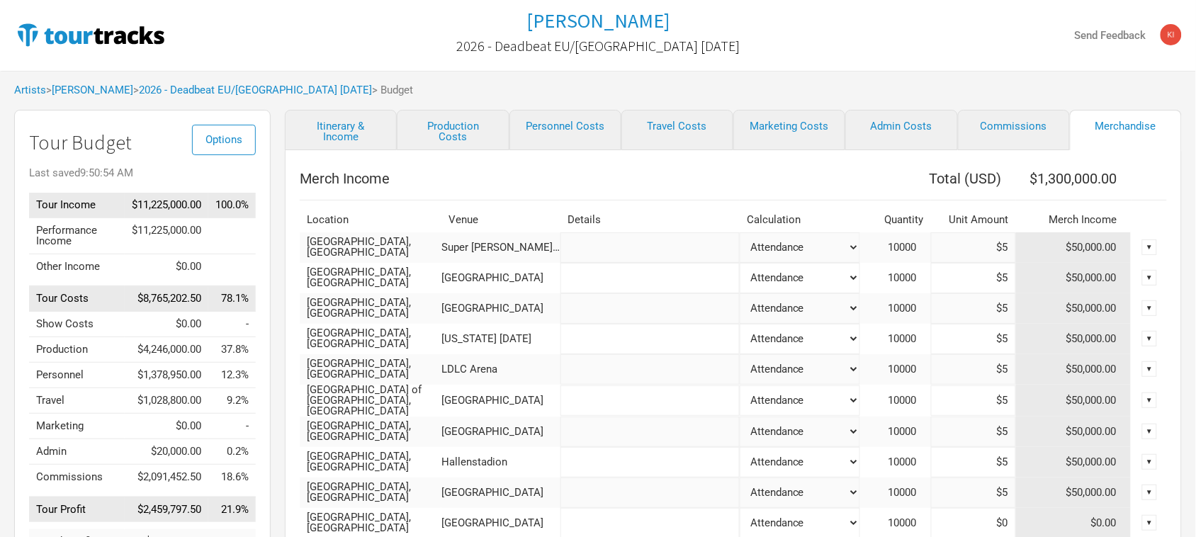
click at [993, 36] on div "Send Feedback" at bounding box center [987, 35] width 389 height 23
click at [354, 121] on link "Itinerary & Income" at bounding box center [341, 130] width 112 height 40
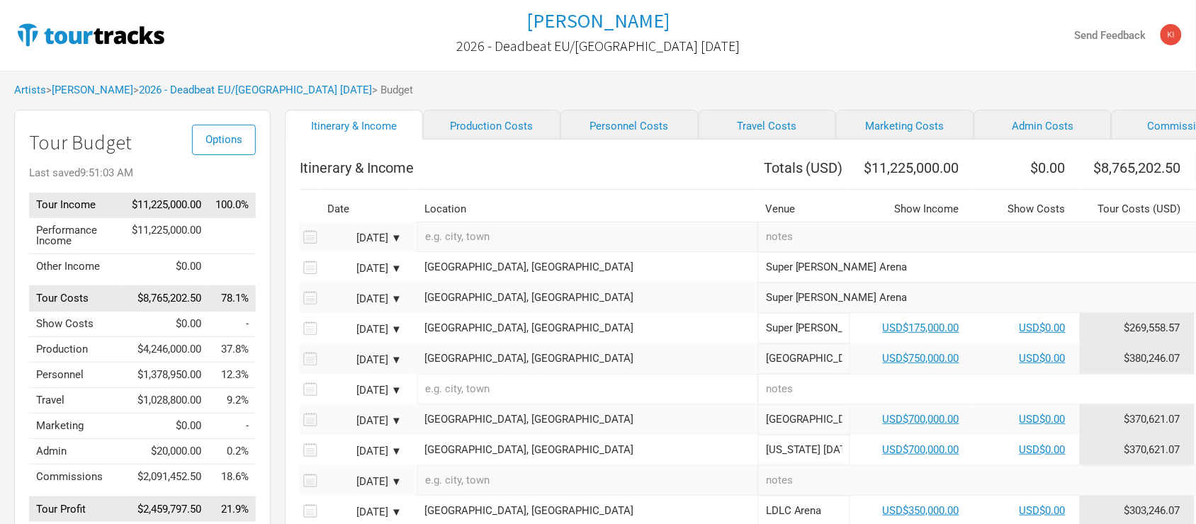
click at [856, 33] on div "Send Feedback" at bounding box center [987, 35] width 389 height 23
click at [181, 87] on link "2026 - Deadbeat EU/[GEOGRAPHIC_DATA] [DATE]" at bounding box center [255, 90] width 233 height 13
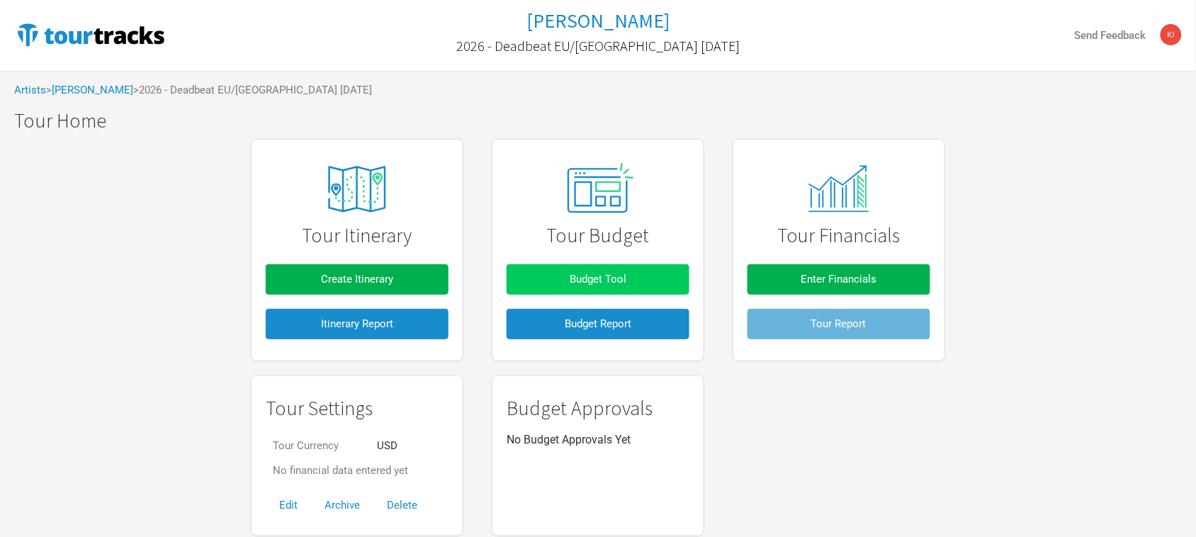
click at [611, 275] on span "Budget Tool" at bounding box center [598, 279] width 57 height 13
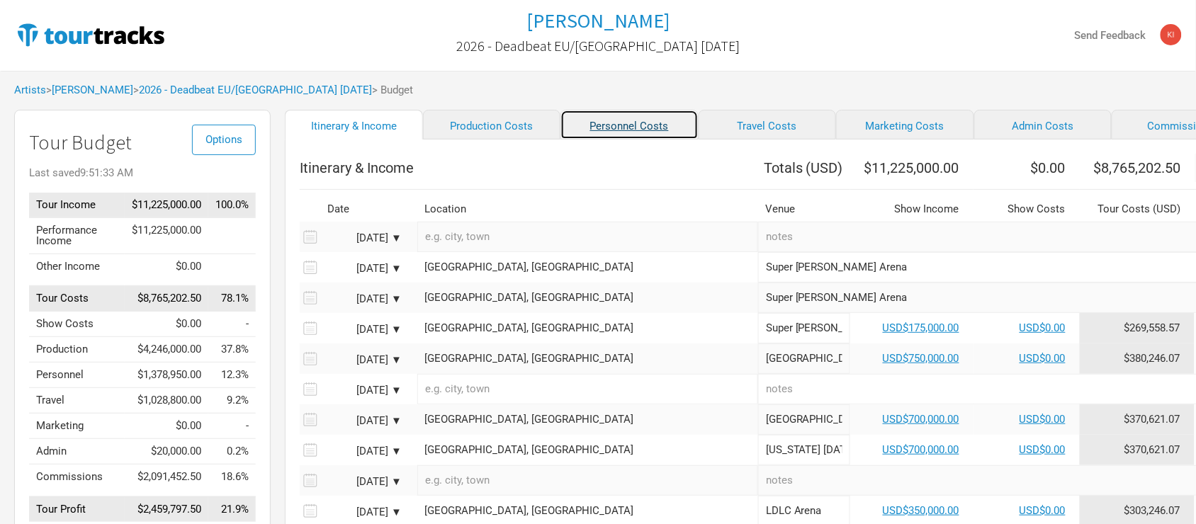
click at [582, 117] on link "Personnel Costs" at bounding box center [629, 125] width 138 height 30
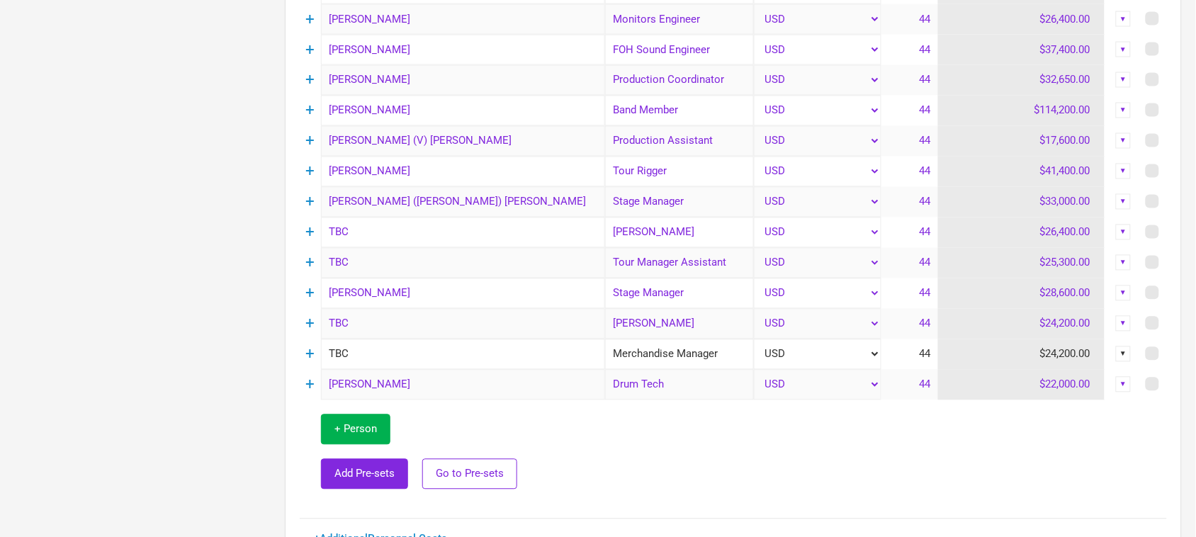
scroll to position [358, 0]
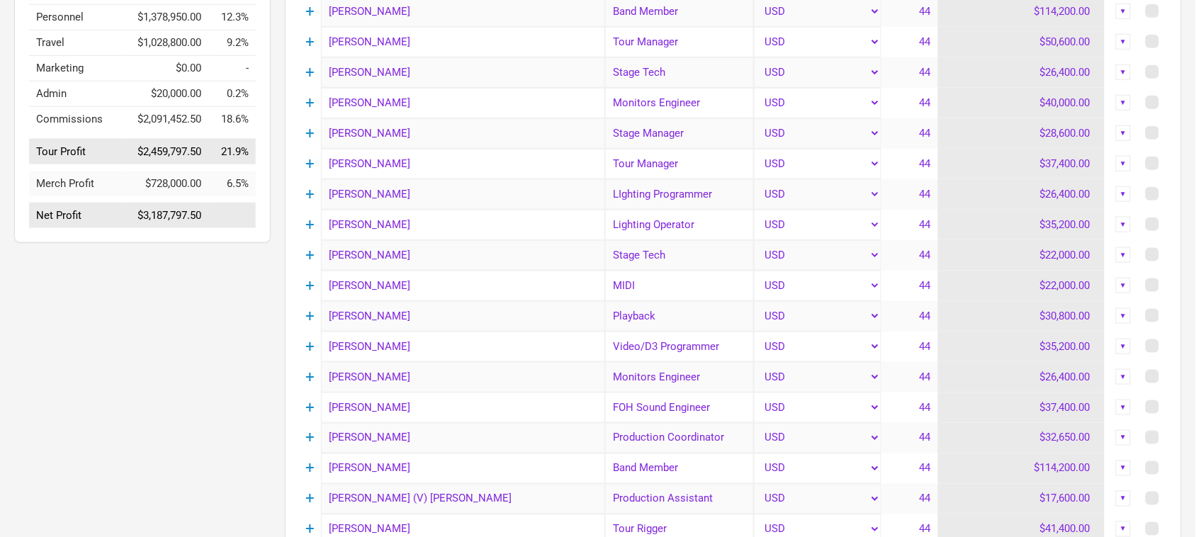
click at [69, 373] on div "Options Tour Budget Last saved 9:51:35 AM Tour Income $11,225,000.00 100.0% Per…" at bounding box center [135, 345] width 271 height 1187
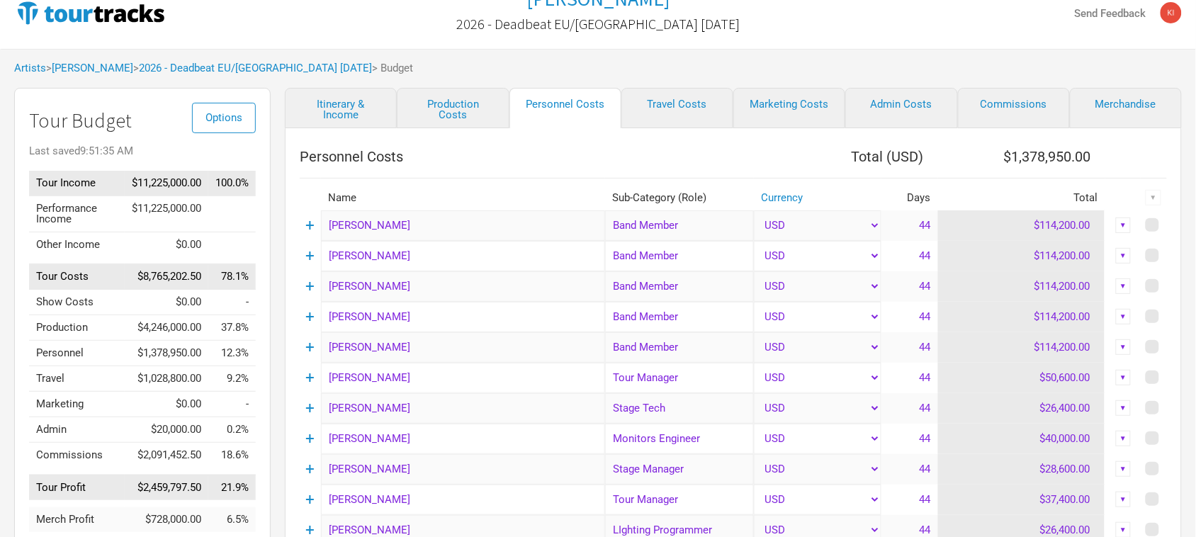
scroll to position [0, 0]
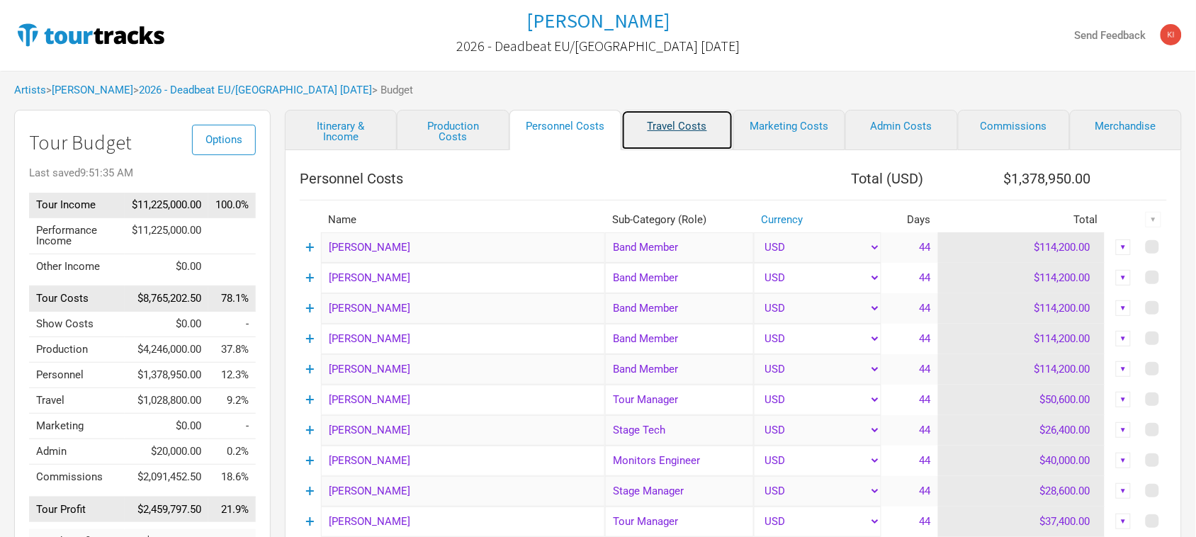
click at [668, 123] on link "Travel Costs" at bounding box center [677, 130] width 112 height 40
select select "Total Days"
select select "NonShow Days"
select select "Total Days"
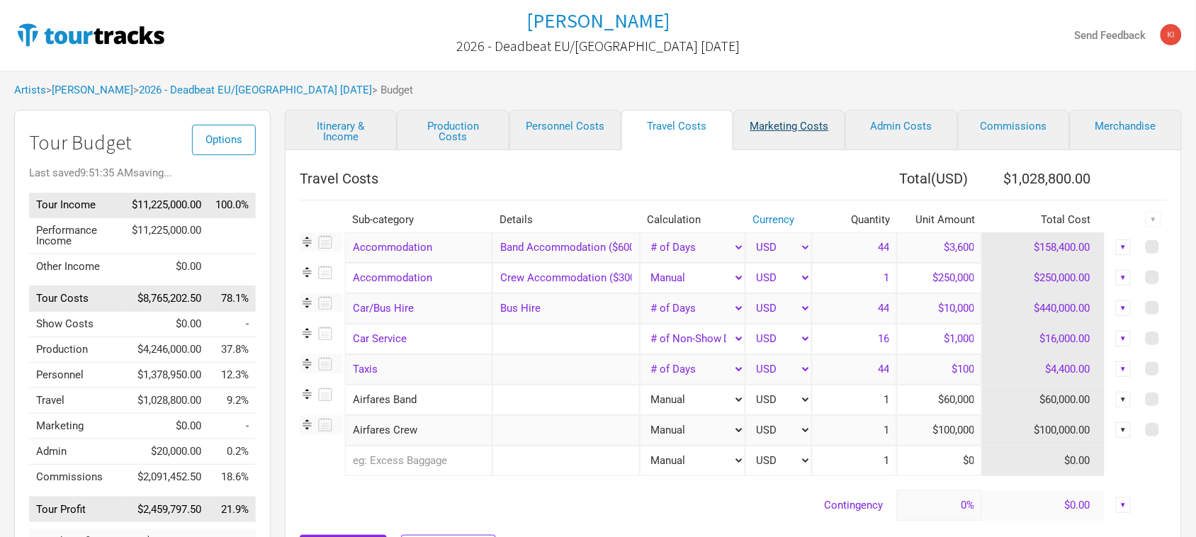
click at [801, 122] on link "Marketing Costs" at bounding box center [789, 130] width 112 height 40
select select "% of Gross"
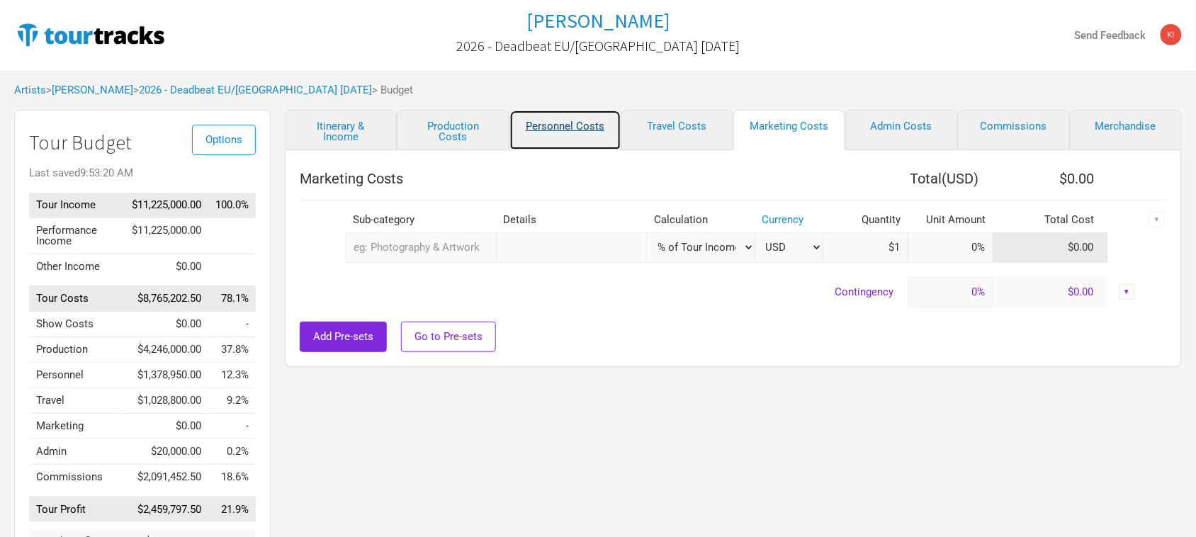
click at [581, 125] on link "Personnel Costs" at bounding box center [565, 130] width 112 height 40
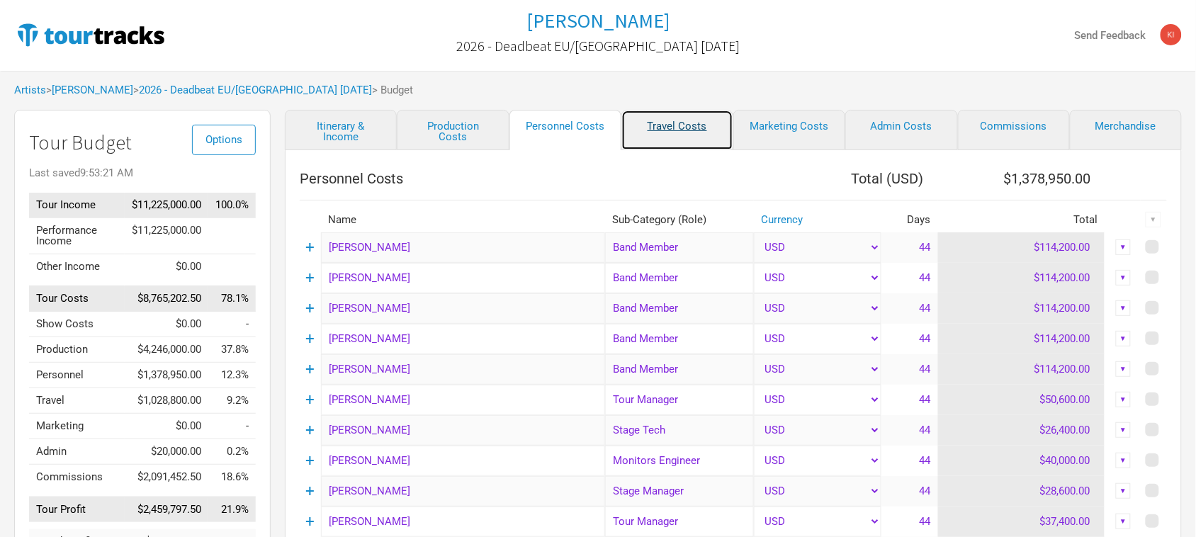
click at [661, 125] on link "Travel Costs" at bounding box center [677, 130] width 112 height 40
select select "Total Days"
select select "NonShow Days"
select select "Total Days"
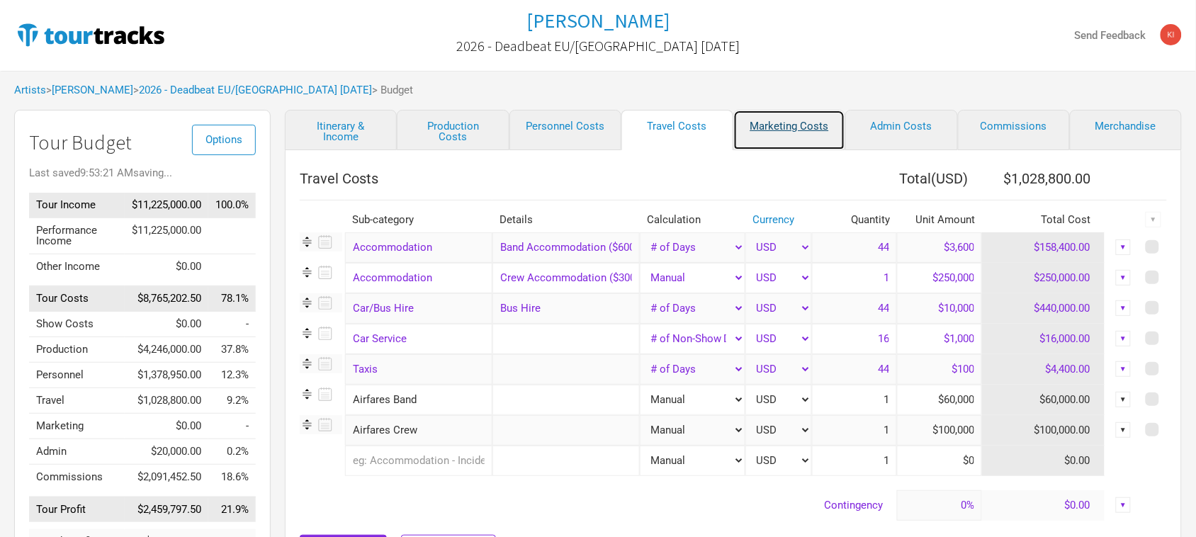
click at [801, 125] on link "Marketing Costs" at bounding box center [789, 130] width 112 height 40
select select "% of Gross"
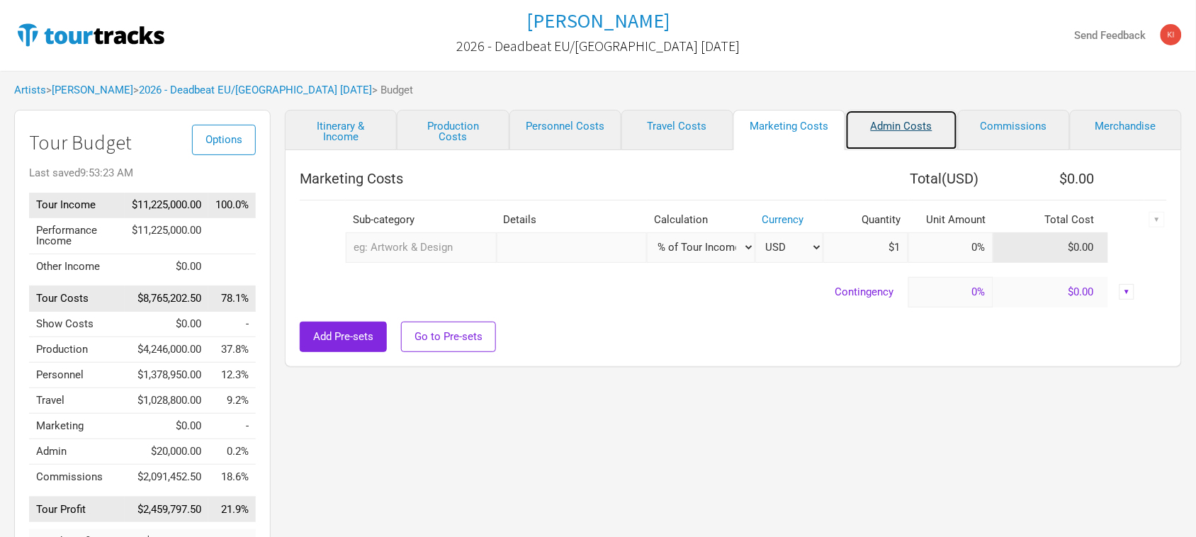
click at [910, 124] on link "Admin Costs" at bounding box center [901, 130] width 112 height 40
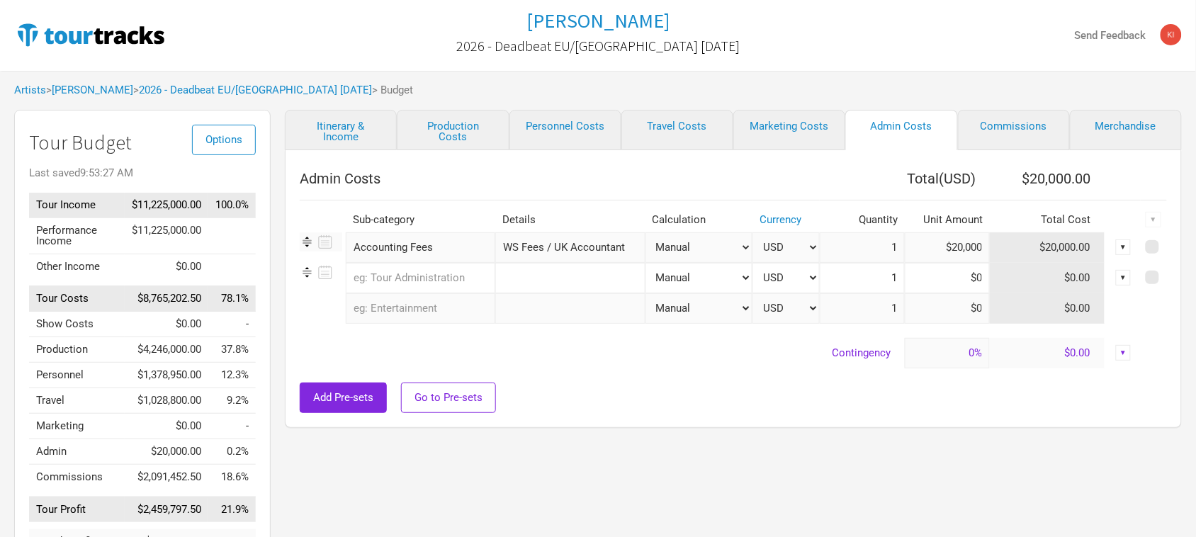
click at [709, 465] on div "Itinerary & Income Production Costs Personnel Costs Travel Costs Marketing Cost…" at bounding box center [719, 359] width 897 height 498
click at [1019, 458] on div "Itinerary & Income Production Costs Personnel Costs Travel Costs Marketing Cost…" at bounding box center [719, 359] width 897 height 498
click at [794, 123] on link "Marketing Costs" at bounding box center [789, 130] width 112 height 40
select select "% of Gross"
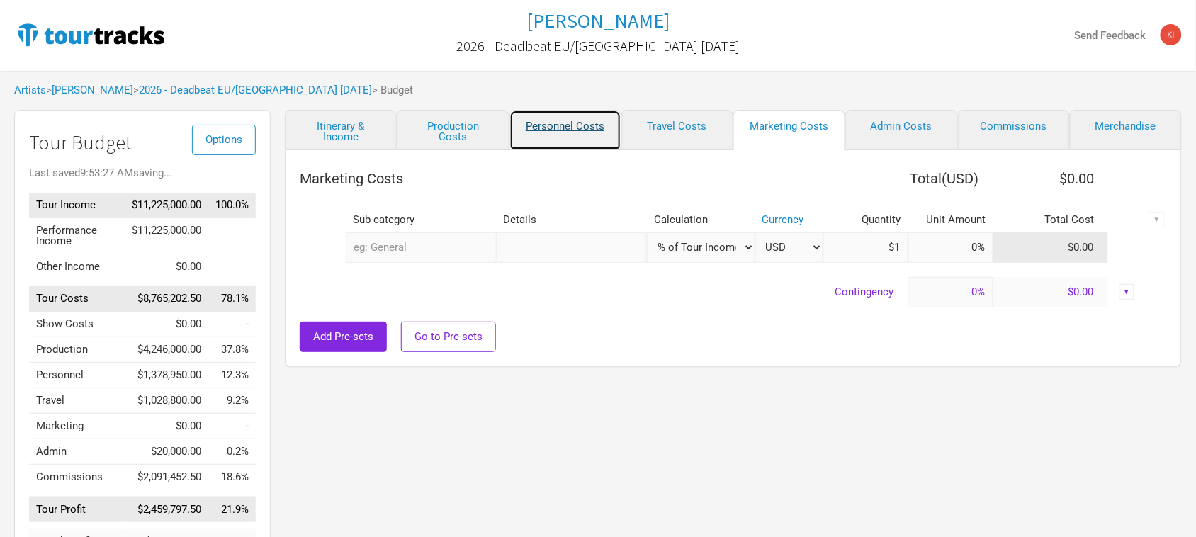
click at [576, 119] on link "Personnel Costs" at bounding box center [565, 130] width 112 height 40
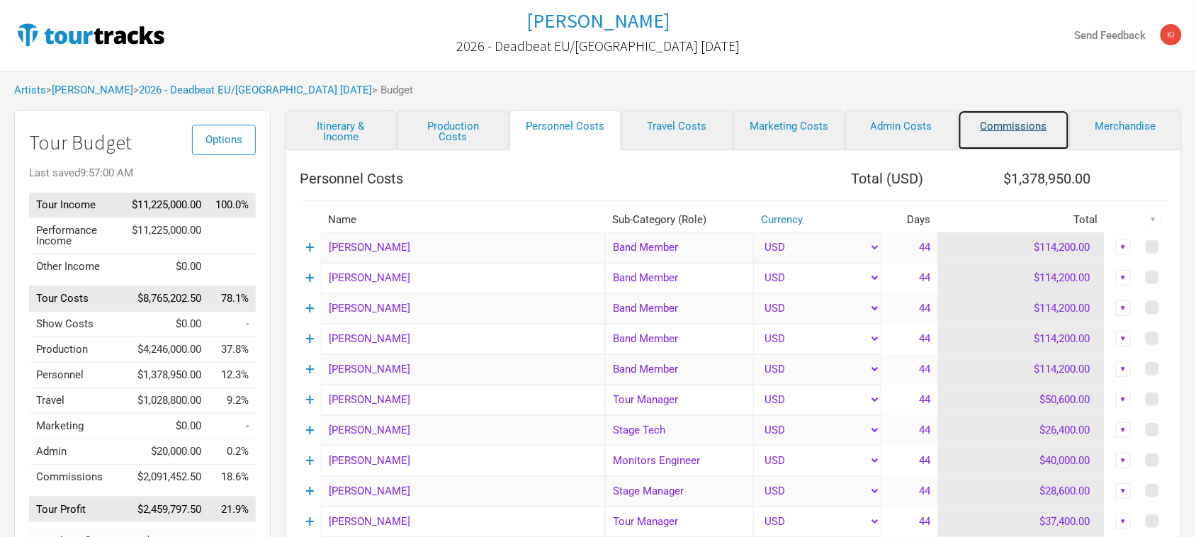
click at [1017, 121] on link "Commissions" at bounding box center [1014, 130] width 112 height 40
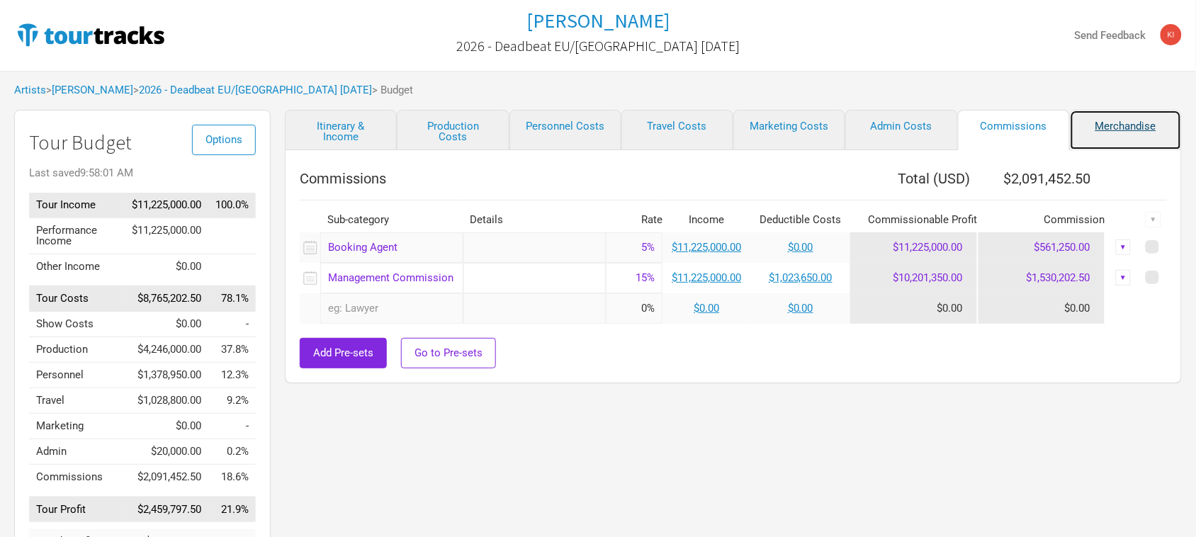
click at [1117, 126] on link "Merchandise" at bounding box center [1126, 130] width 112 height 40
select select "% of Gross Merch"
